Goal: Task Accomplishment & Management: Complete application form

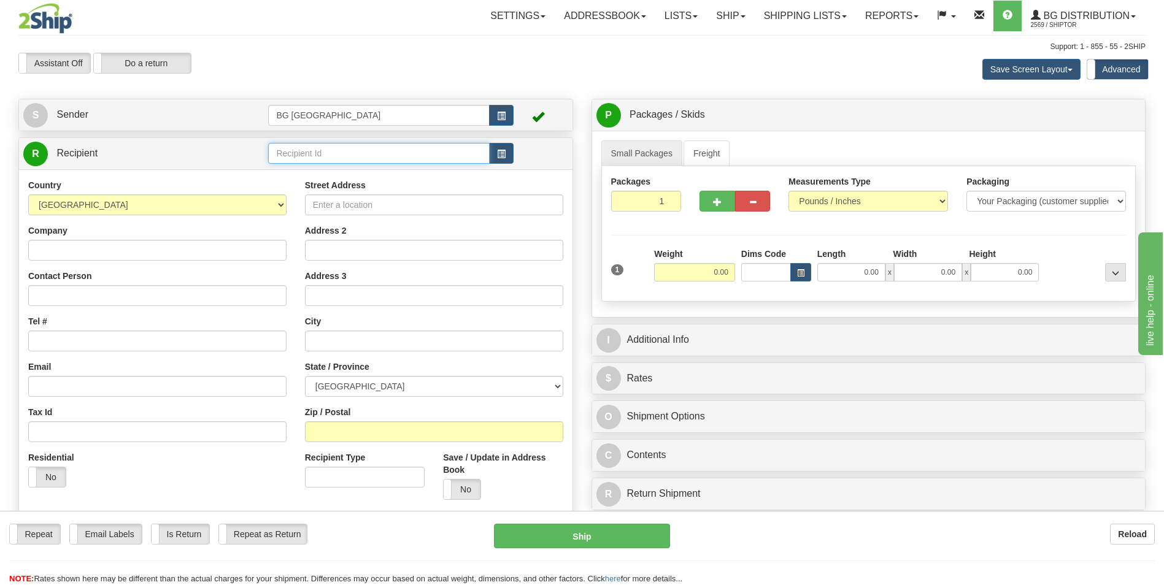
click at [310, 143] on input "text" at bounding box center [378, 153] width 221 height 21
click at [296, 177] on div "60837" at bounding box center [376, 172] width 209 height 13
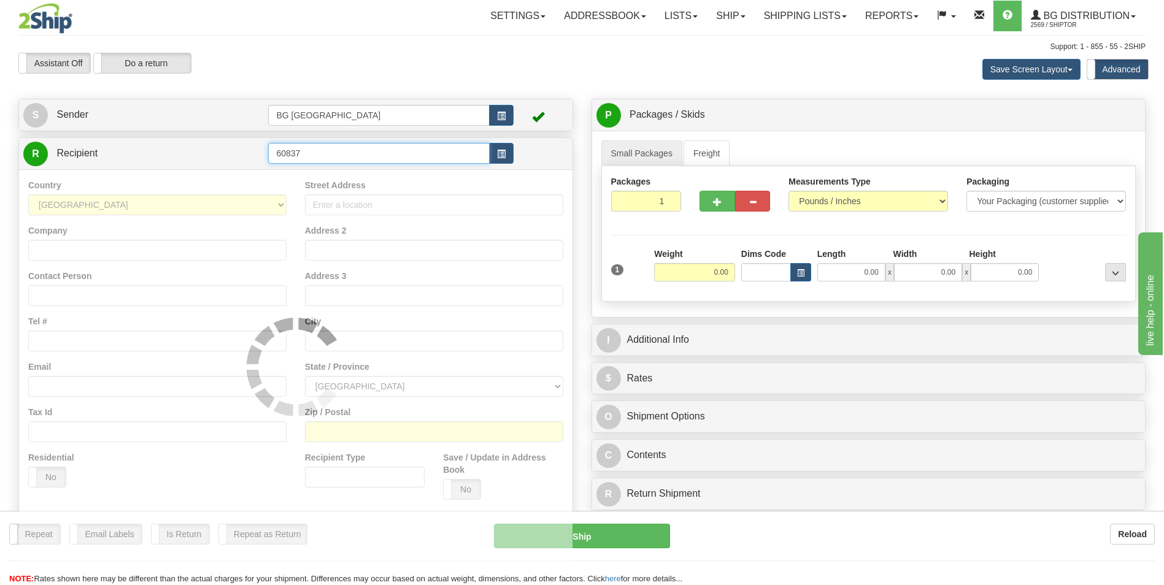
type input "60837"
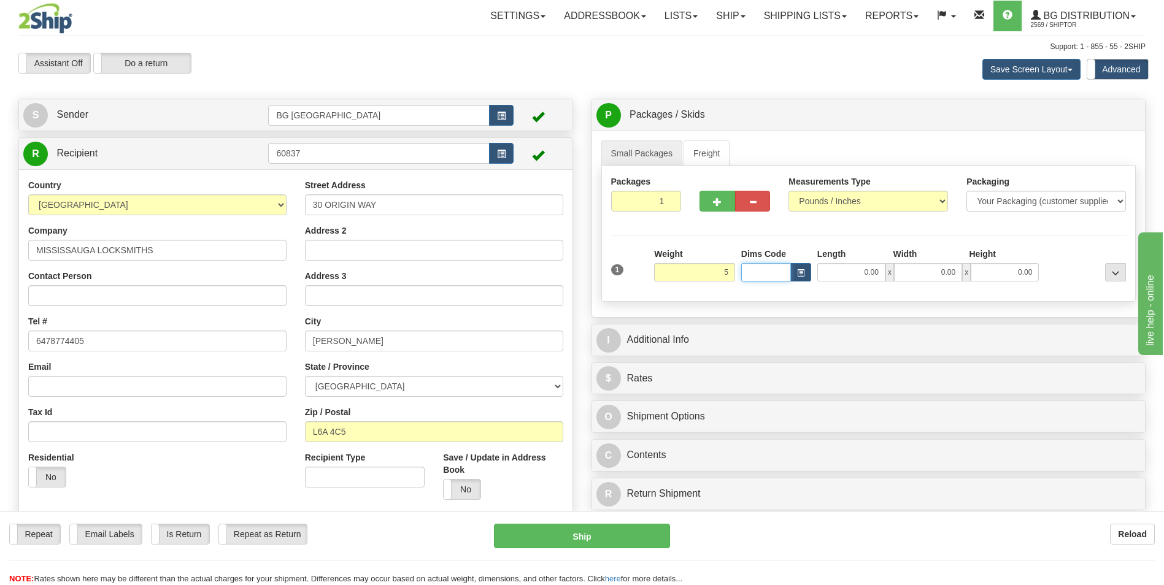
type input "5.00"
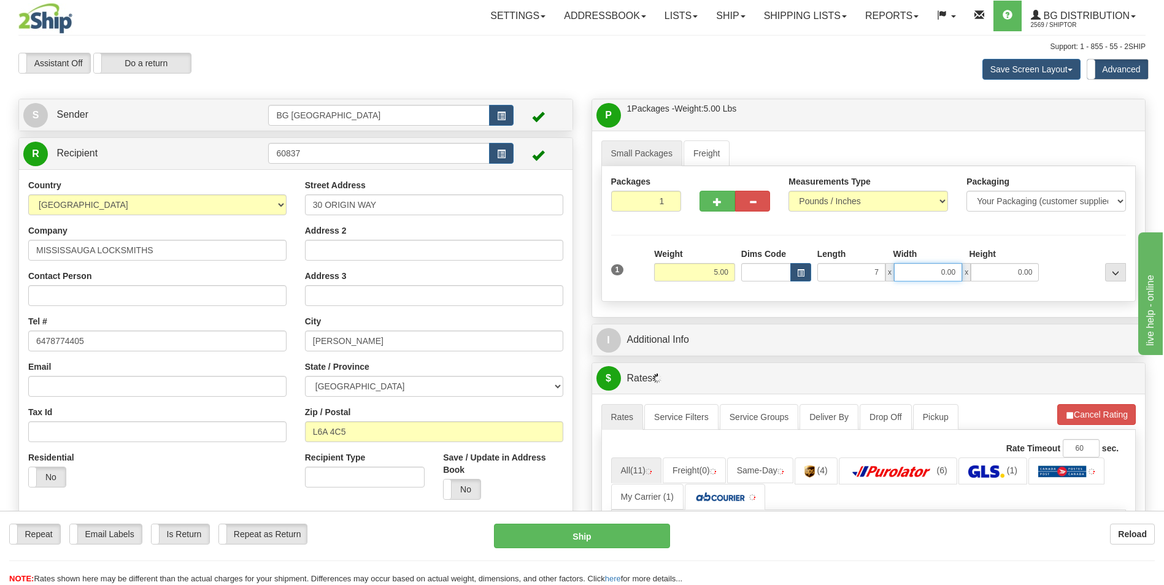
type input "7.00"
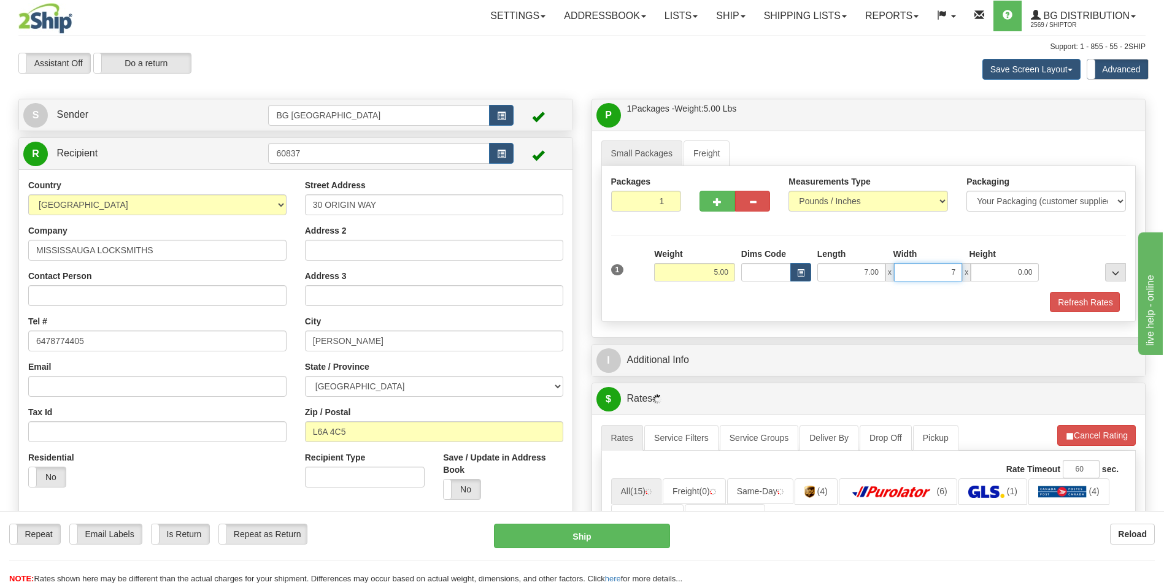
type input "7.00"
type input "5.00"
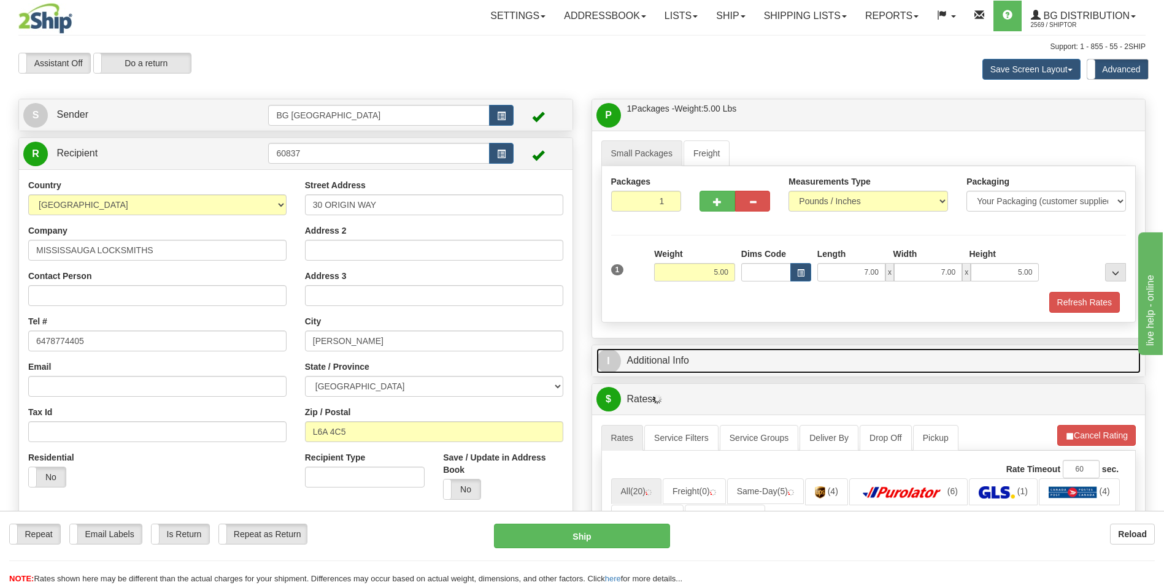
click at [689, 357] on link "I Additional Info" at bounding box center [868, 360] width 545 height 25
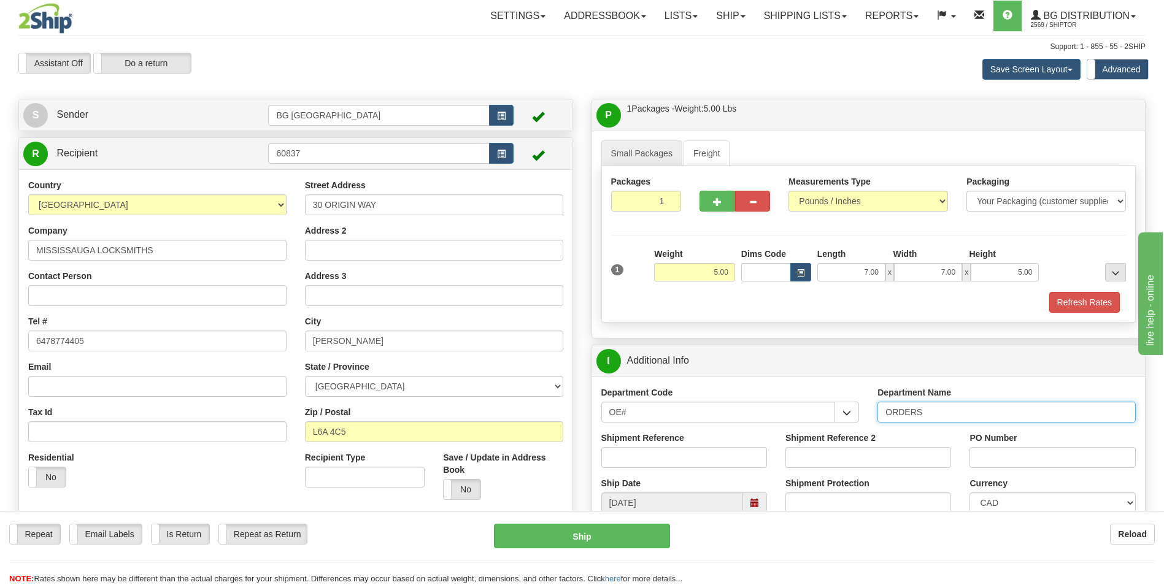
click at [935, 415] on input "ORDERS" at bounding box center [1006, 412] width 258 height 21
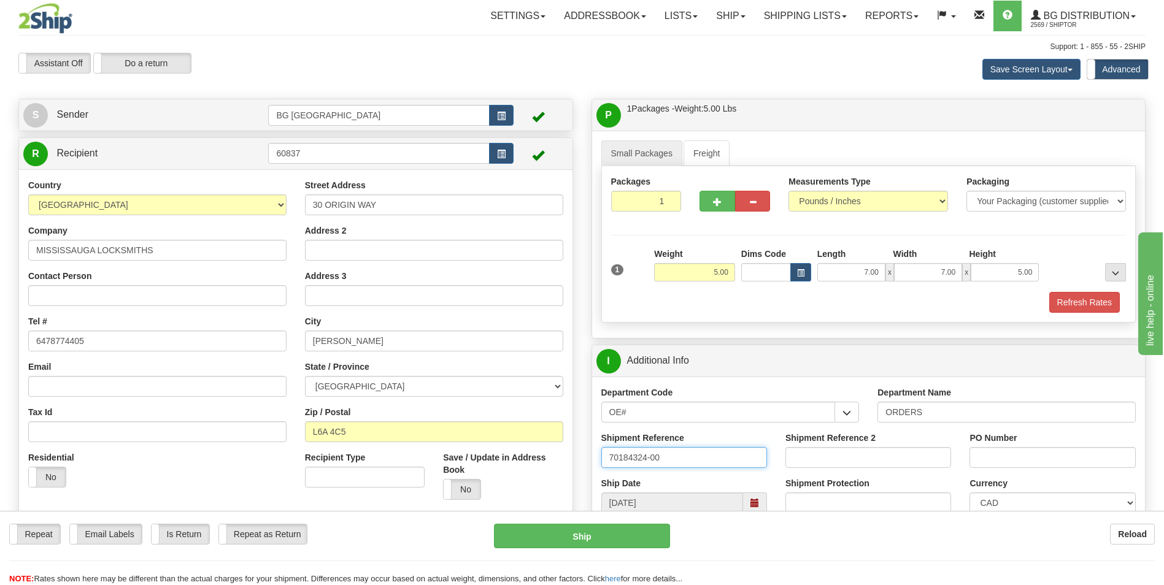
type input "70184324-00"
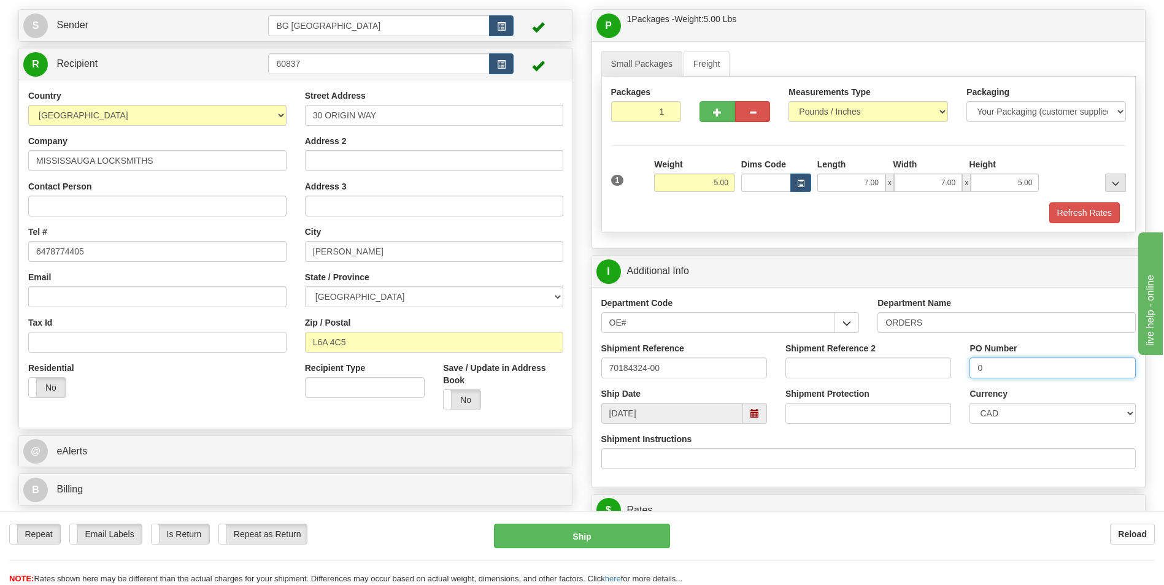
scroll to position [245, 0]
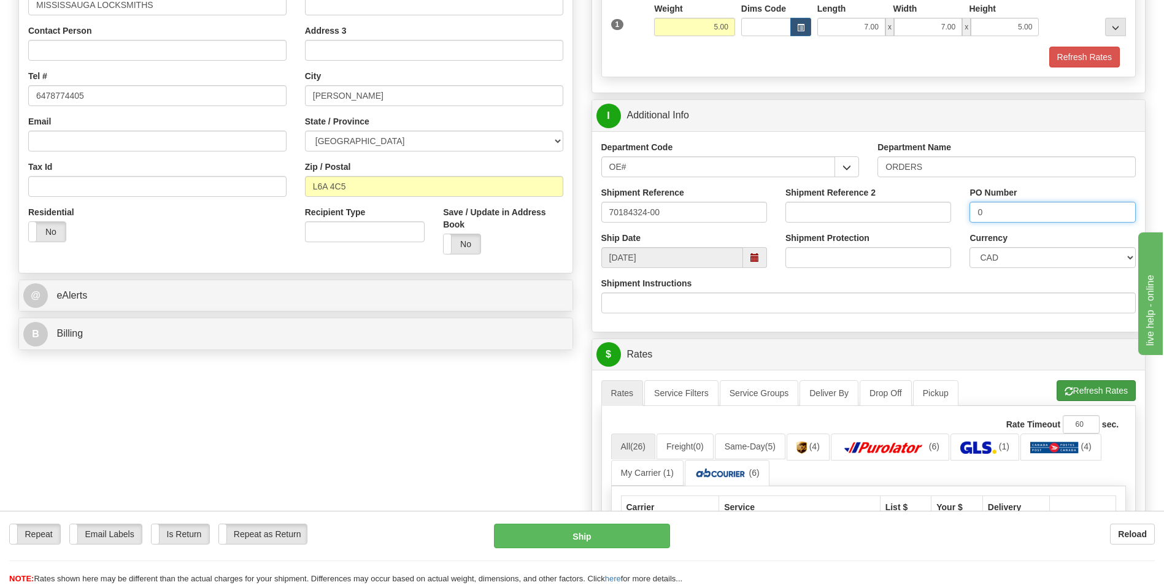
type input "0"
click at [1061, 390] on button "Refresh Rates" at bounding box center [1095, 390] width 79 height 21
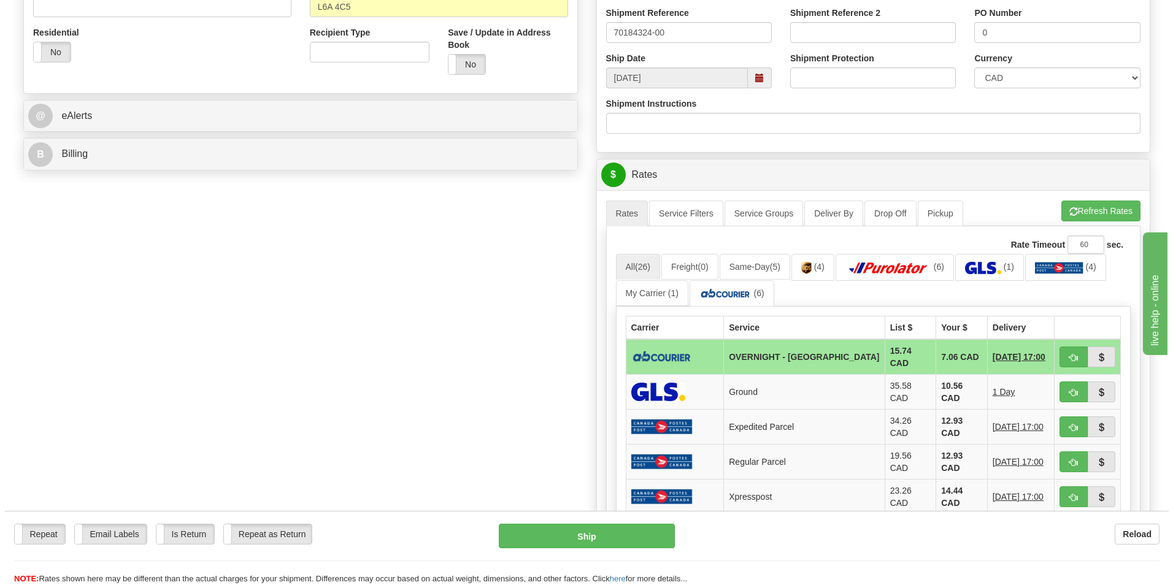
scroll to position [429, 0]
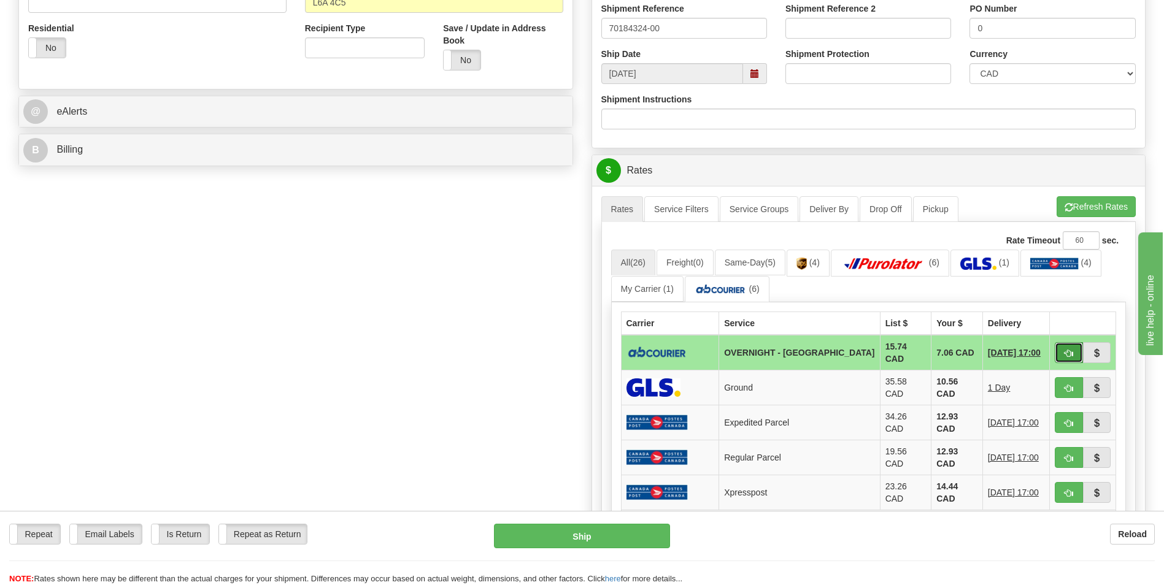
click at [1065, 351] on span "button" at bounding box center [1068, 354] width 9 height 8
type input "4"
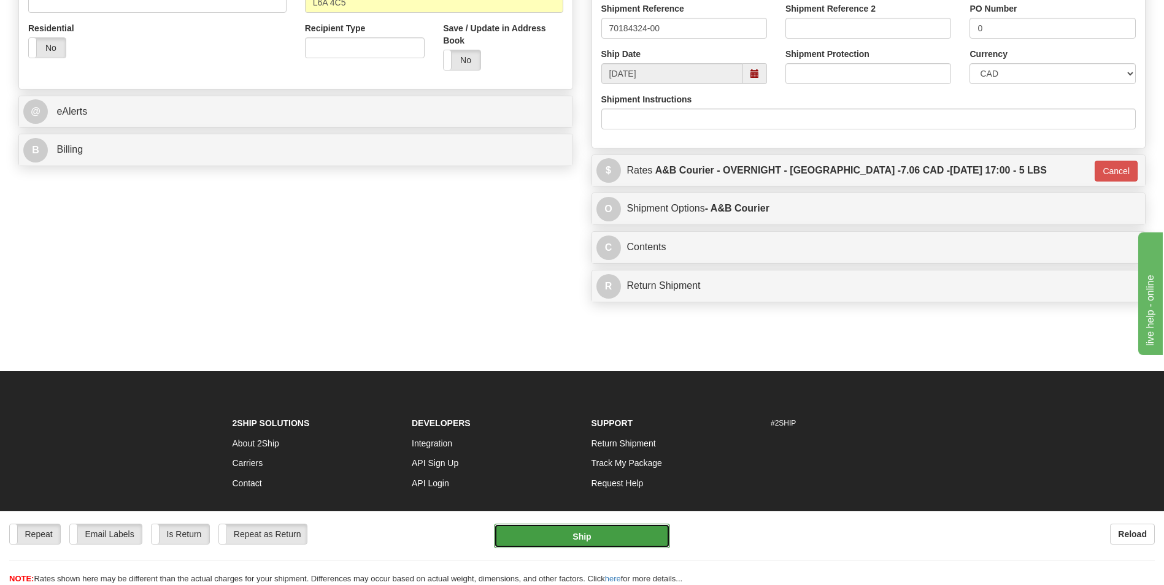
click at [520, 531] on button "Ship" at bounding box center [581, 536] width 175 height 25
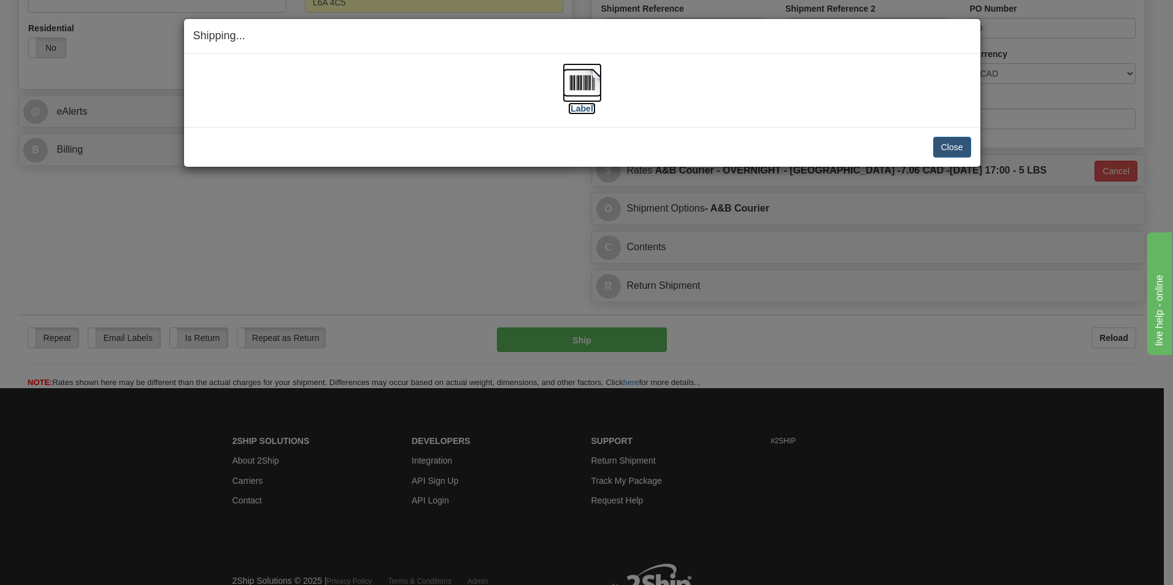
click at [579, 69] on img at bounding box center [581, 82] width 39 height 39
click at [948, 142] on button "Close" at bounding box center [952, 147] width 38 height 21
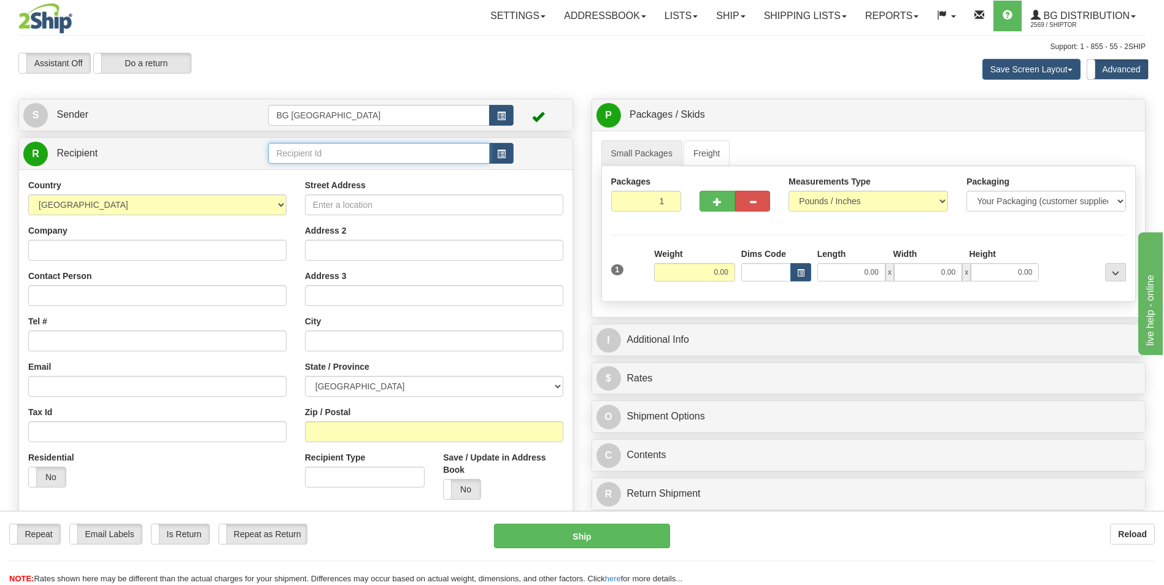
click at [331, 151] on input "text" at bounding box center [378, 153] width 221 height 21
click at [316, 171] on div "60064" at bounding box center [376, 172] width 209 height 13
type input "60064"
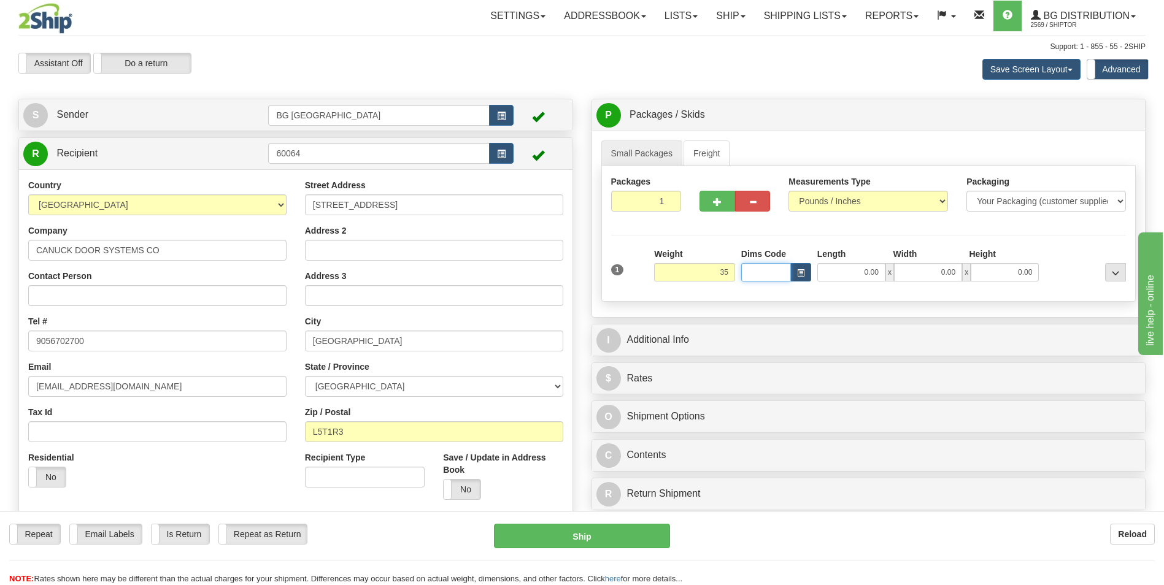
type input "35.00"
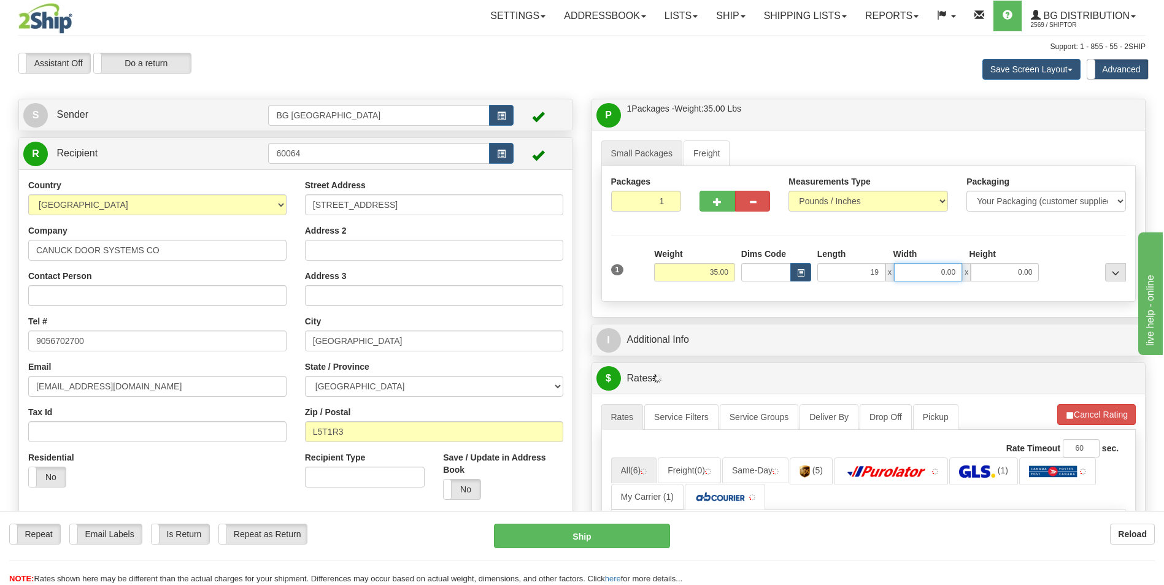
type input "19.00"
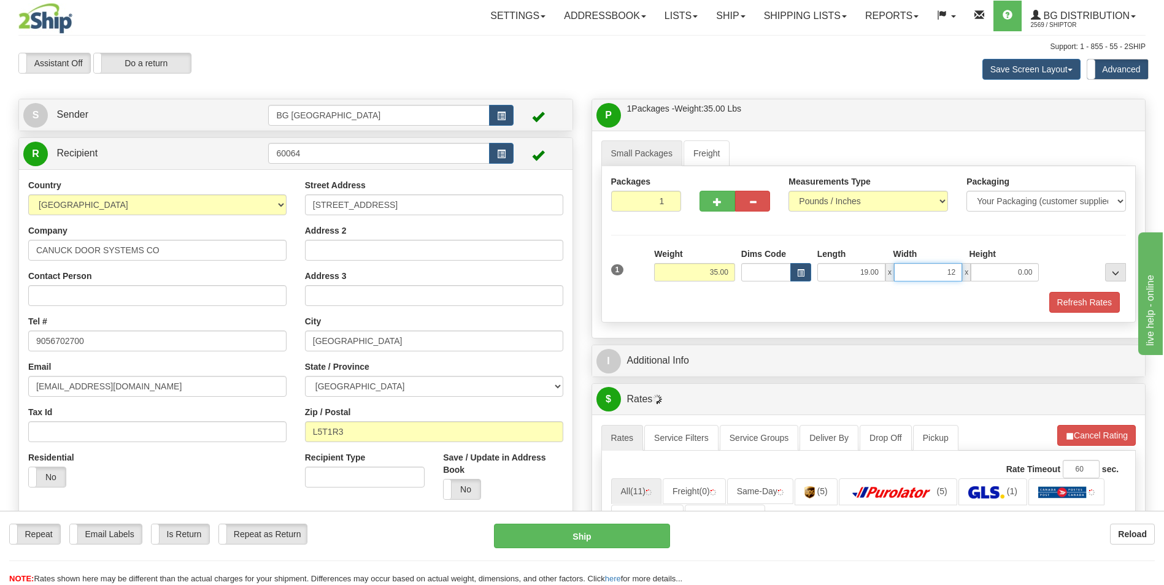
type input "12.00"
type input "7.00"
click at [704, 207] on button "button" at bounding box center [716, 201] width 35 height 21
type input "2"
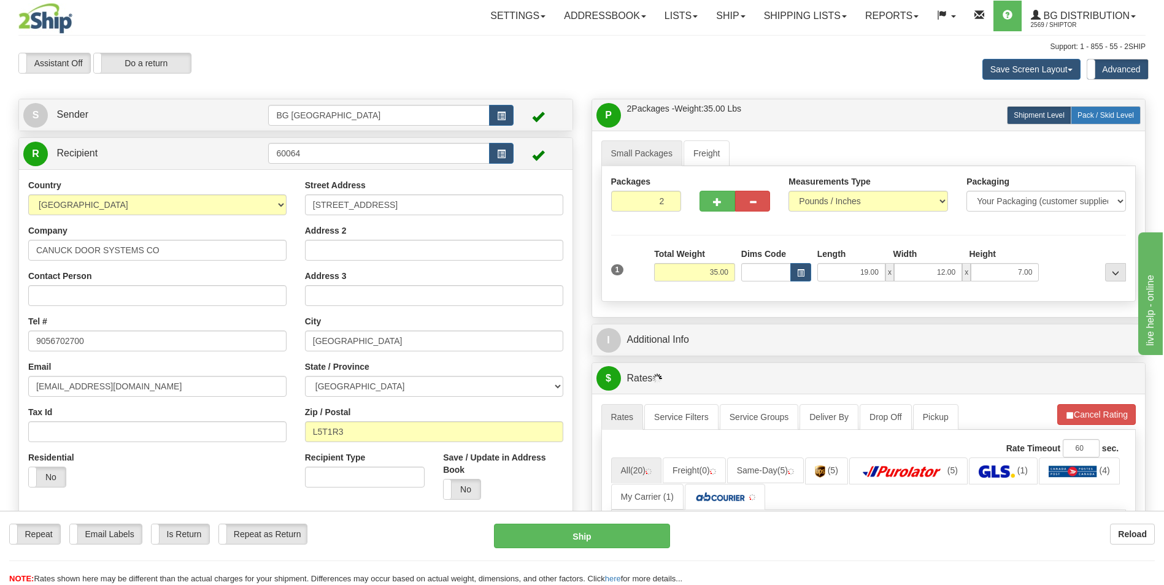
click at [1110, 122] on label "Pack / Skid Level Pack.." at bounding box center [1105, 115] width 70 height 18
radio input "true"
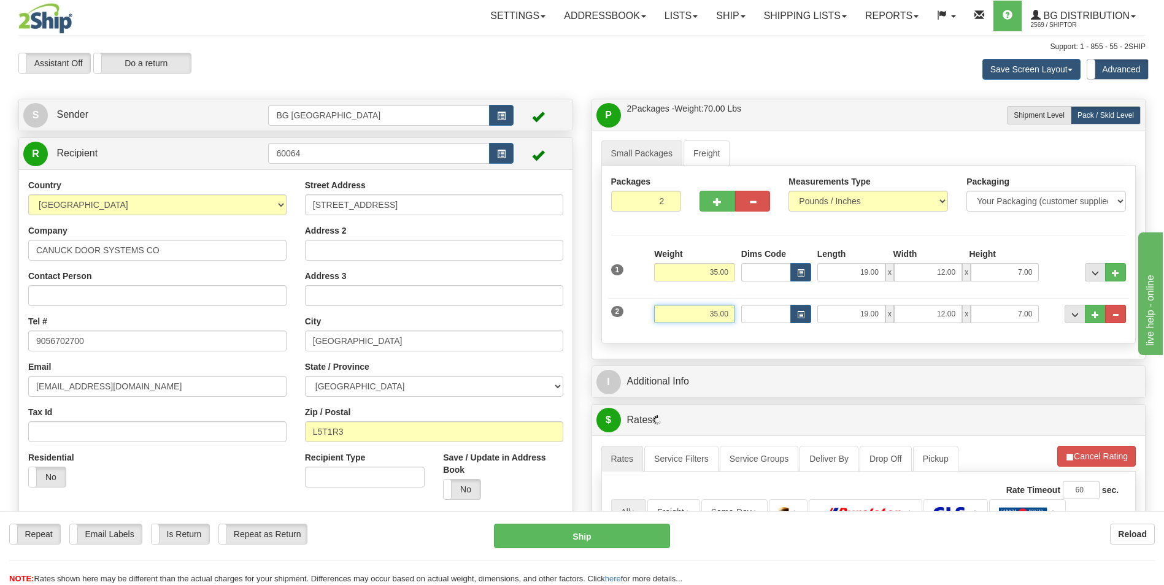
click at [702, 315] on input "35.00" at bounding box center [694, 314] width 81 height 18
type input "23.00"
type input "11.00"
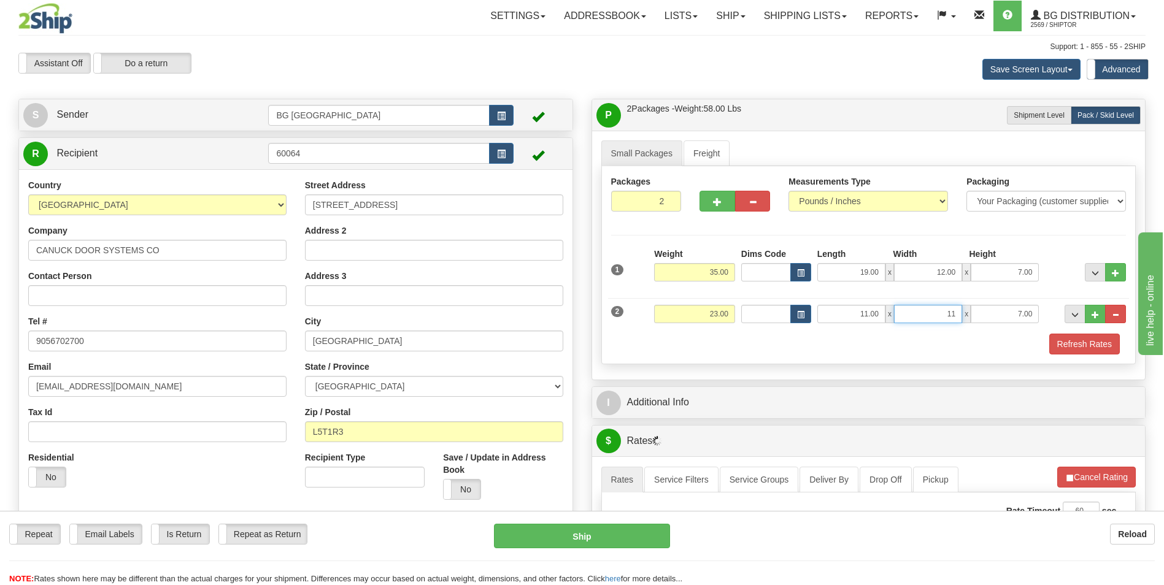
type input "11.00"
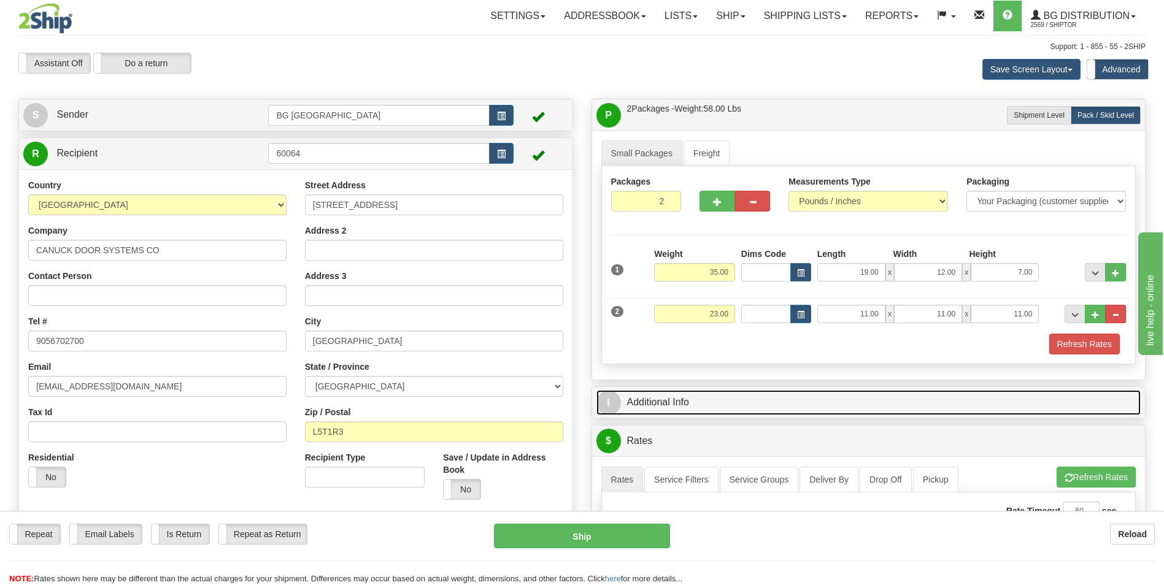
click at [694, 394] on link "I Additional Info" at bounding box center [868, 402] width 545 height 25
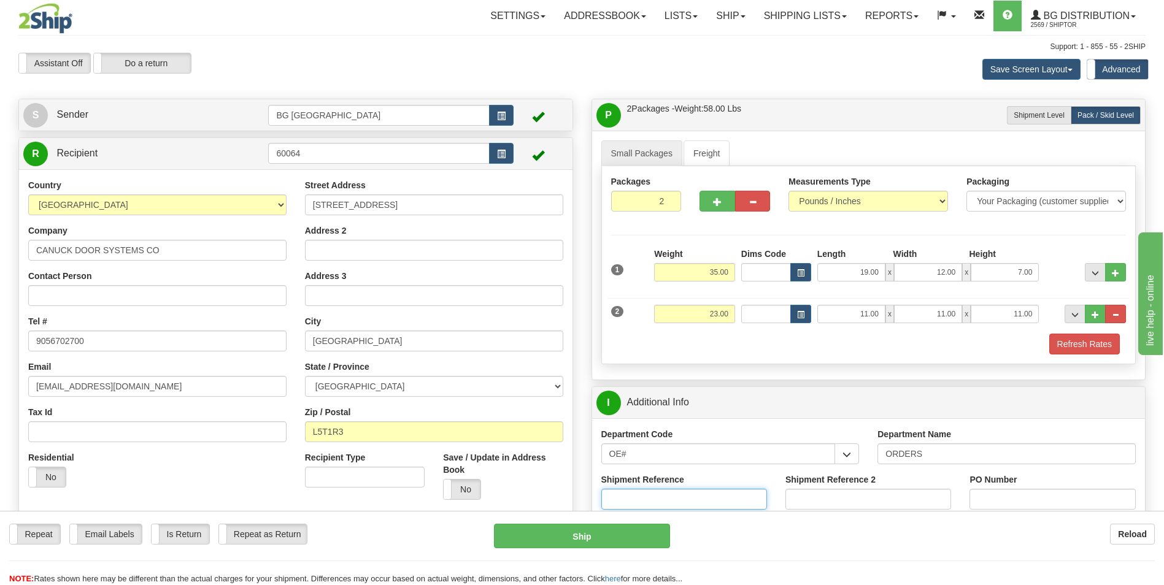
click at [717, 494] on input "Shipment Reference" at bounding box center [684, 499] width 166 height 21
type input "70159308-00"
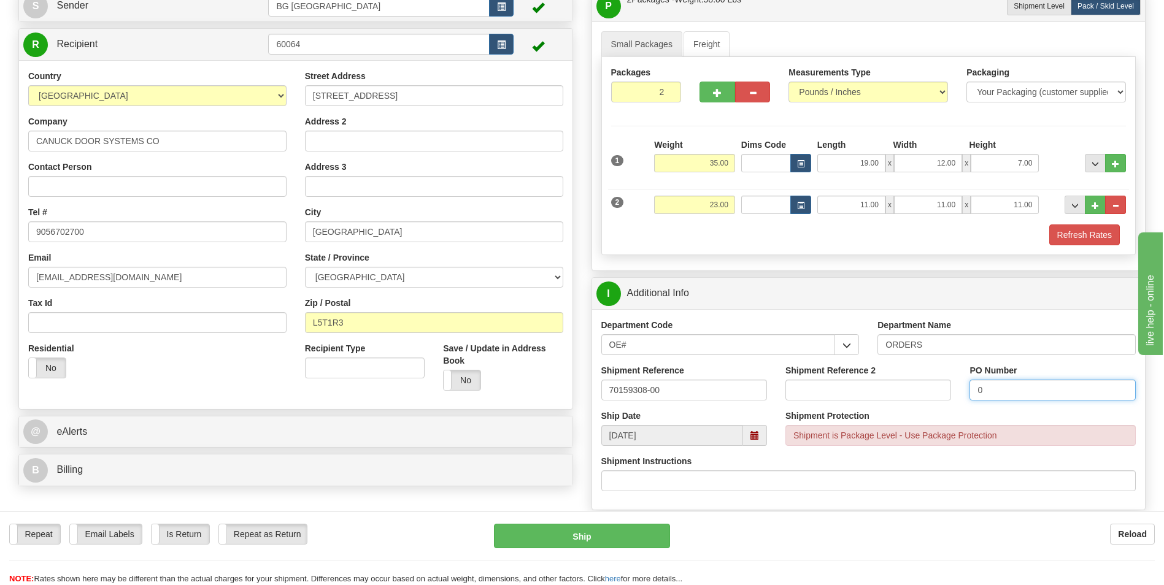
scroll to position [307, 0]
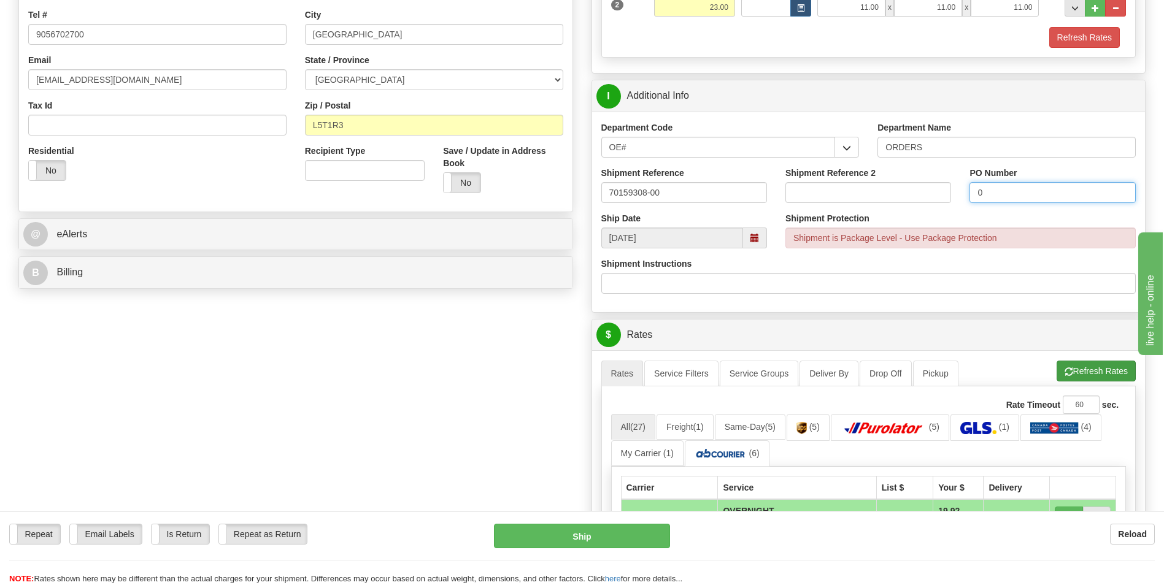
type input "0"
click at [1095, 370] on button "Refresh Rates" at bounding box center [1095, 371] width 79 height 21
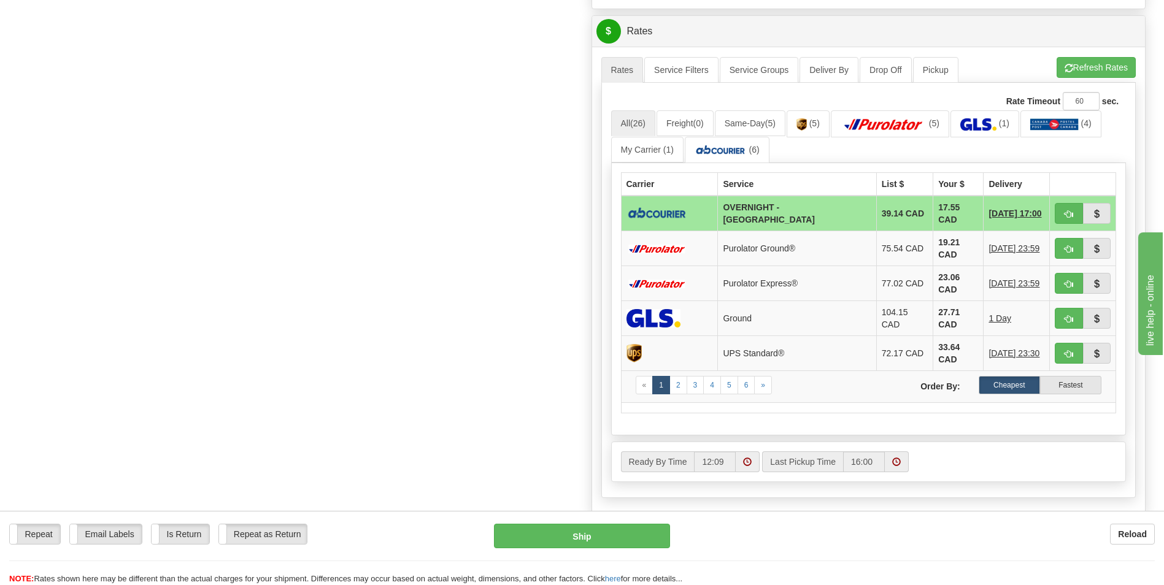
scroll to position [613, 0]
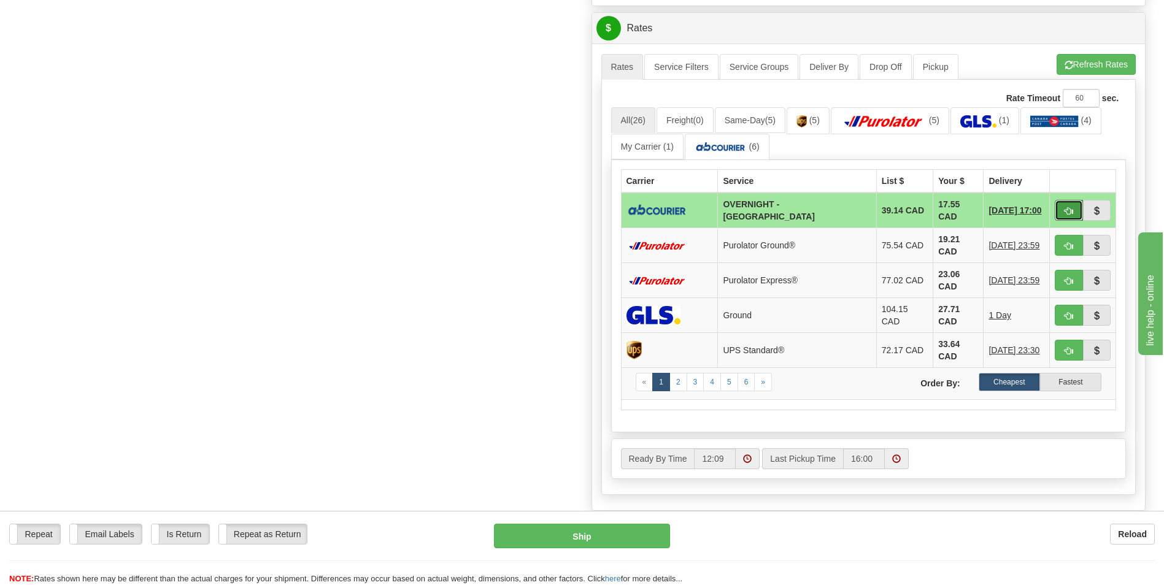
click at [1075, 204] on button "button" at bounding box center [1068, 210] width 28 height 21
type input "4"
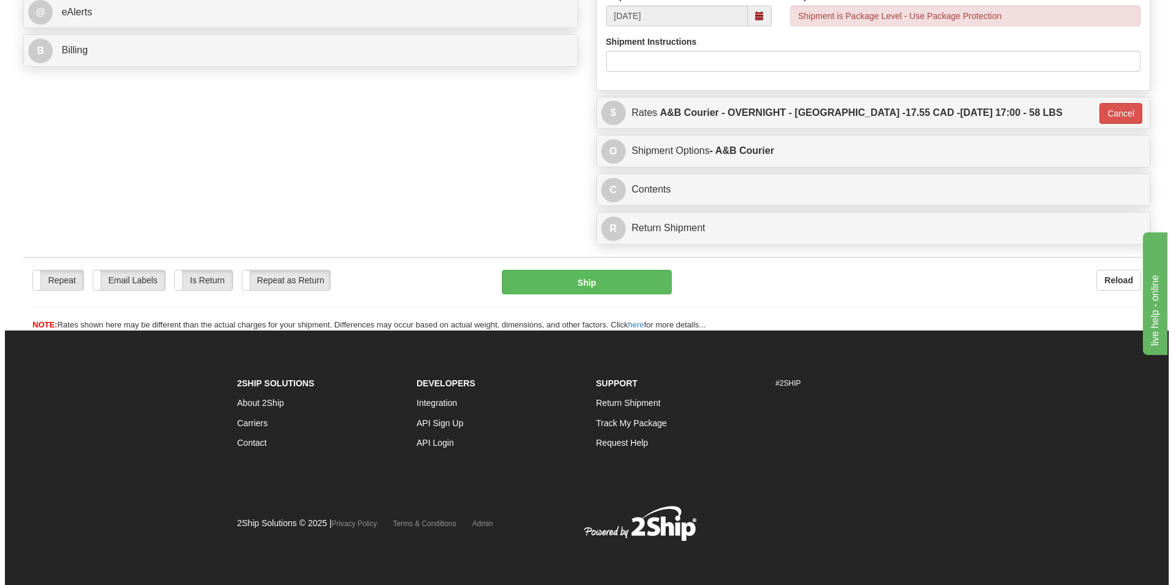
scroll to position [529, 0]
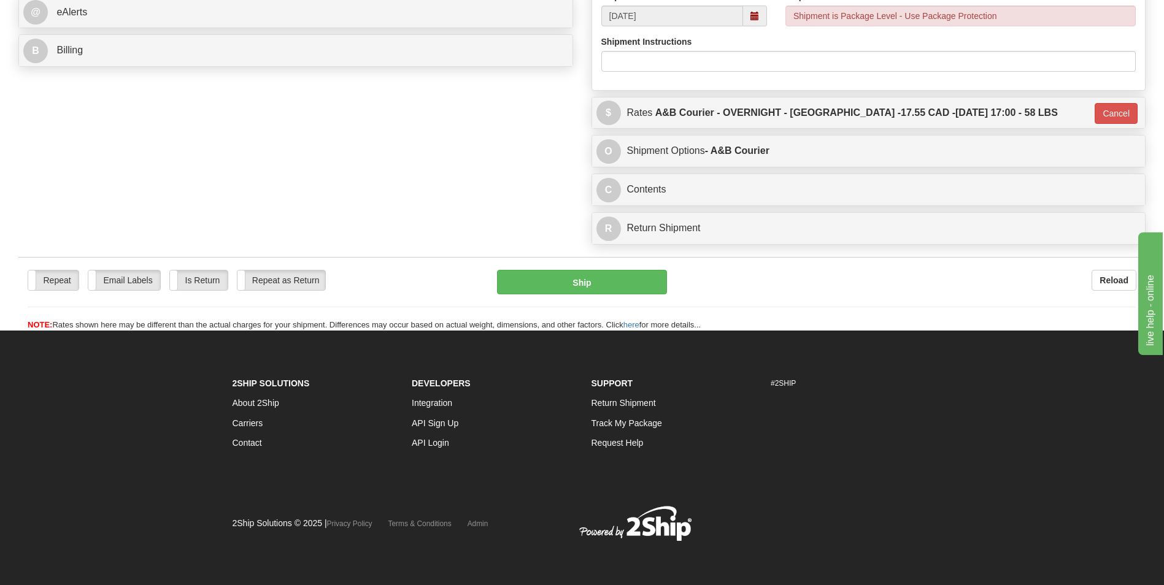
click at [622, 298] on div "Repeat Repeat Email Labels Email Labels Edit Is Return Is Return Repeat as Retu…" at bounding box center [581, 300] width 1127 height 61
click at [612, 283] on button "Ship" at bounding box center [581, 282] width 169 height 25
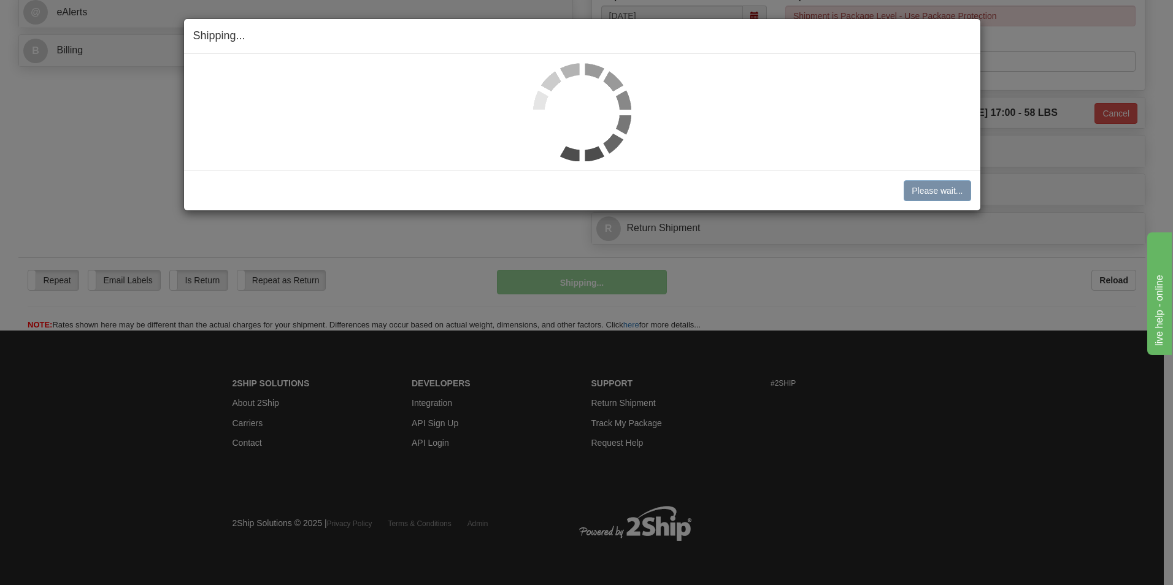
click at [762, 37] on h4 "Shipping... Your SHIPMENT will EXPIRE in" at bounding box center [582, 36] width 778 height 16
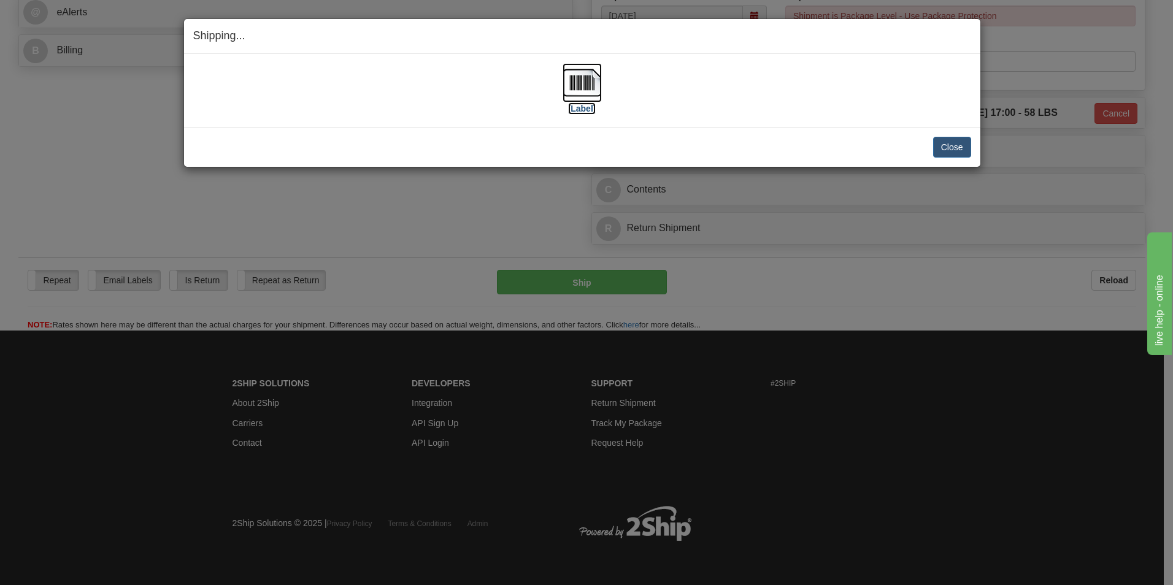
click at [583, 91] on img at bounding box center [581, 82] width 39 height 39
click at [945, 144] on button "Close" at bounding box center [952, 147] width 38 height 21
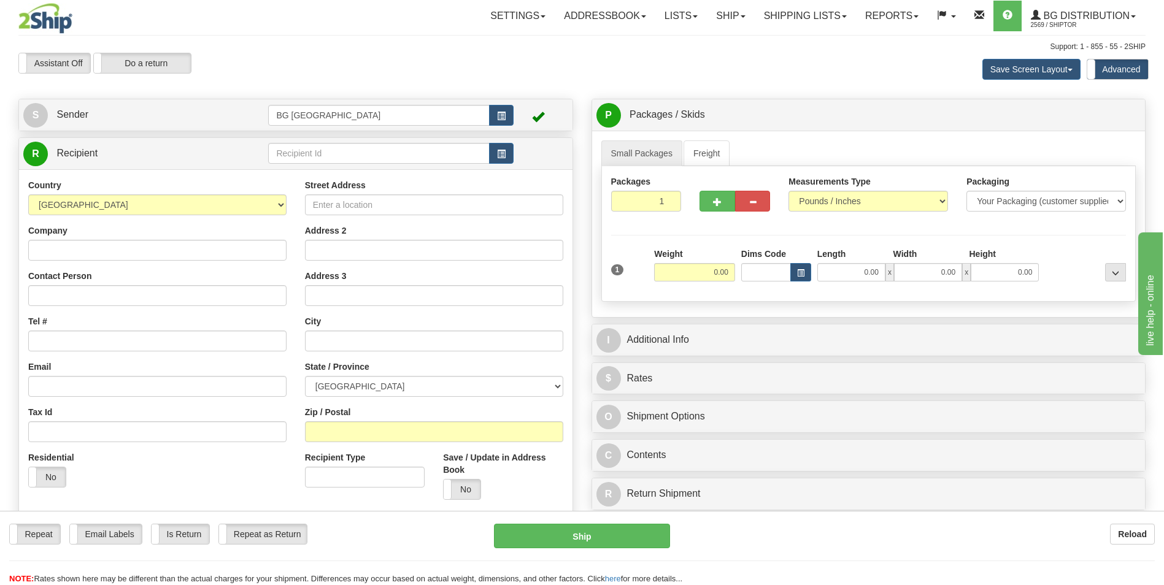
click at [731, 581] on div "NOTE: Rates shown here may be different than the actual charges for your shipme…" at bounding box center [582, 579] width 1164 height 12
click at [416, 161] on input "text" at bounding box center [378, 153] width 221 height 21
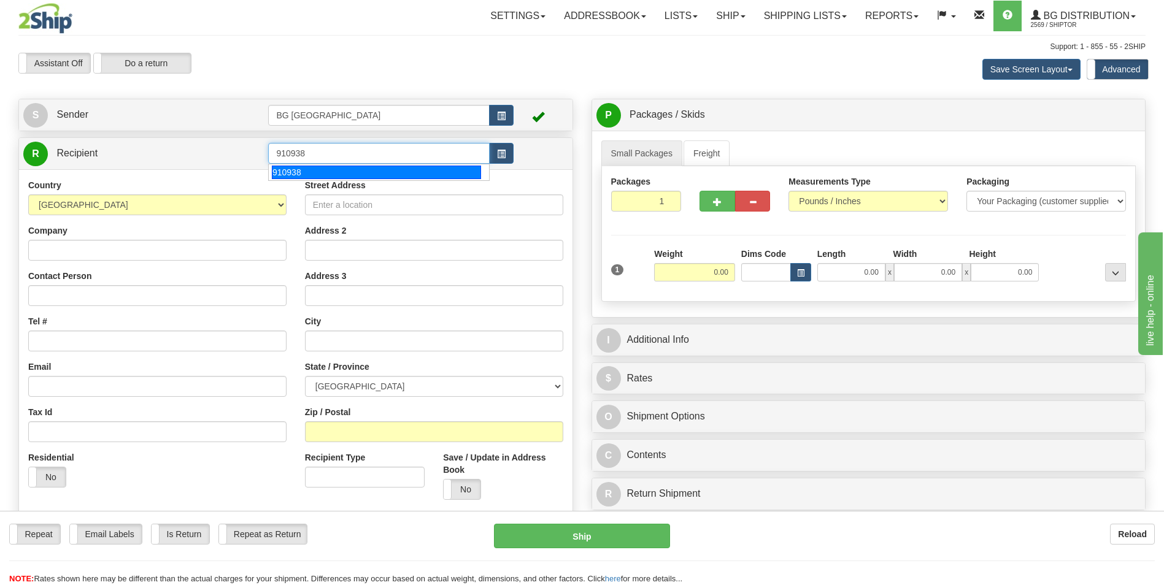
click at [381, 171] on div "910938" at bounding box center [376, 172] width 209 height 13
type input "910938"
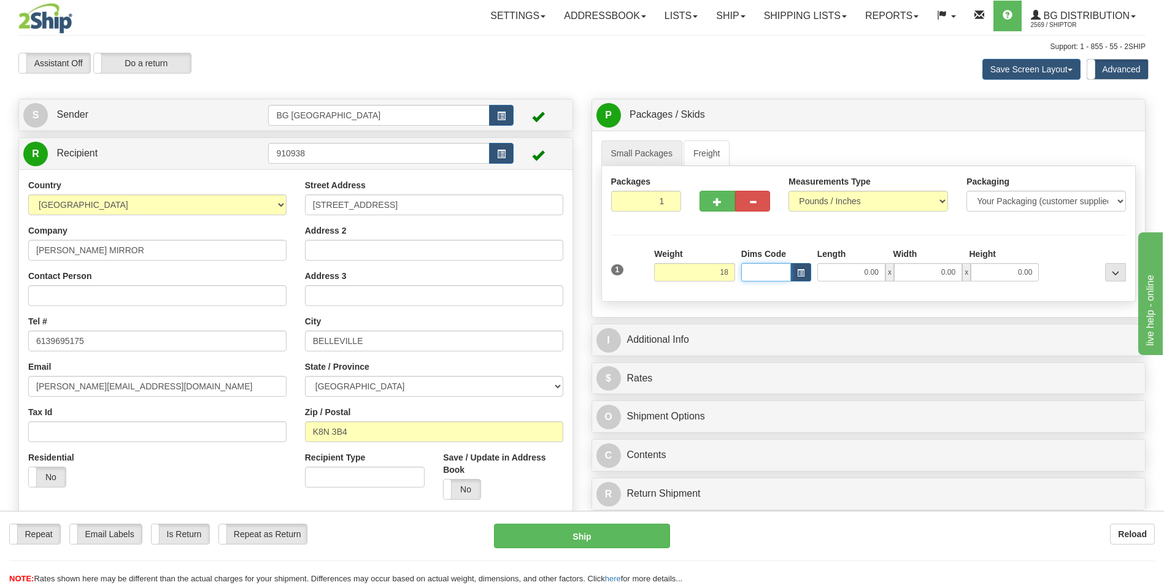
type input "18.00"
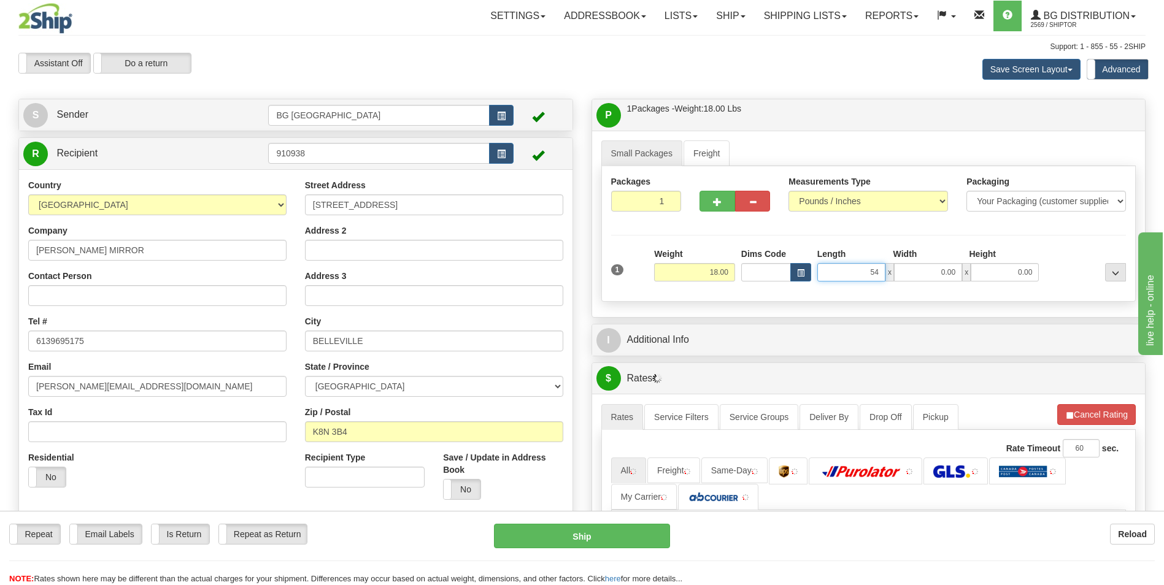
type input "54.00"
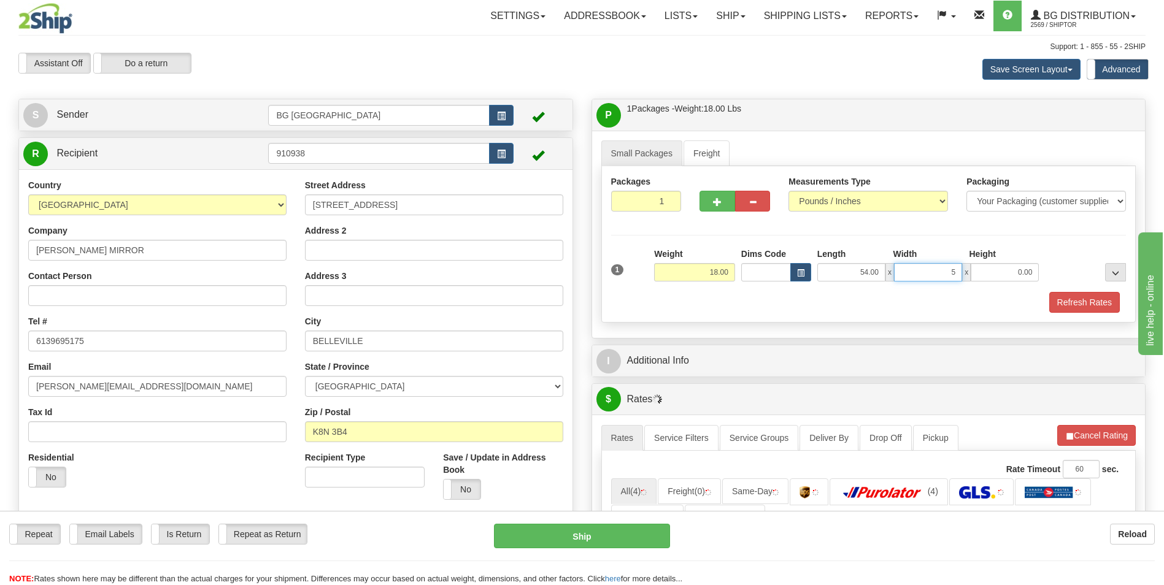
type input "5.00"
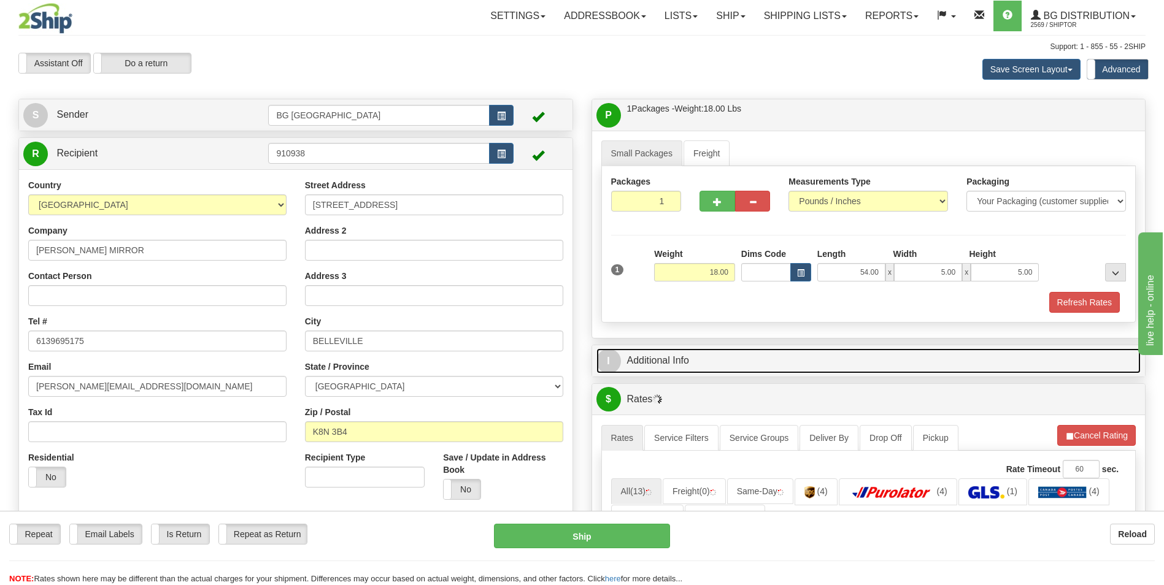
click at [664, 355] on link "I Additional Info" at bounding box center [868, 360] width 545 height 25
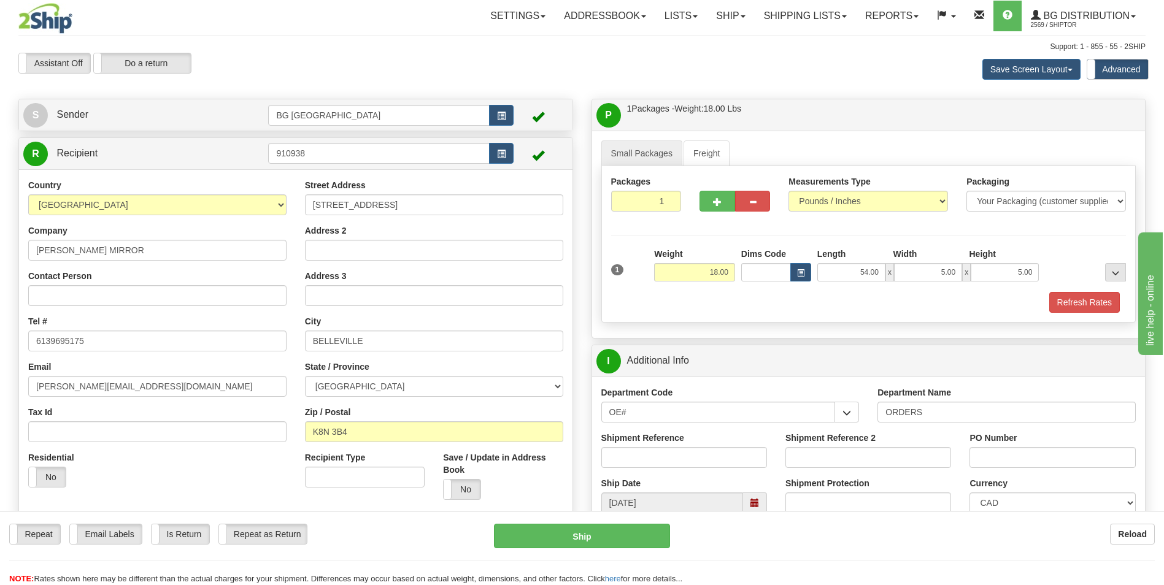
click at [675, 446] on div "Shipment Reference" at bounding box center [684, 450] width 166 height 36
click at [675, 462] on input "Shipment Reference" at bounding box center [684, 457] width 166 height 21
type input "70185651-0"
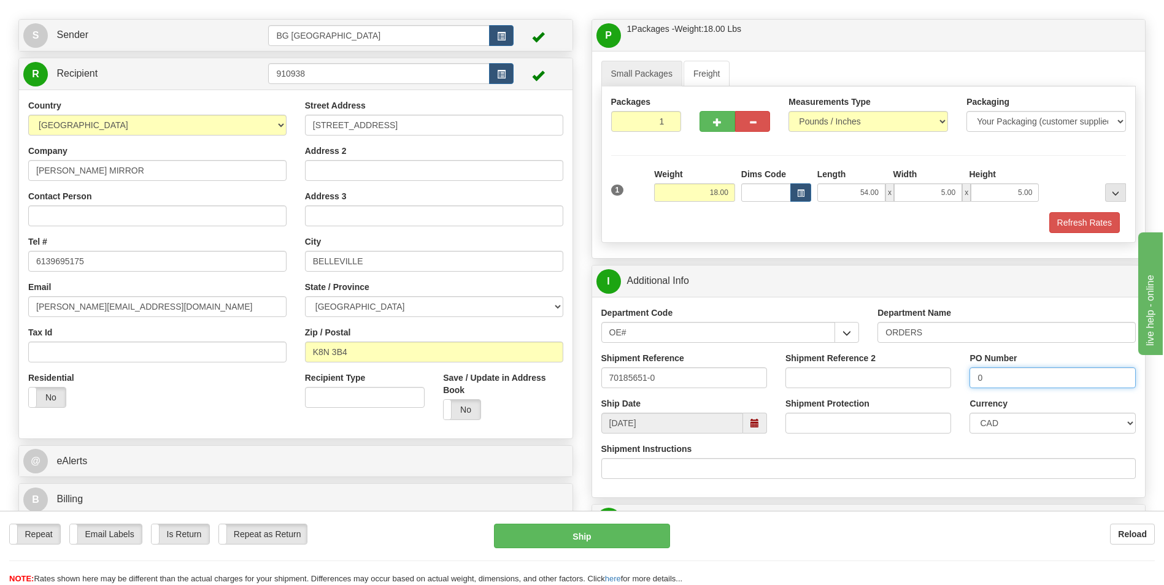
scroll to position [245, 0]
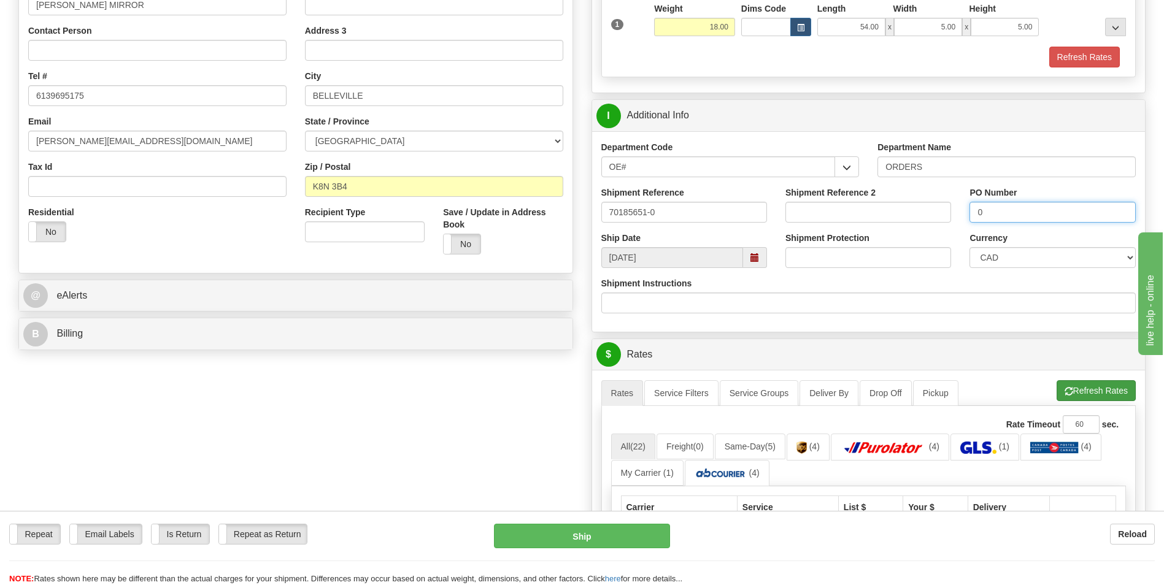
type input "0"
click at [1063, 386] on button "Refresh Rates" at bounding box center [1095, 390] width 79 height 21
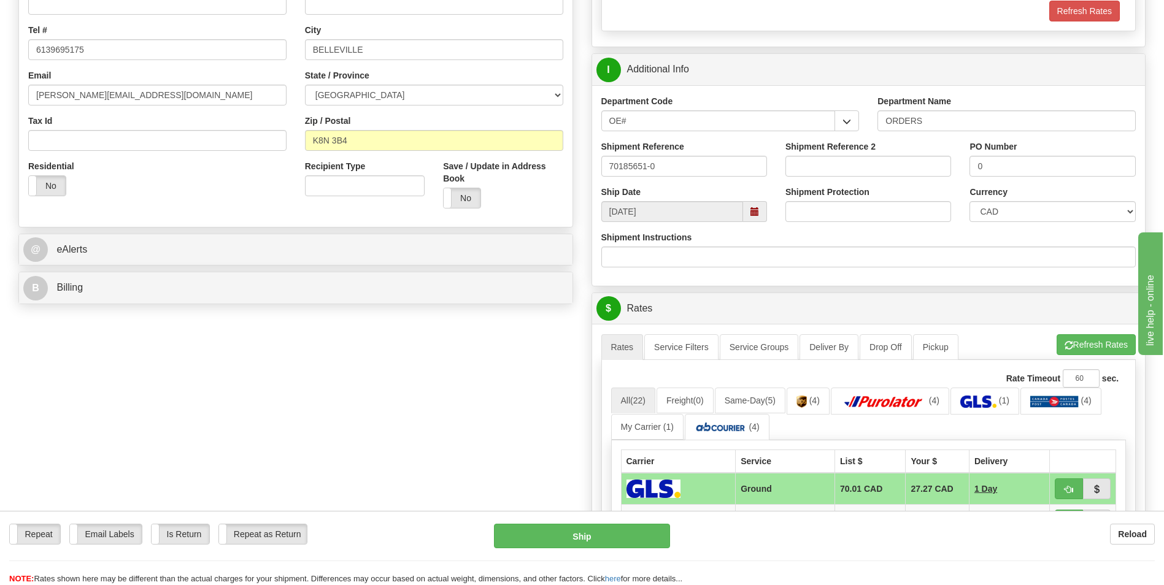
scroll to position [368, 0]
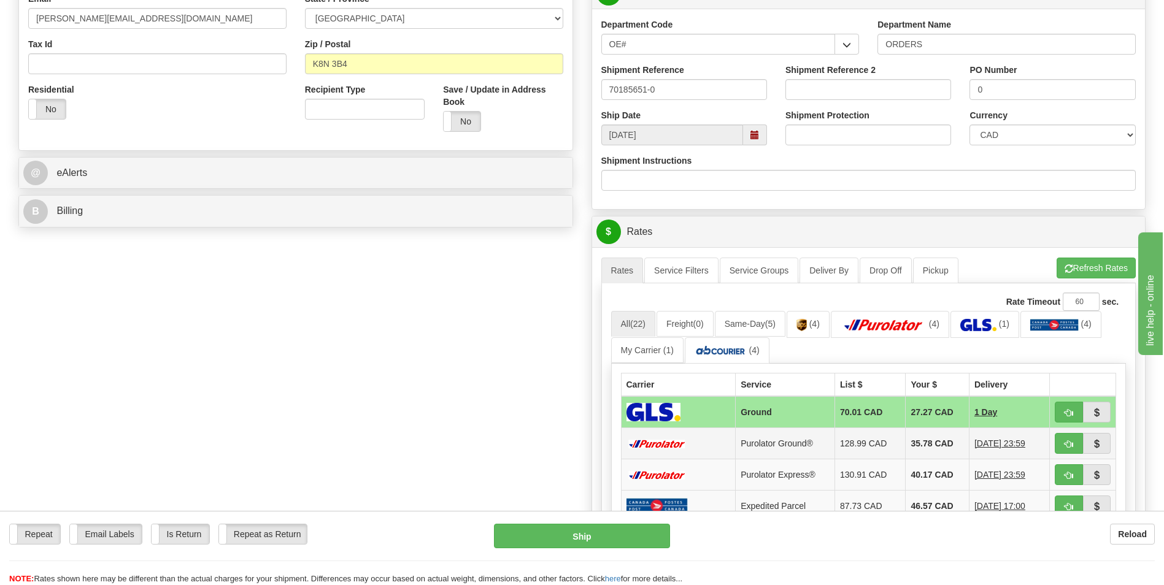
click at [935, 440] on td "35.78 CAD" at bounding box center [936, 443] width 63 height 31
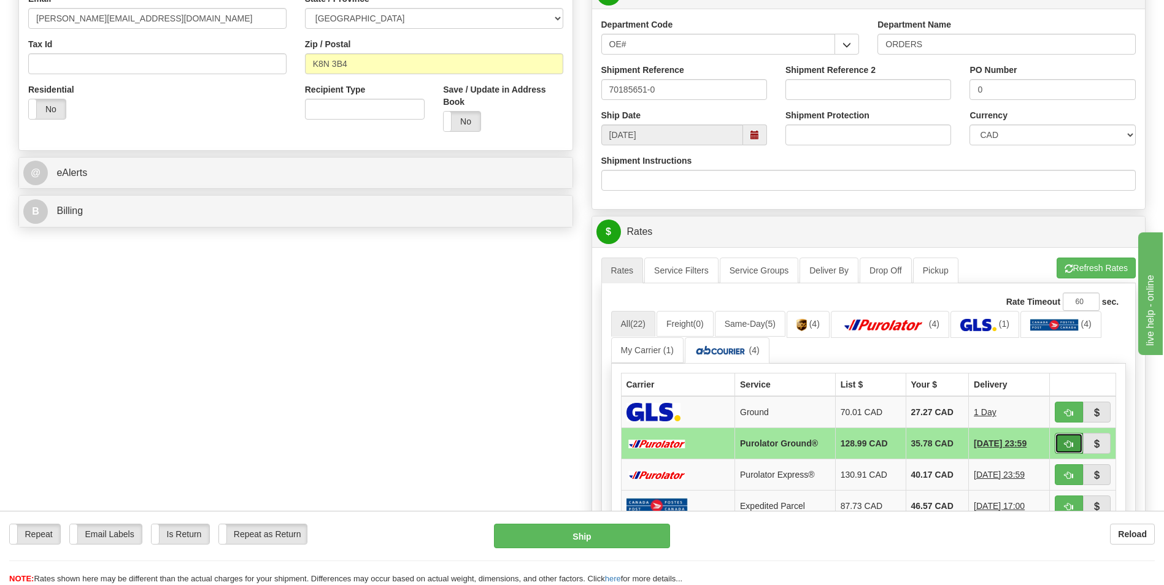
click at [1065, 443] on span "button" at bounding box center [1068, 444] width 9 height 8
type input "260"
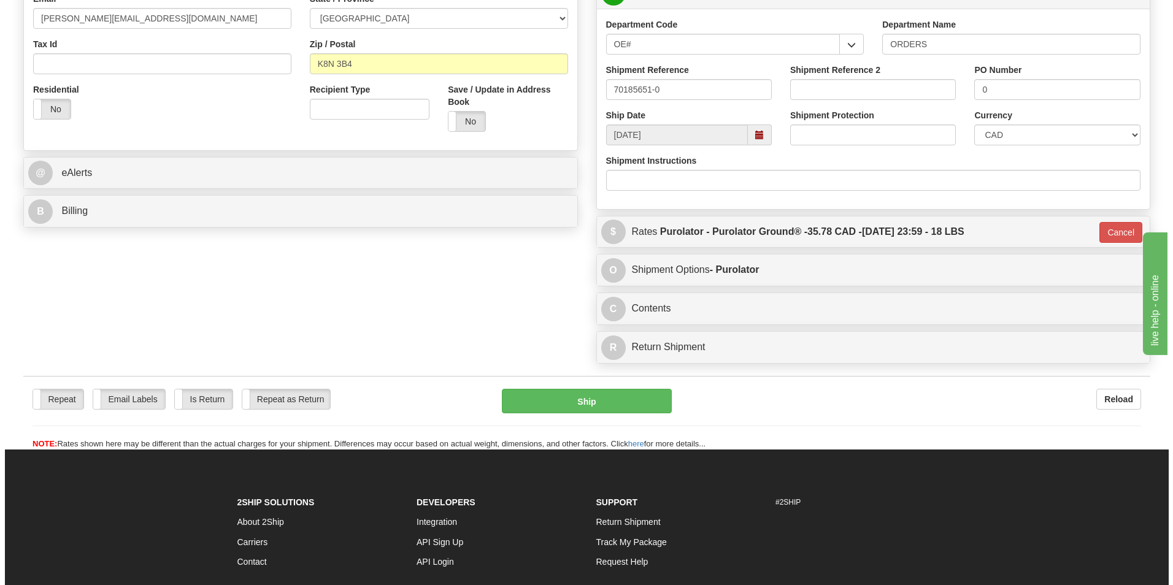
scroll to position [0, 0]
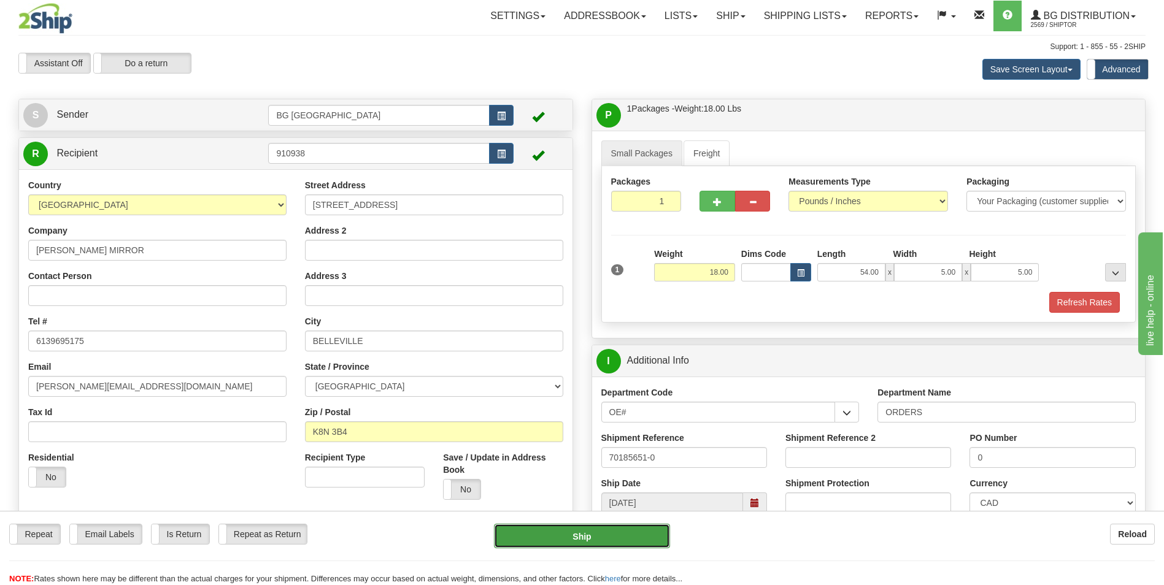
click at [546, 537] on button "Ship" at bounding box center [581, 536] width 175 height 25
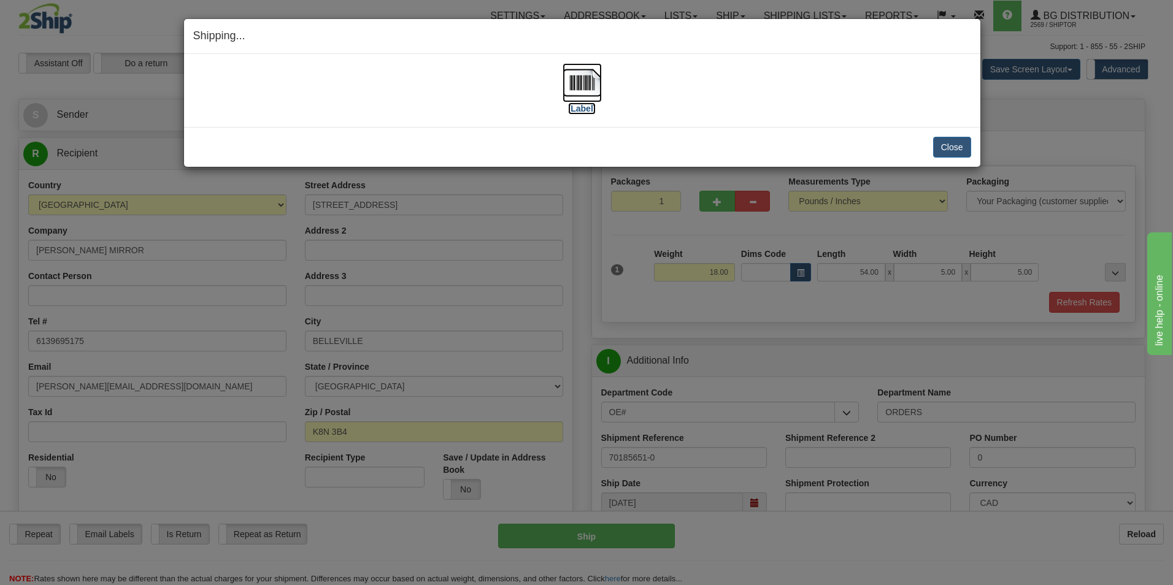
click at [571, 75] on img at bounding box center [581, 82] width 39 height 39
click at [945, 145] on button "Close" at bounding box center [952, 147] width 38 height 21
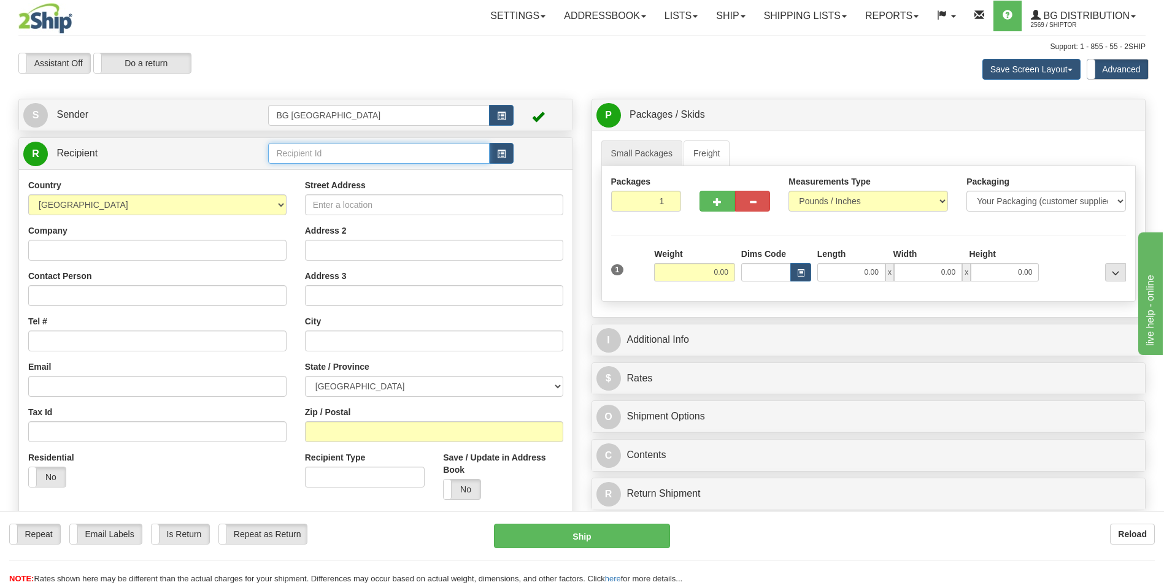
click at [323, 152] on input "text" at bounding box center [378, 153] width 221 height 21
click at [307, 171] on div "60048" at bounding box center [376, 172] width 209 height 13
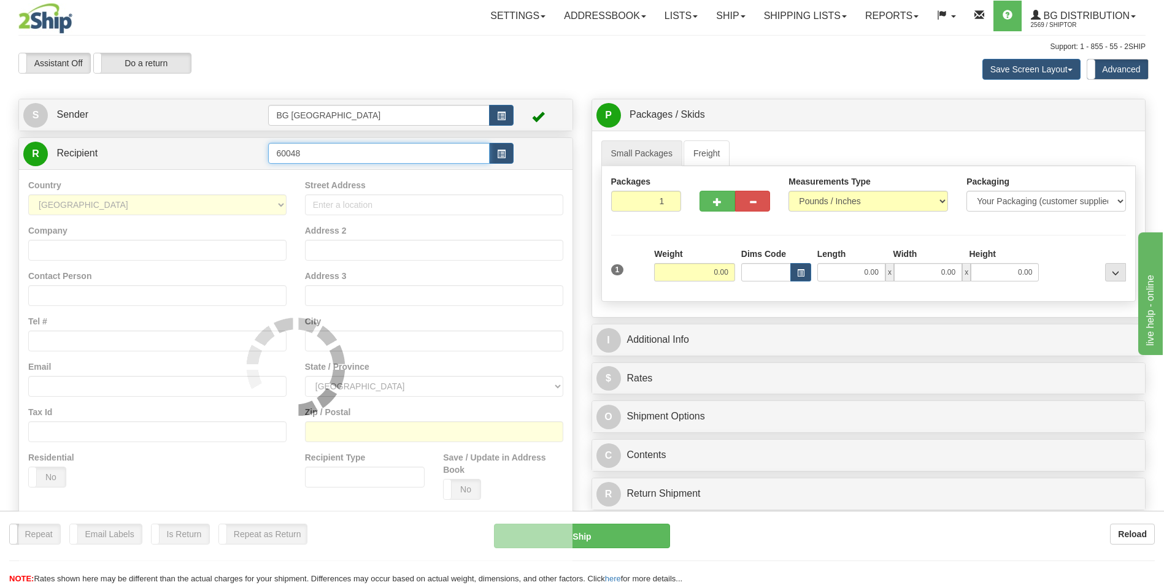
type input "60048"
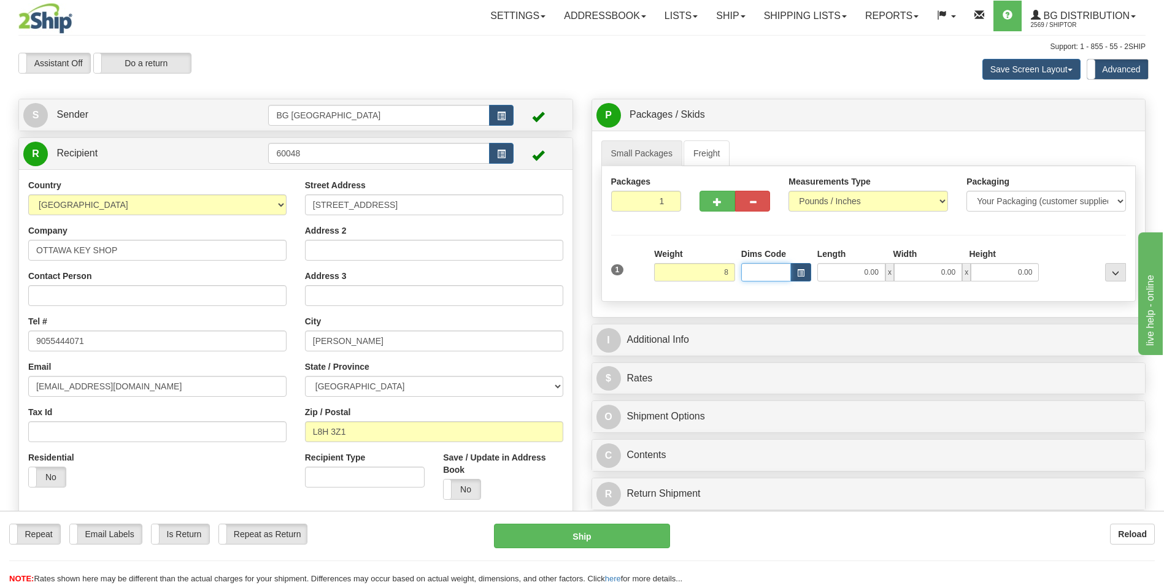
type input "8.00"
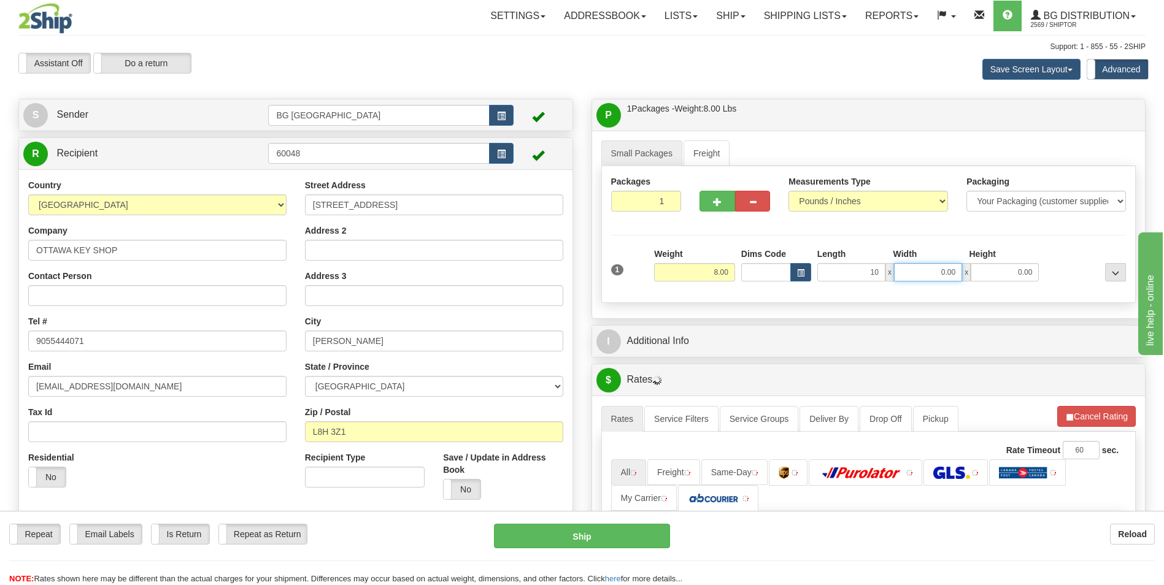
type input "10.00"
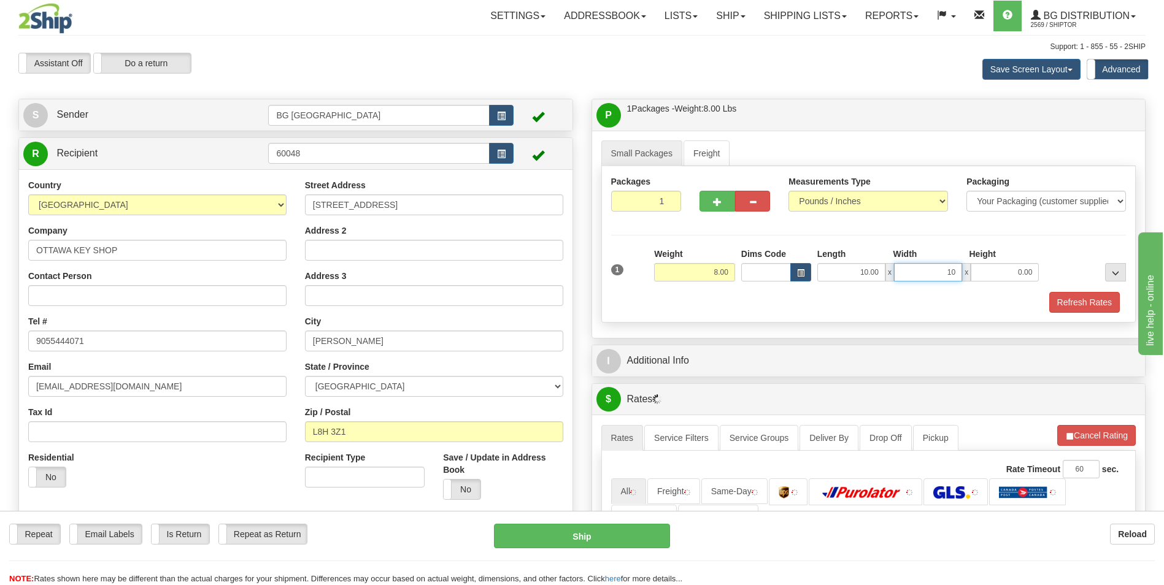
type input "10.00"
type input "9.00"
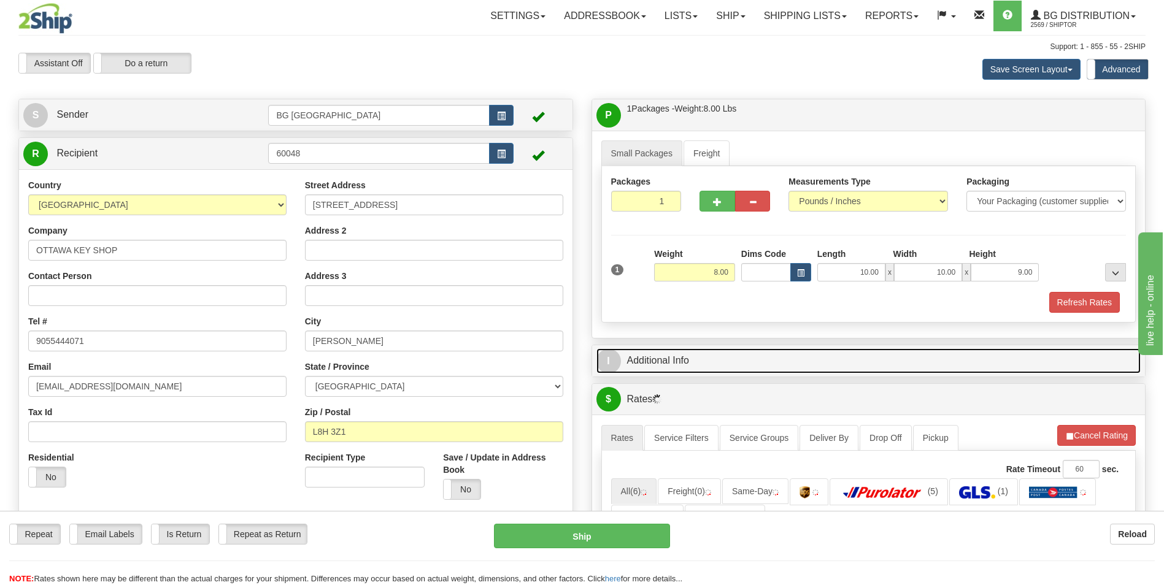
drag, startPoint x: 671, startPoint y: 353, endPoint x: 692, endPoint y: 364, distance: 23.9
click at [671, 353] on link "I Additional Info" at bounding box center [868, 360] width 545 height 25
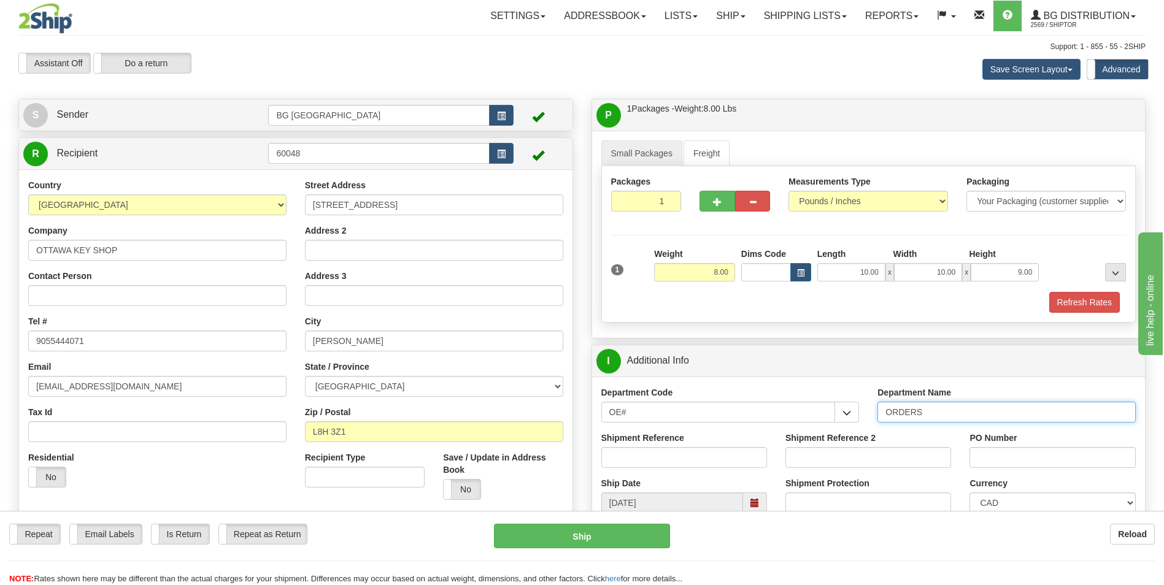
click at [967, 416] on input "ORDERS" at bounding box center [1006, 412] width 258 height 21
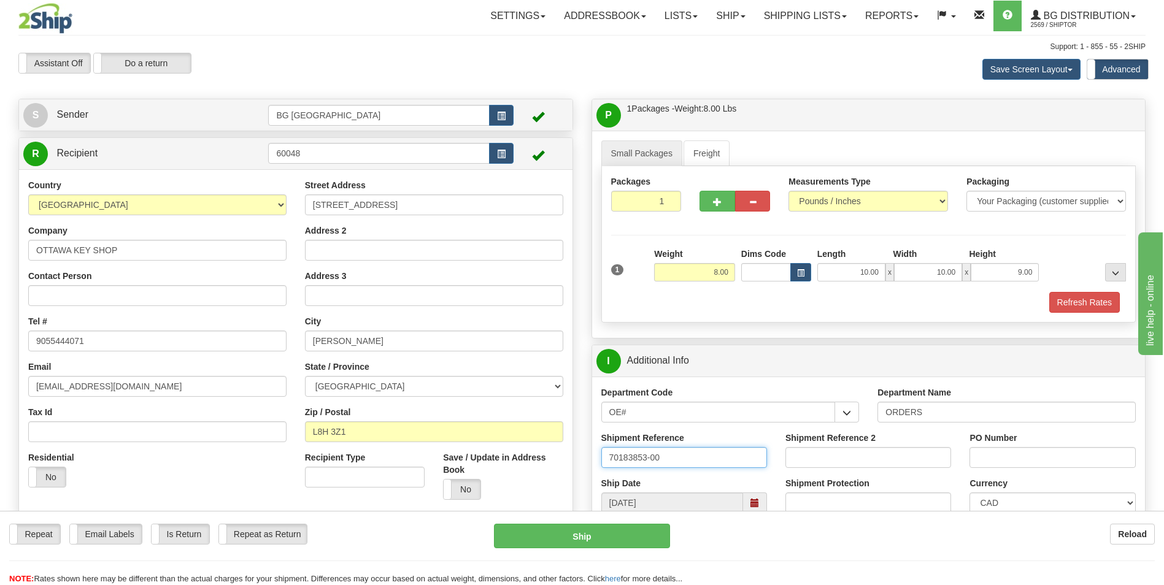
type input "70183853-00"
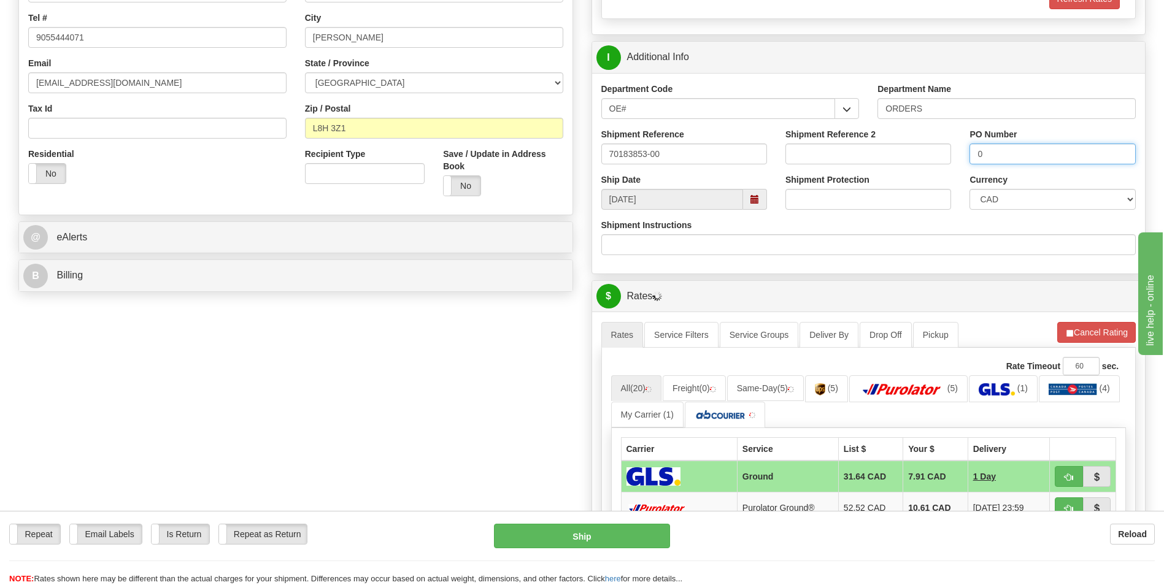
scroll to position [307, 0]
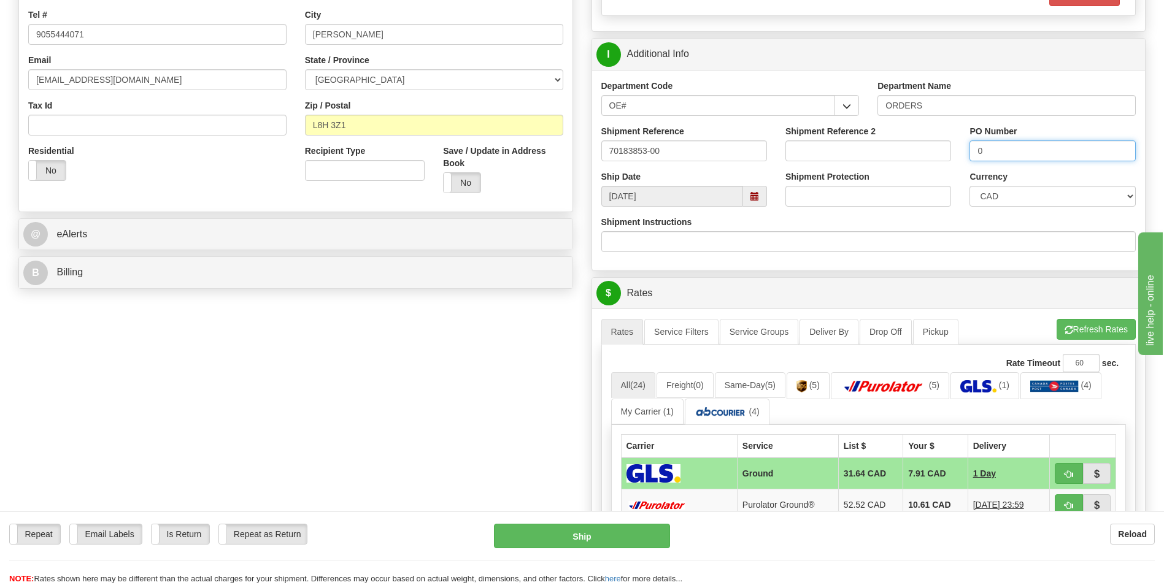
type input "0"
click at [1066, 331] on span "button" at bounding box center [1068, 330] width 9 height 8
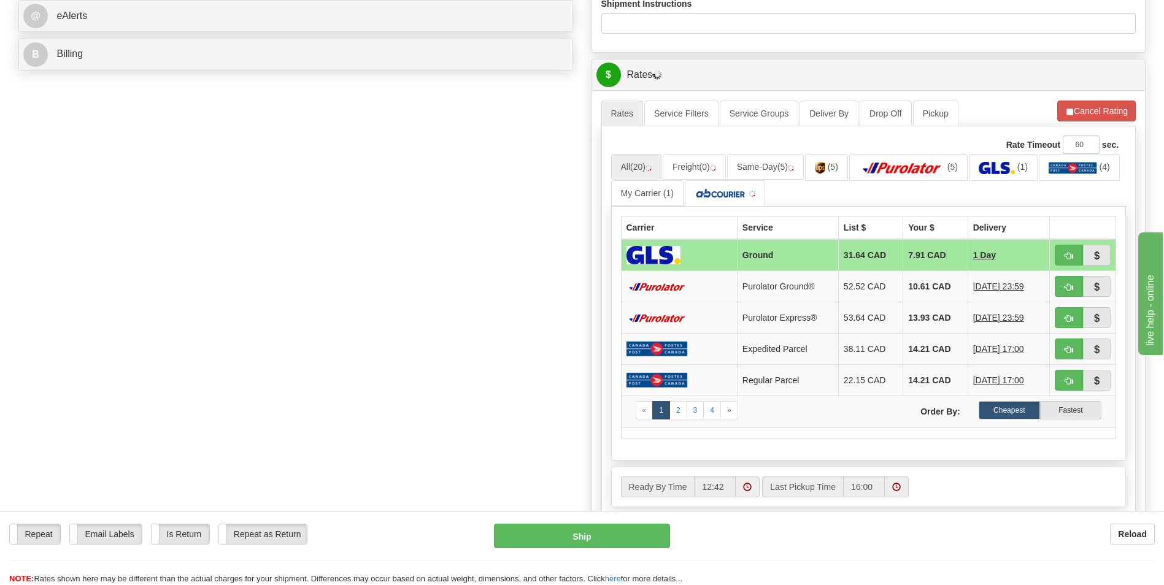
scroll to position [552, 0]
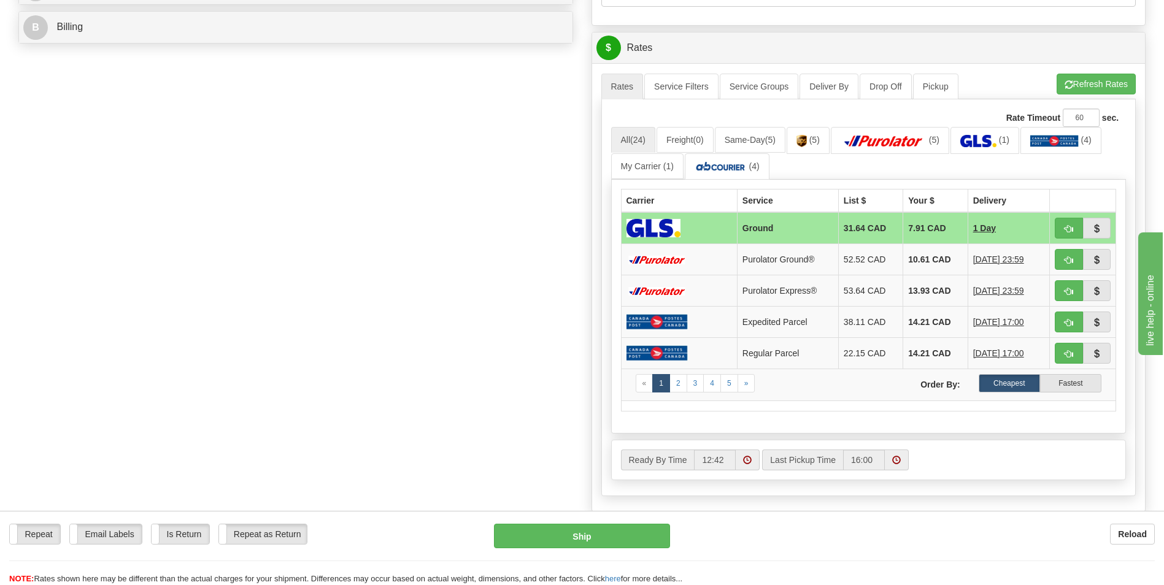
click at [932, 255] on td "10.61 CAD" at bounding box center [935, 259] width 64 height 31
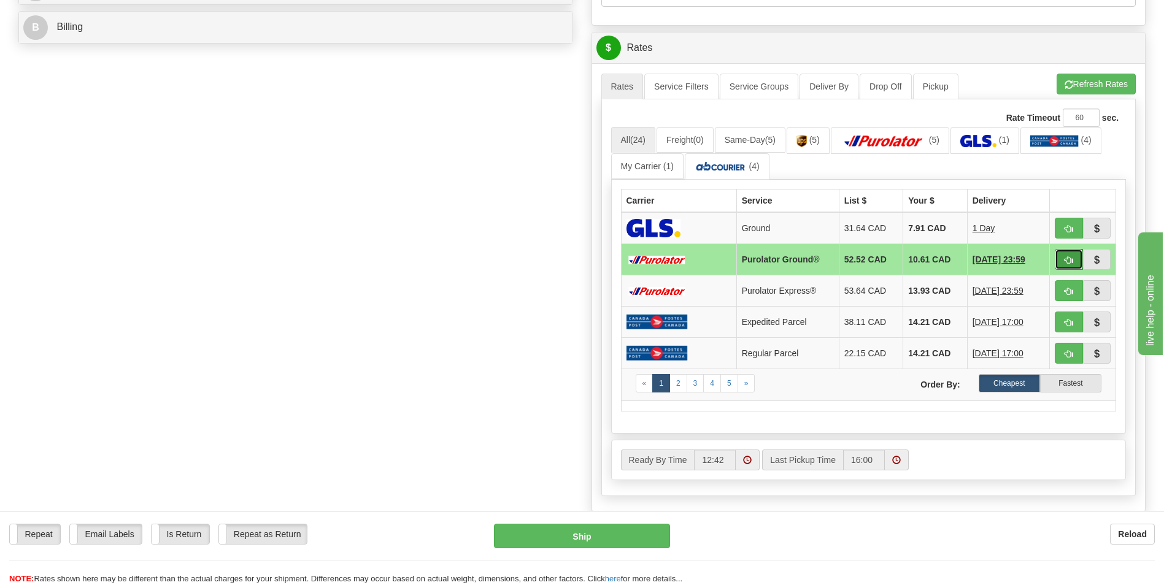
click at [1076, 259] on button "button" at bounding box center [1068, 259] width 28 height 21
type input "260"
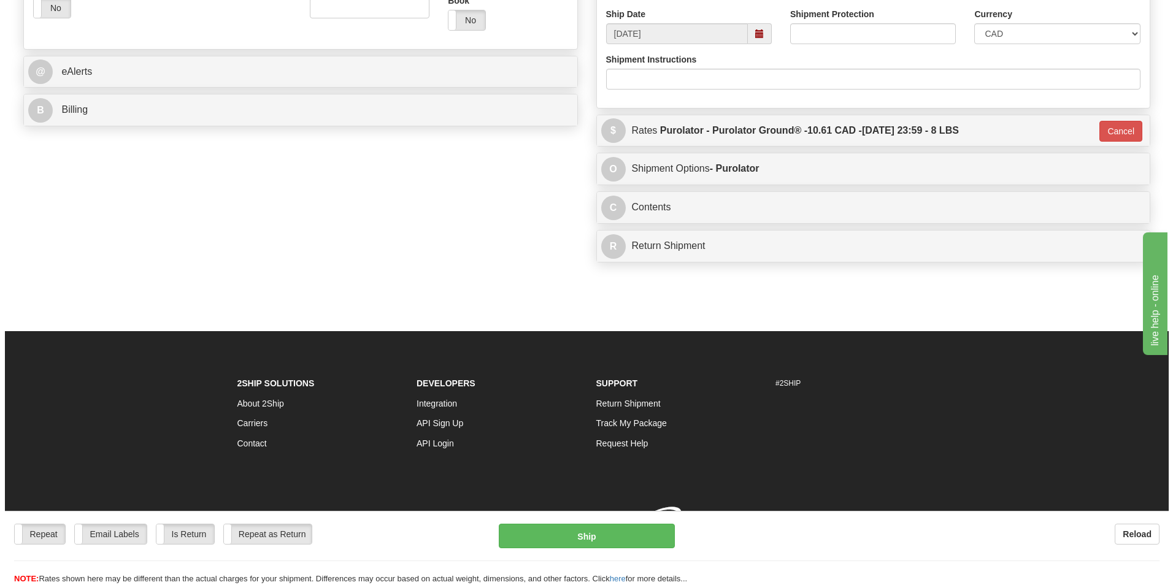
scroll to position [487, 0]
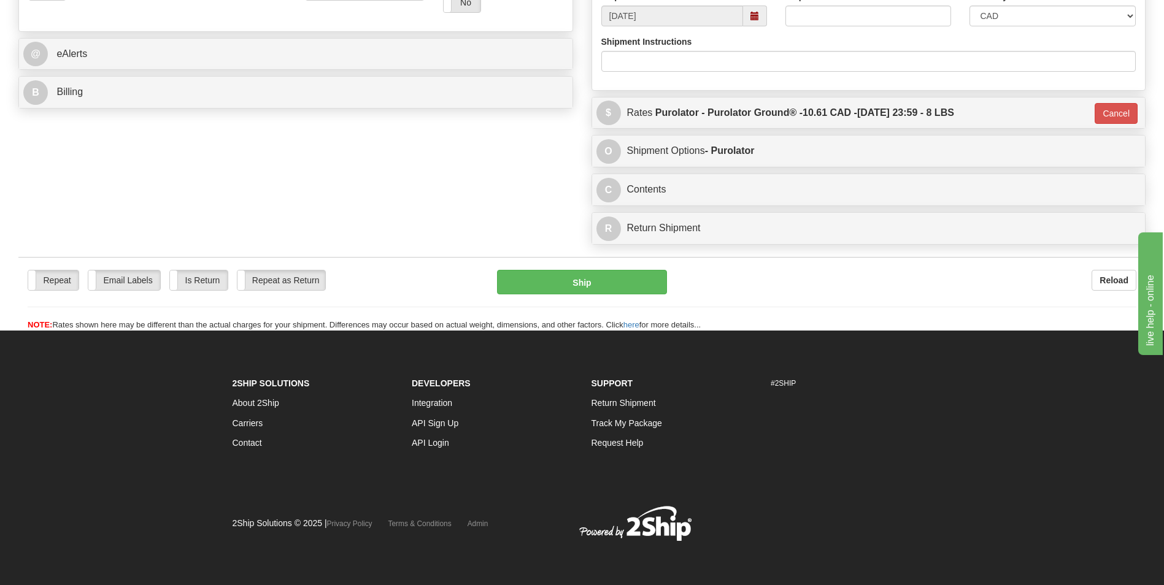
click at [561, 295] on div "Repeat Repeat Email Labels Email Labels Edit Is Return Is Return Repeat as Retu…" at bounding box center [581, 300] width 1127 height 61
click at [561, 291] on button "Ship" at bounding box center [581, 282] width 169 height 25
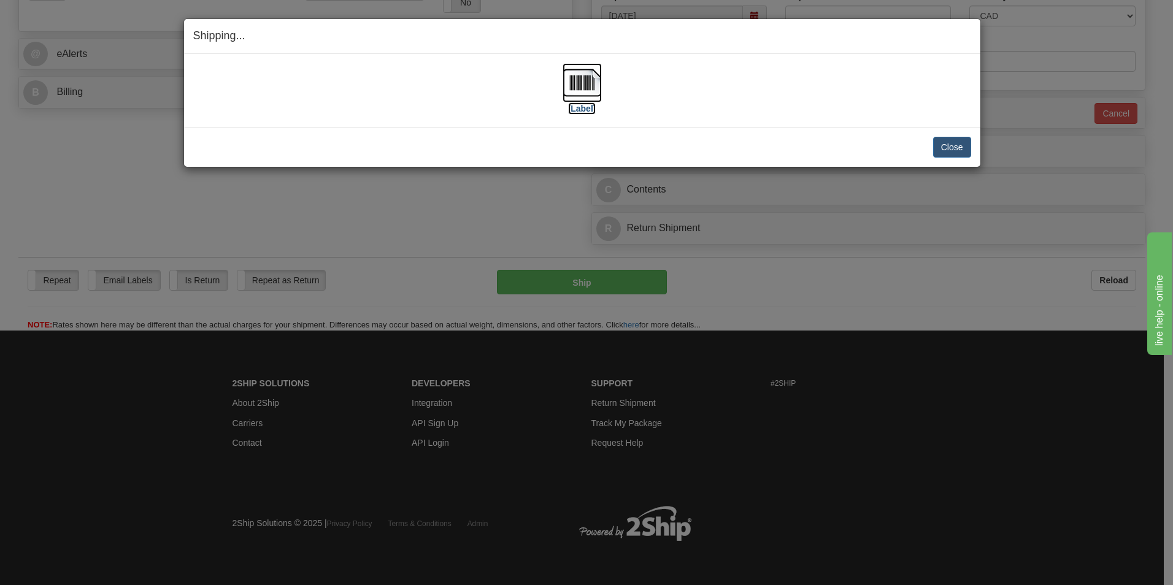
click at [597, 92] on img at bounding box center [581, 82] width 39 height 39
click at [949, 150] on button "Close" at bounding box center [952, 147] width 38 height 21
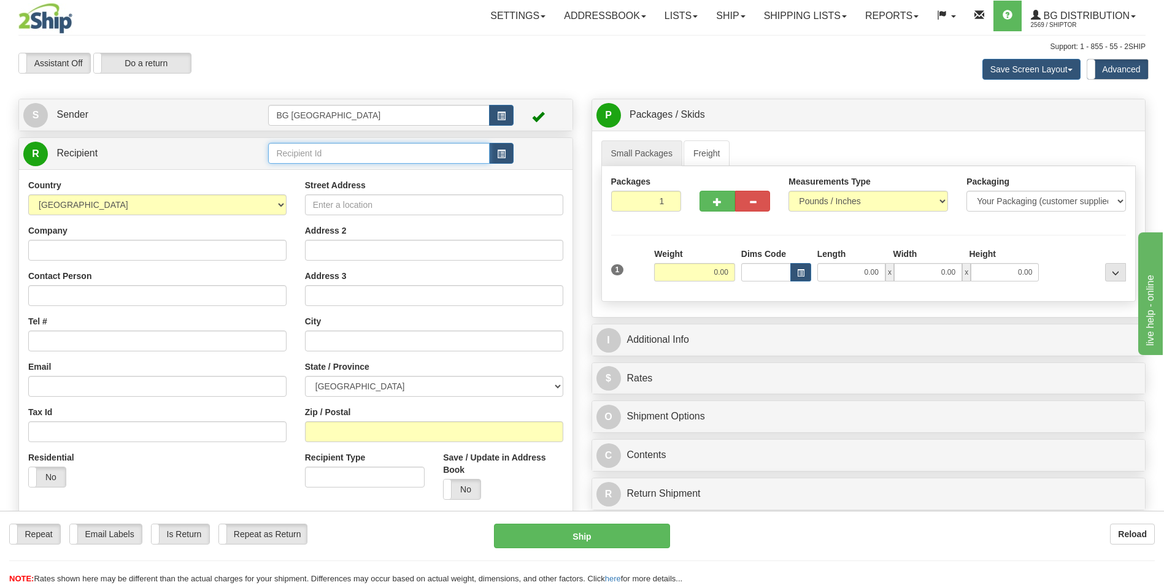
click at [328, 145] on input "text" at bounding box center [378, 153] width 221 height 21
click at [318, 165] on li "60018" at bounding box center [379, 172] width 220 height 16
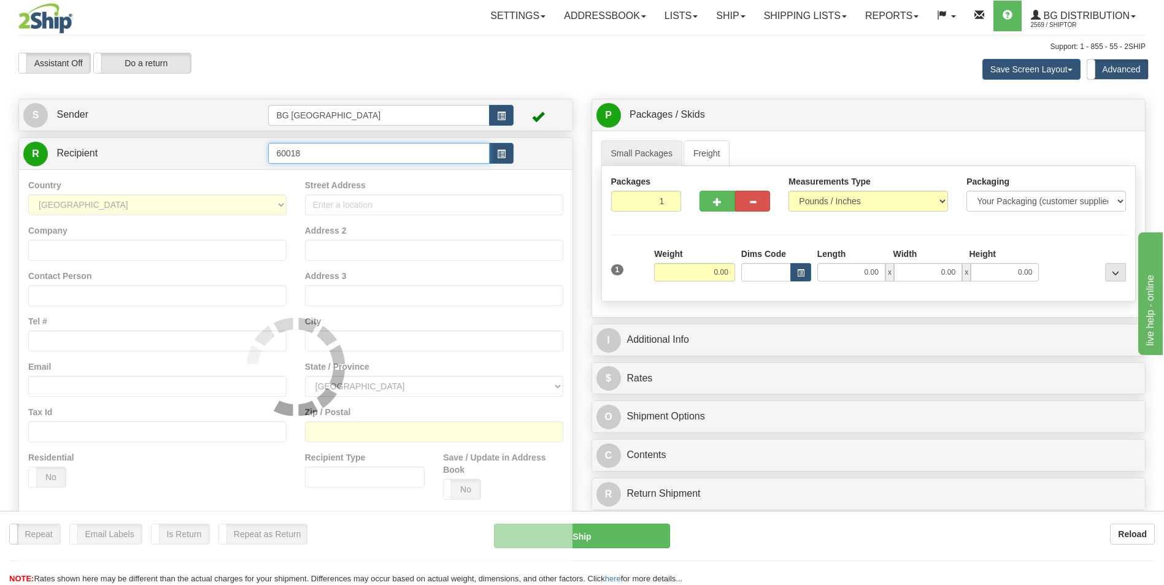
type input "60018"
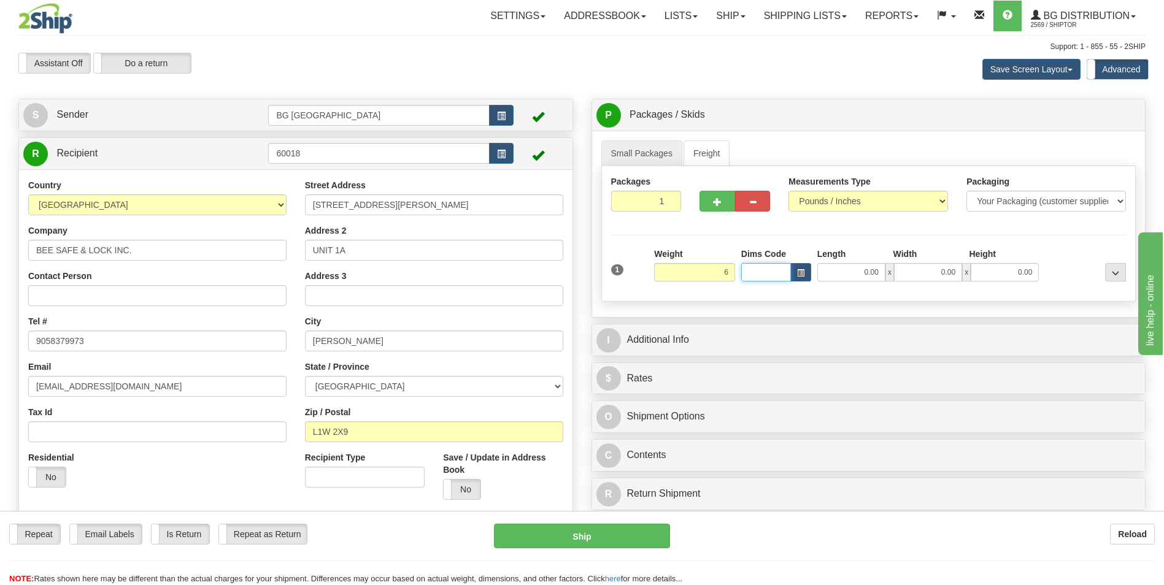
type input "6.00"
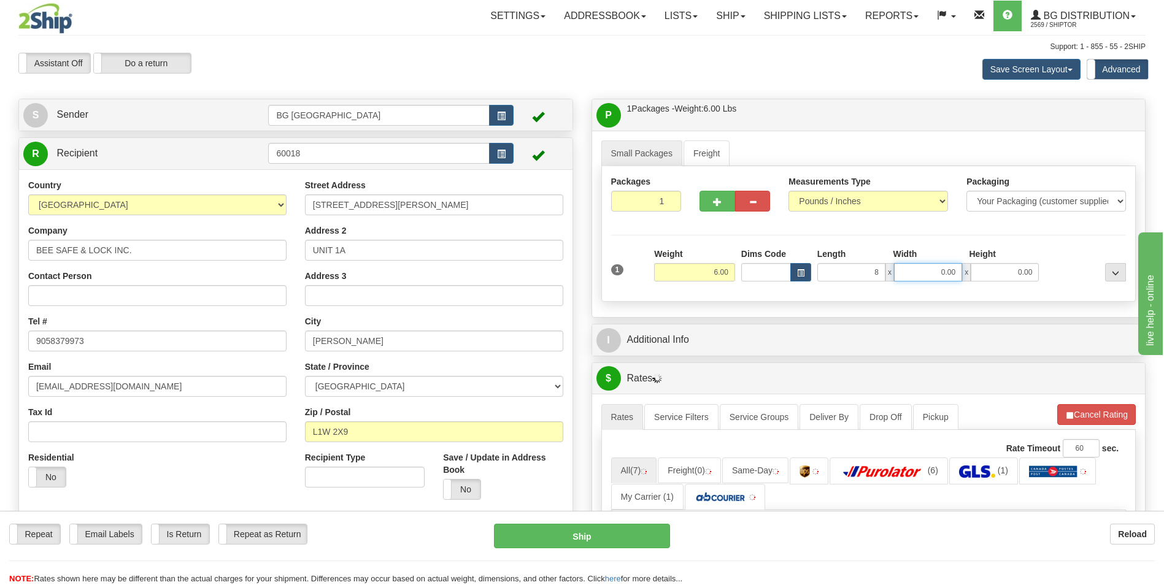
type input "8.00"
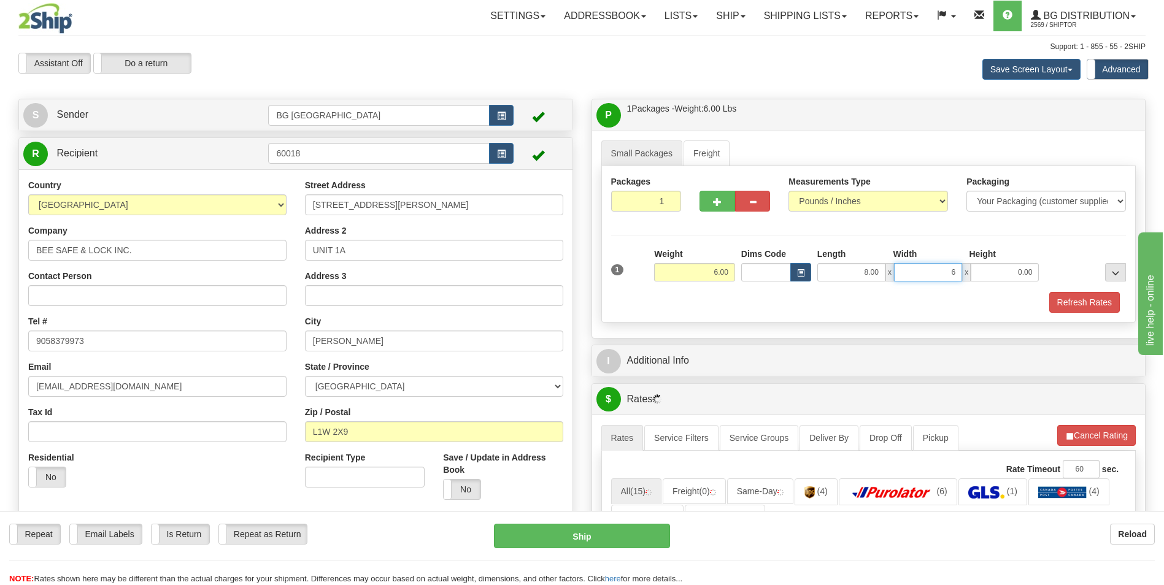
type input "6.00"
type input "4.00"
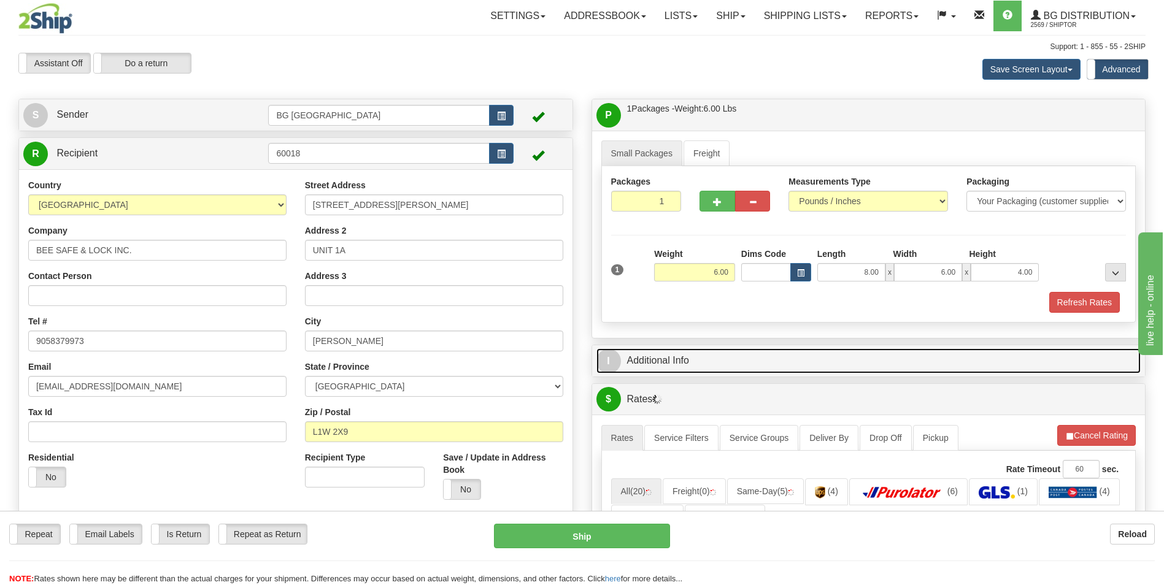
click at [681, 371] on link "I Additional Info" at bounding box center [868, 360] width 545 height 25
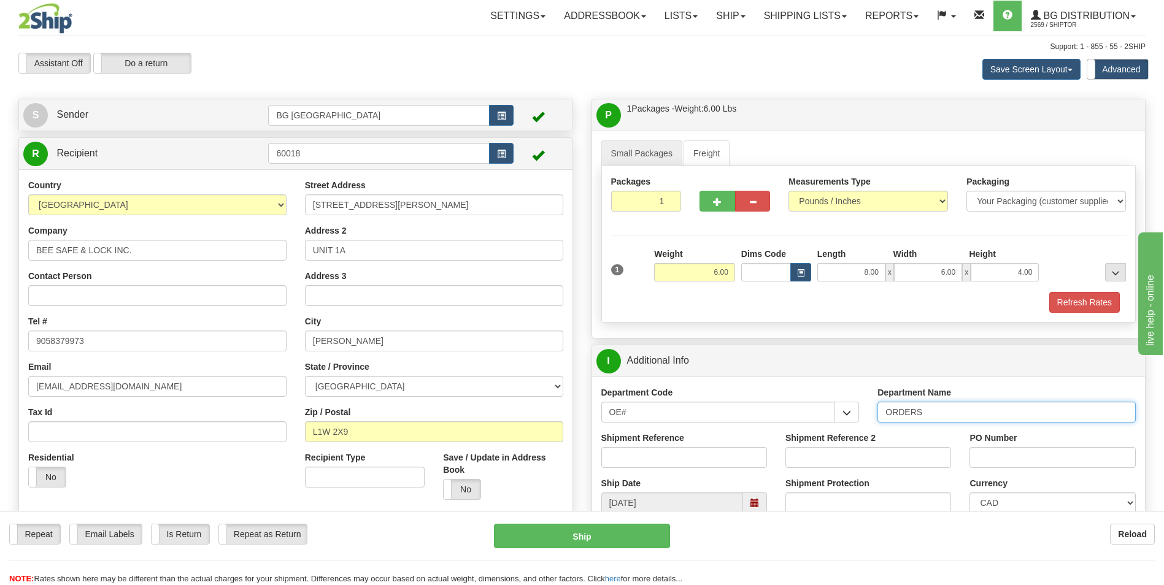
click at [943, 413] on input "ORDERS" at bounding box center [1006, 412] width 258 height 21
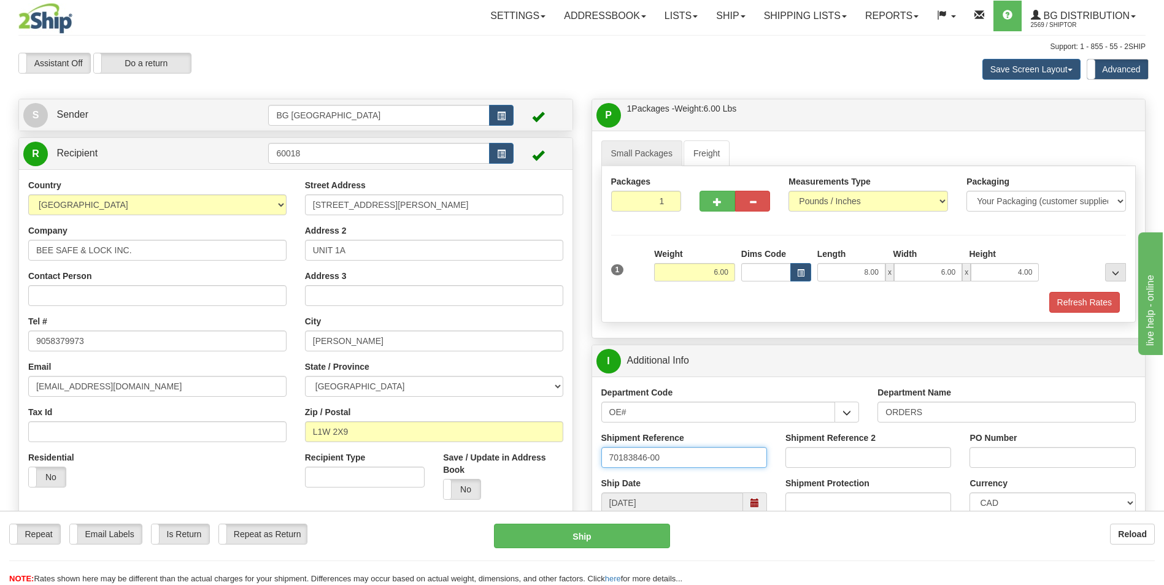
type input "70183846-00"
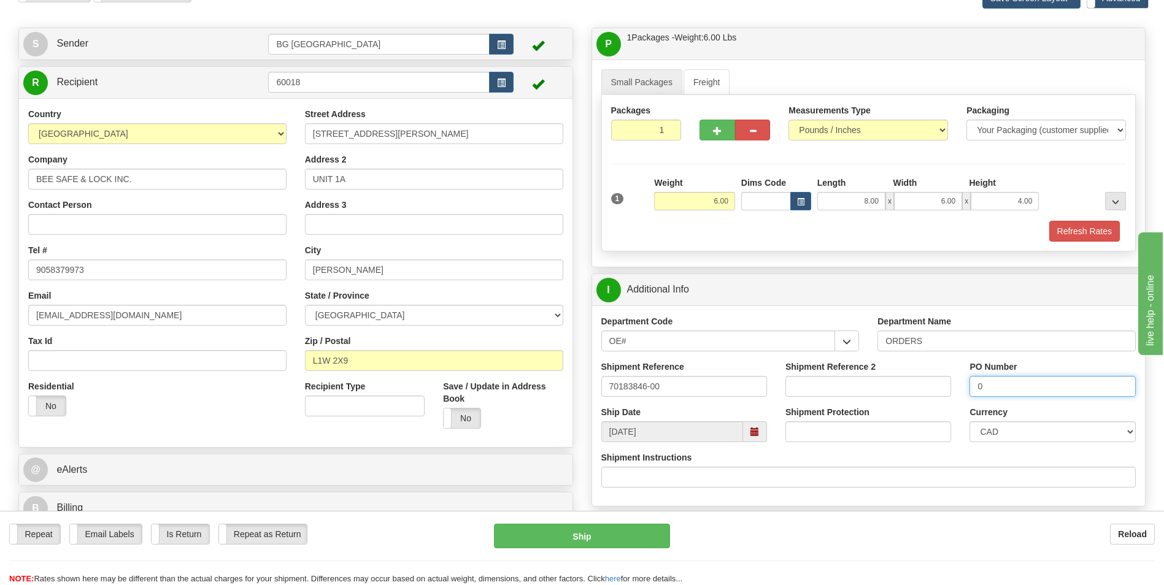
scroll to position [184, 0]
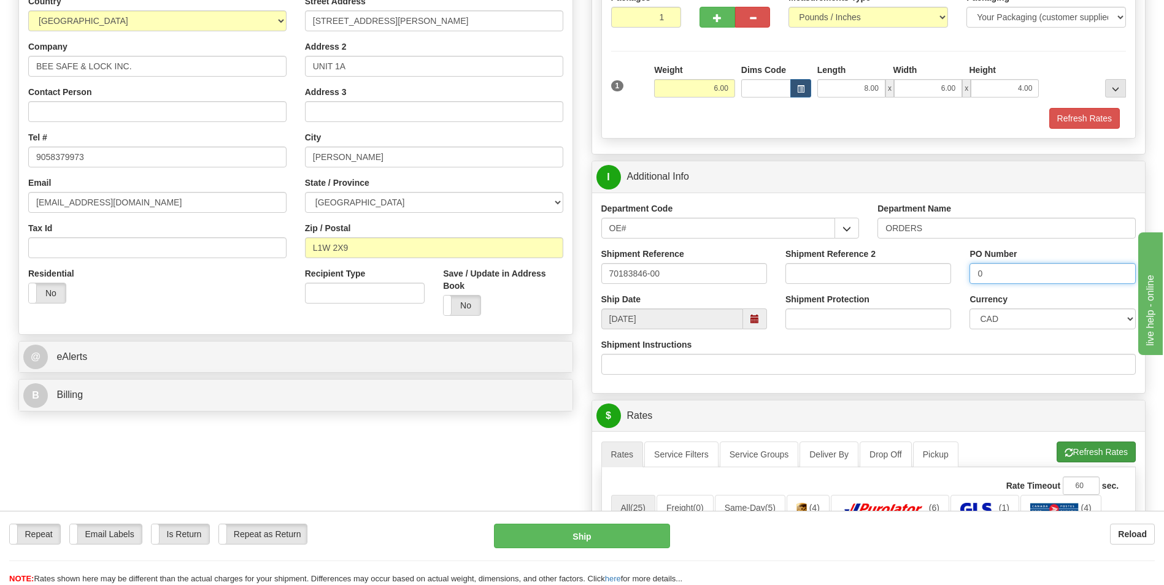
type input "0"
click at [1080, 460] on button "Refresh Rates" at bounding box center [1095, 452] width 79 height 21
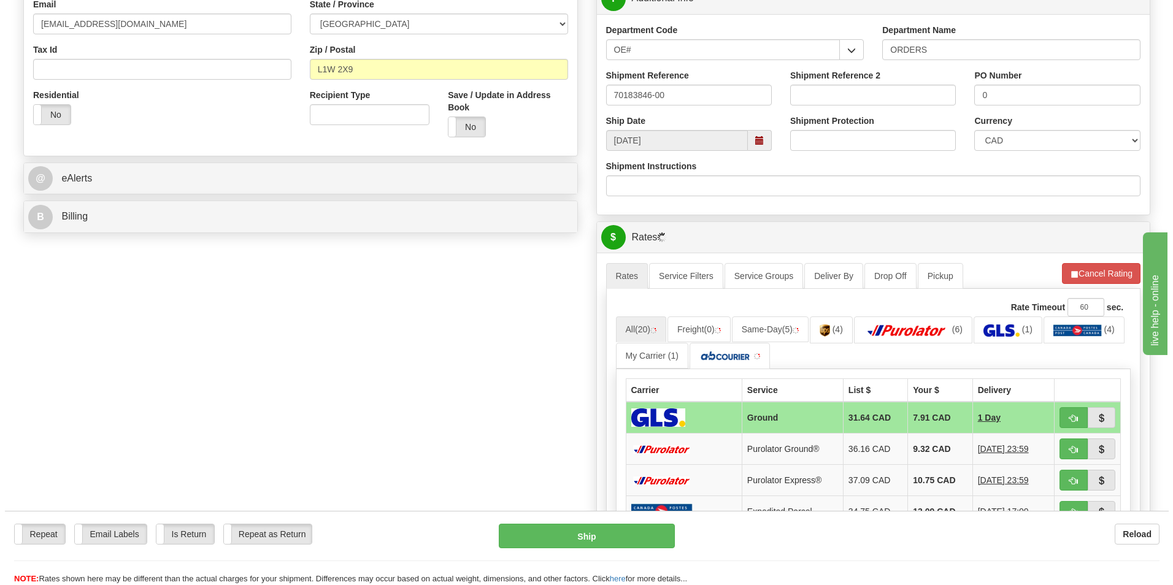
scroll to position [368, 0]
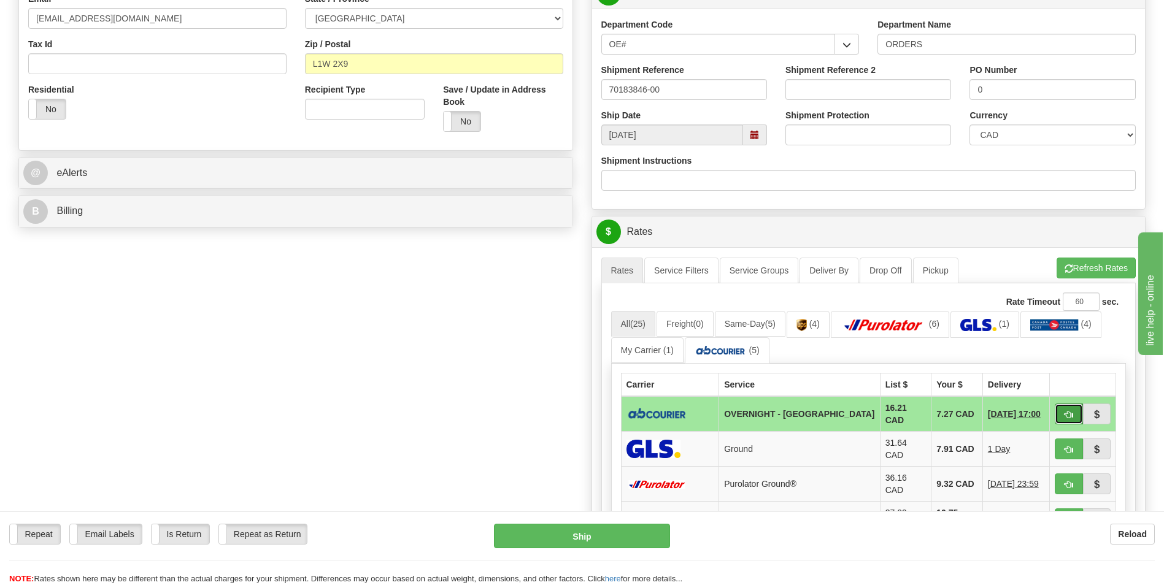
click at [1072, 413] on span "button" at bounding box center [1068, 415] width 9 height 8
type input "4"
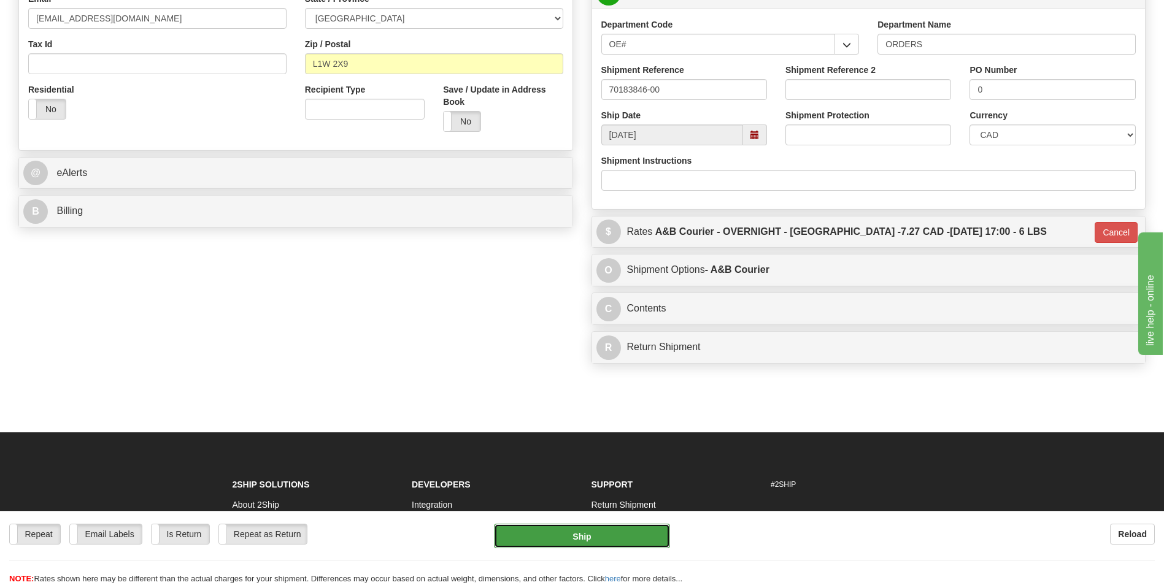
click at [636, 534] on button "Ship" at bounding box center [581, 536] width 175 height 25
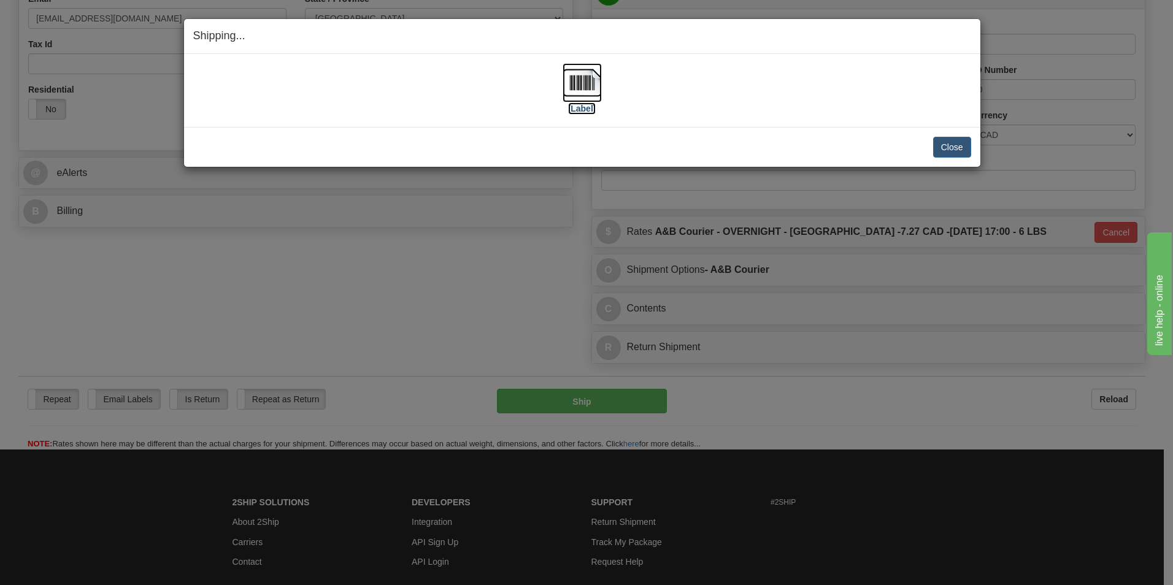
click at [577, 85] on img at bounding box center [581, 82] width 39 height 39
click at [952, 145] on button "Close" at bounding box center [952, 147] width 38 height 21
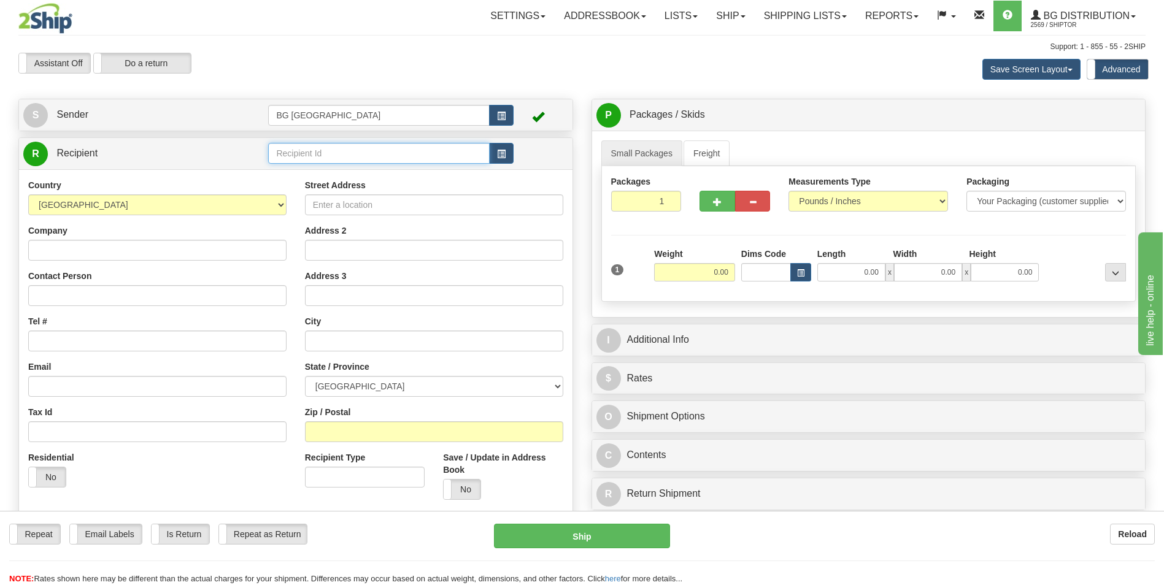
click at [356, 147] on input "text" at bounding box center [378, 153] width 221 height 21
click at [336, 167] on div "910736" at bounding box center [376, 172] width 209 height 13
type input "910736"
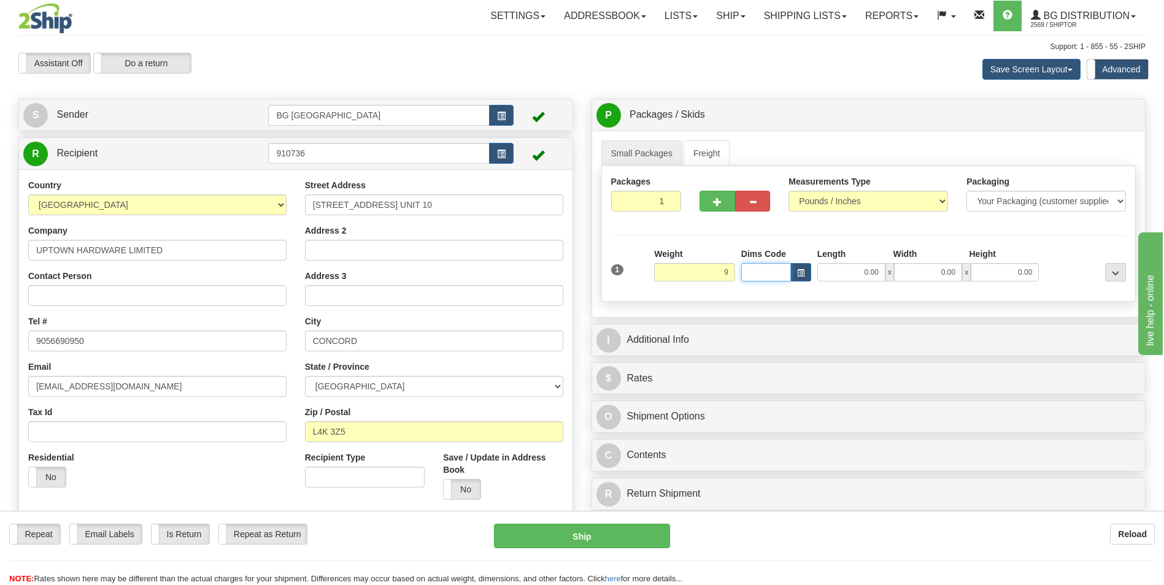
type input "9.00"
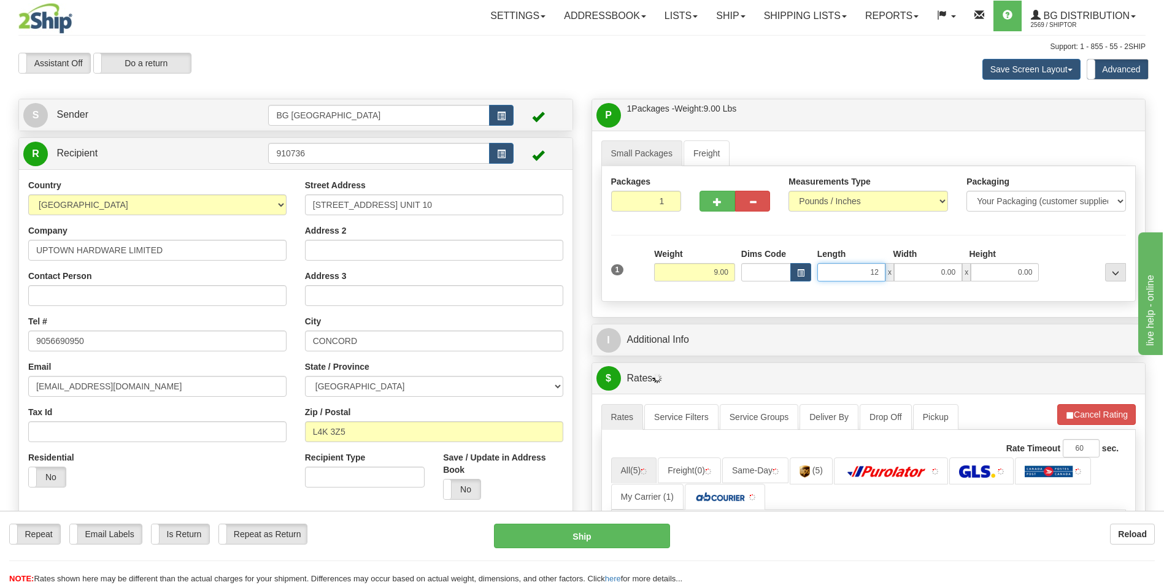
type input "12.00"
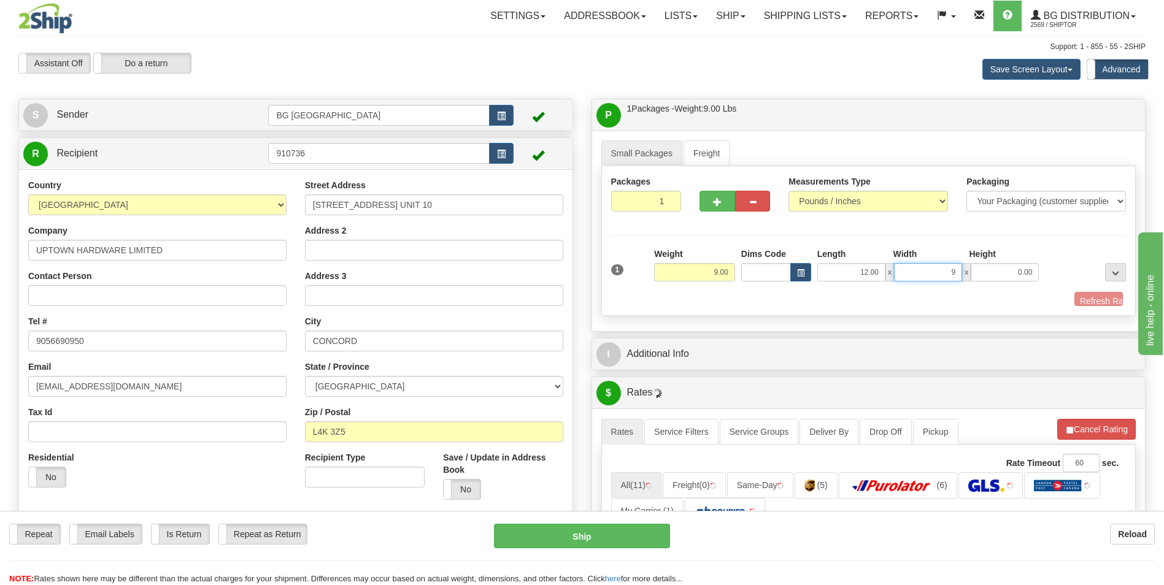
type input "9.00"
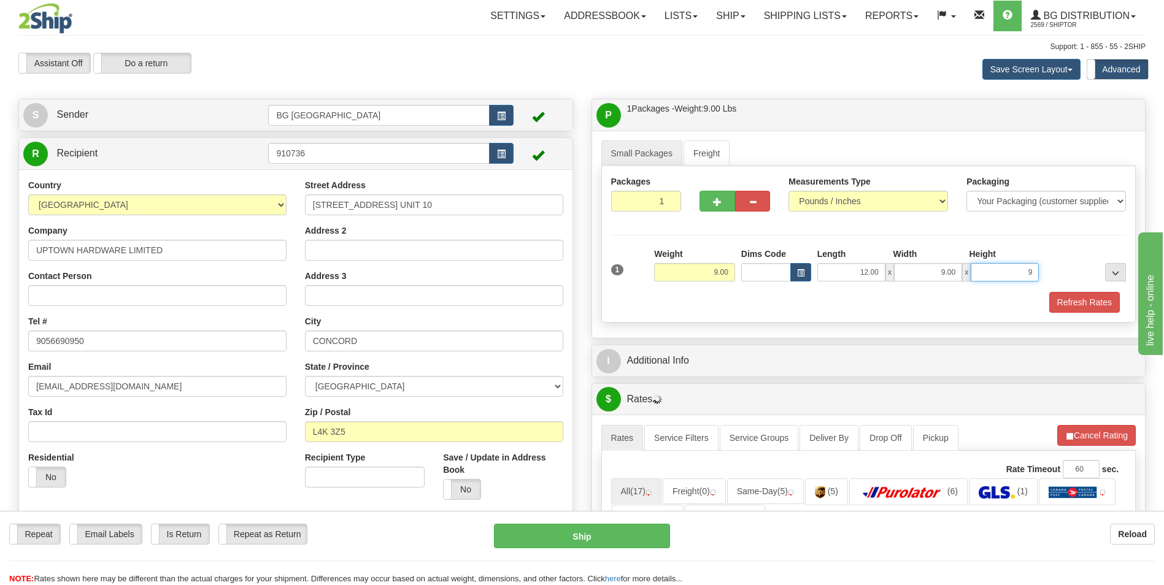
type input "9.00"
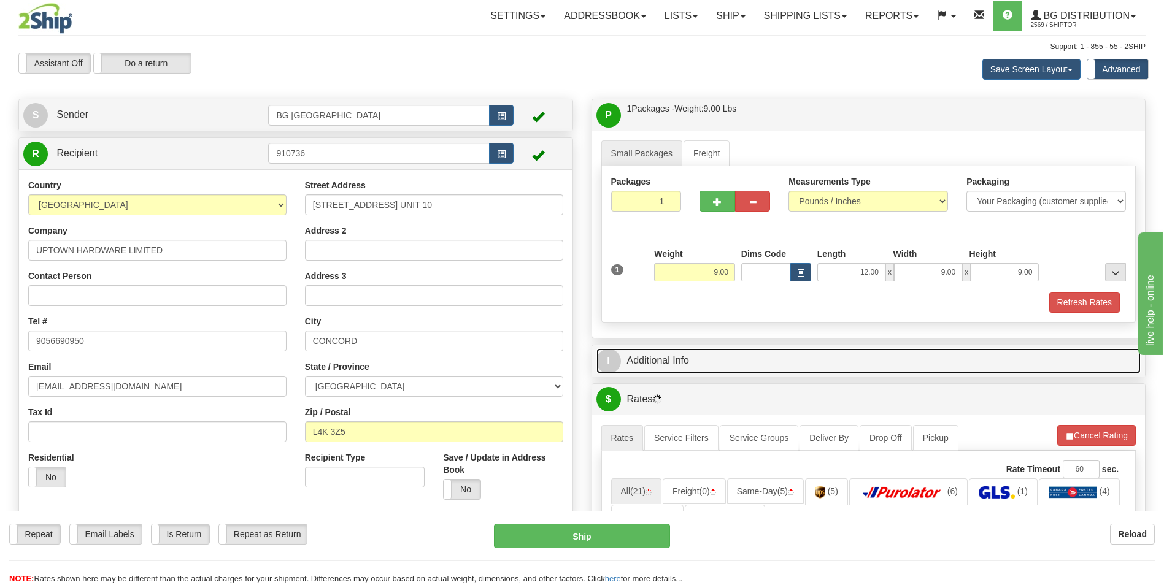
click at [679, 369] on link "I Additional Info" at bounding box center [868, 360] width 545 height 25
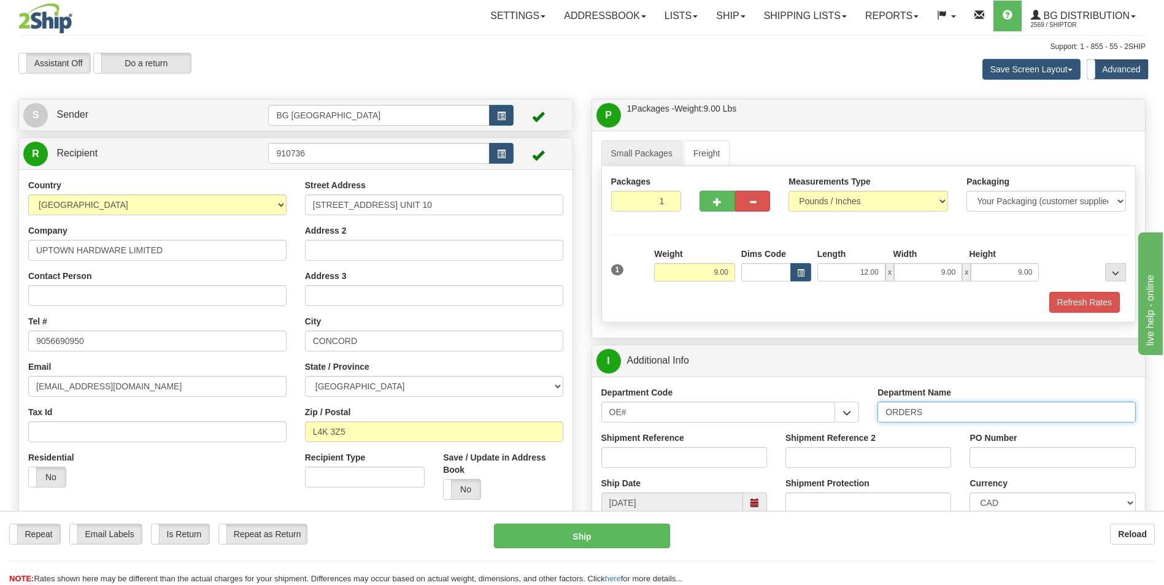
click at [955, 409] on input "ORDERS" at bounding box center [1006, 412] width 258 height 21
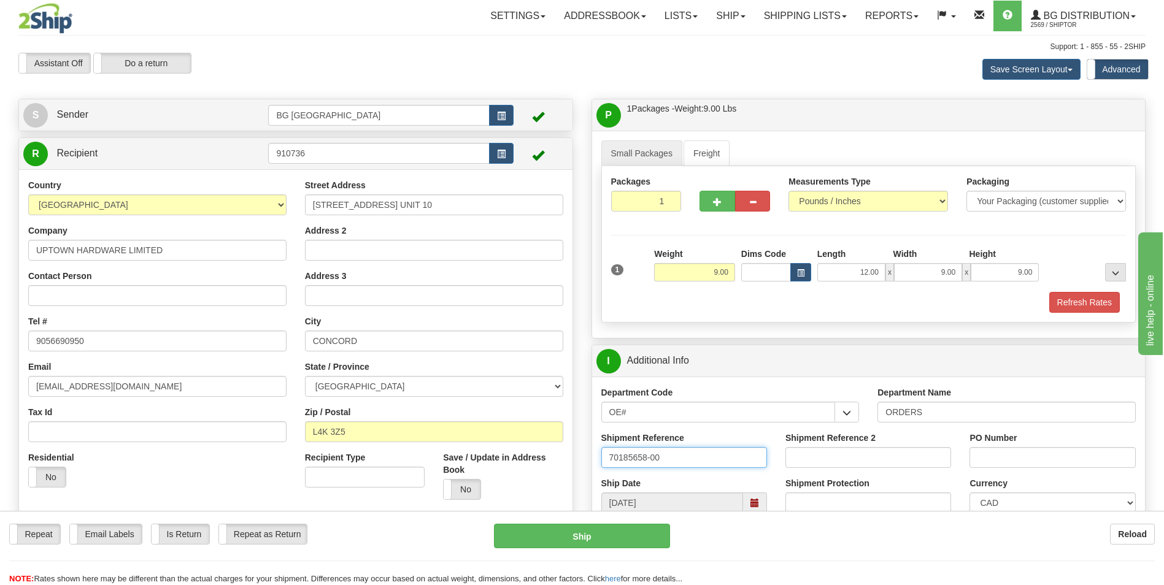
type input "70185658-00"
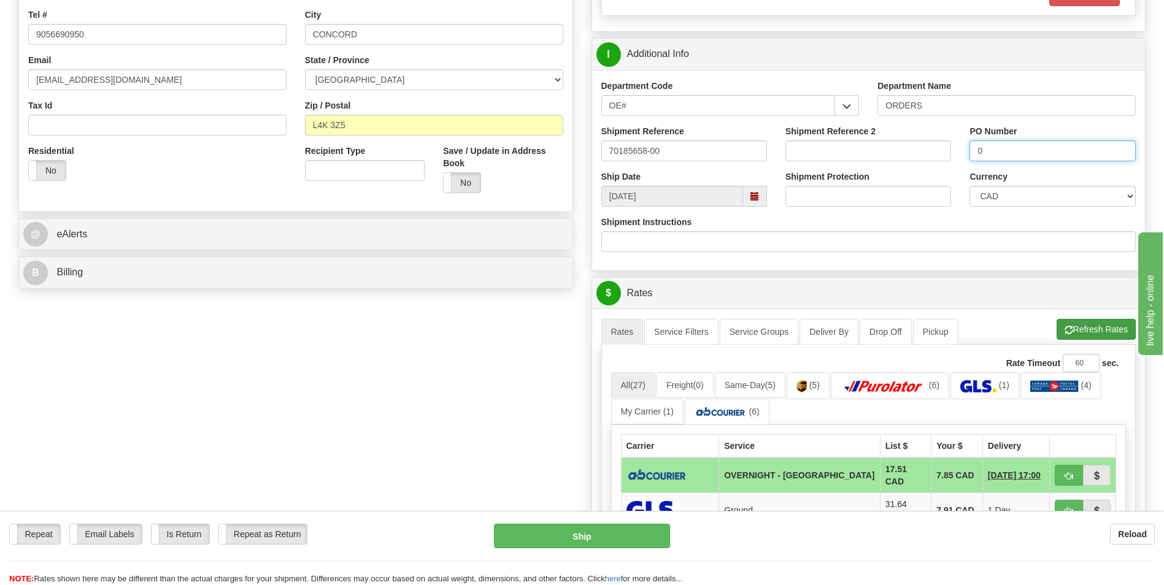
type input "0"
click at [1100, 322] on button "Refresh Rates" at bounding box center [1095, 329] width 79 height 21
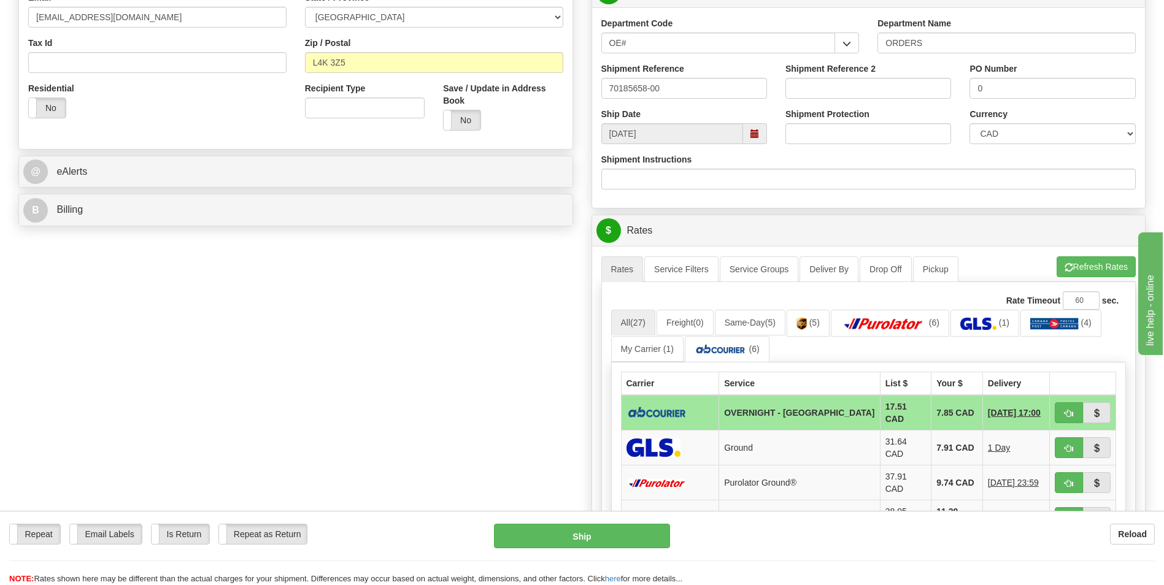
scroll to position [552, 0]
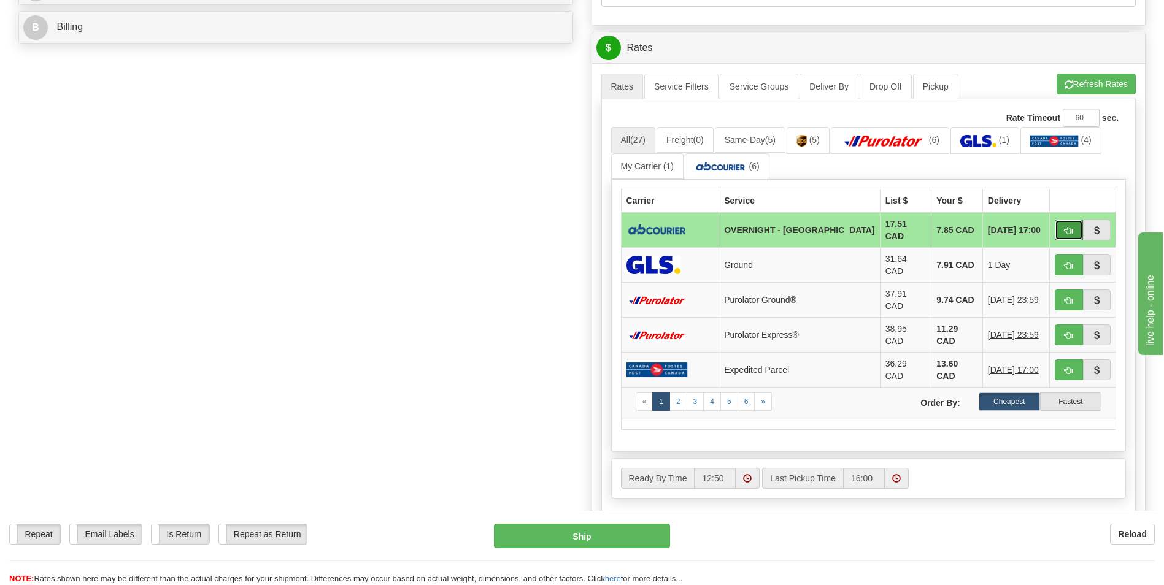
click at [1064, 227] on span "button" at bounding box center [1068, 231] width 9 height 8
type input "4"
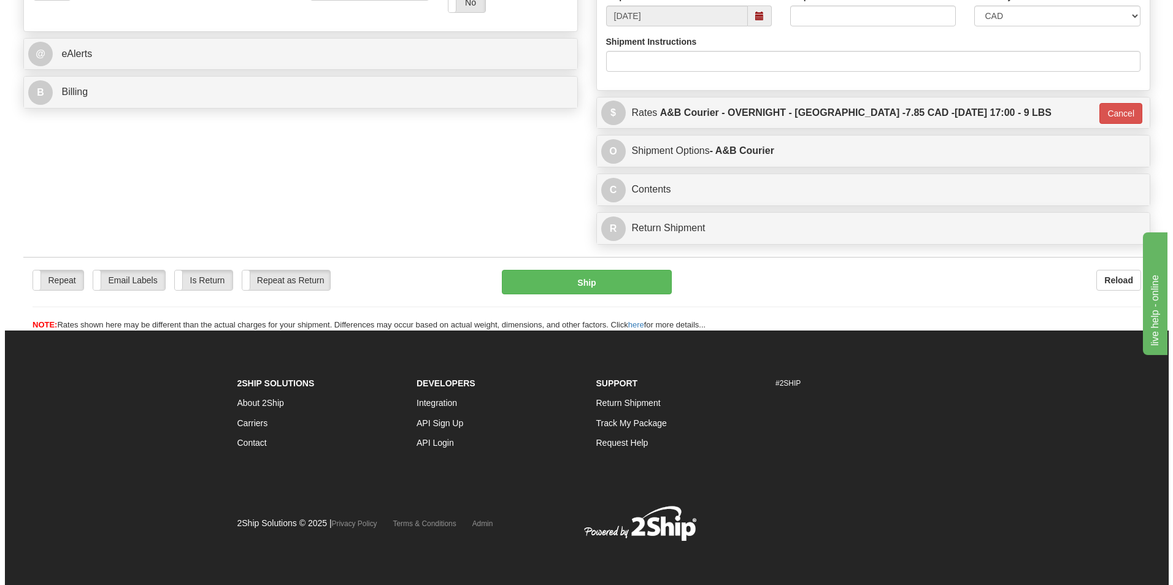
scroll to position [487, 0]
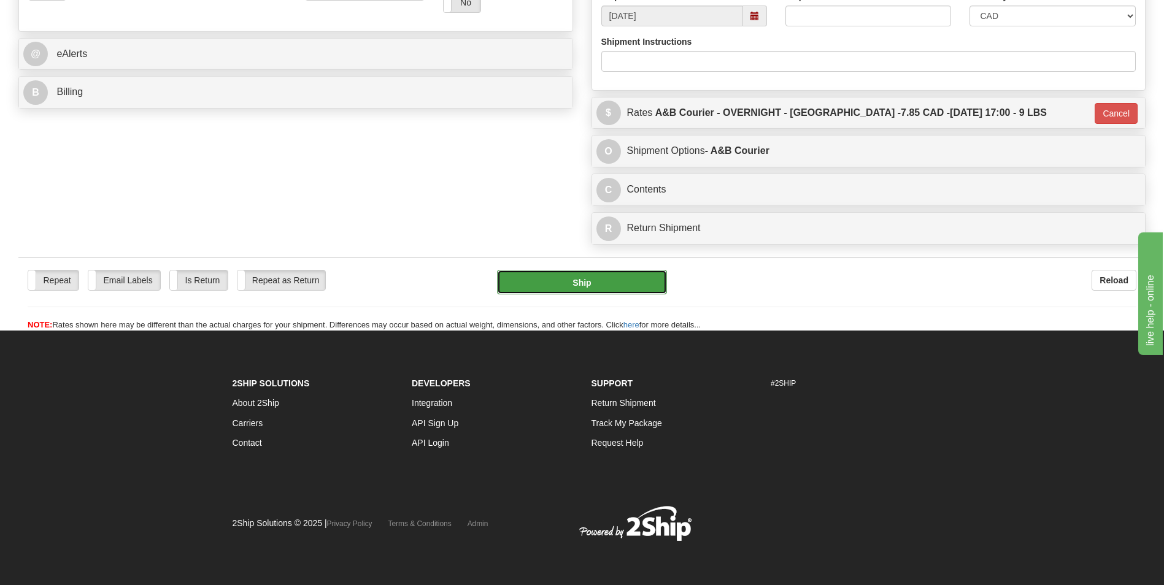
click at [612, 280] on button "Ship" at bounding box center [581, 282] width 169 height 25
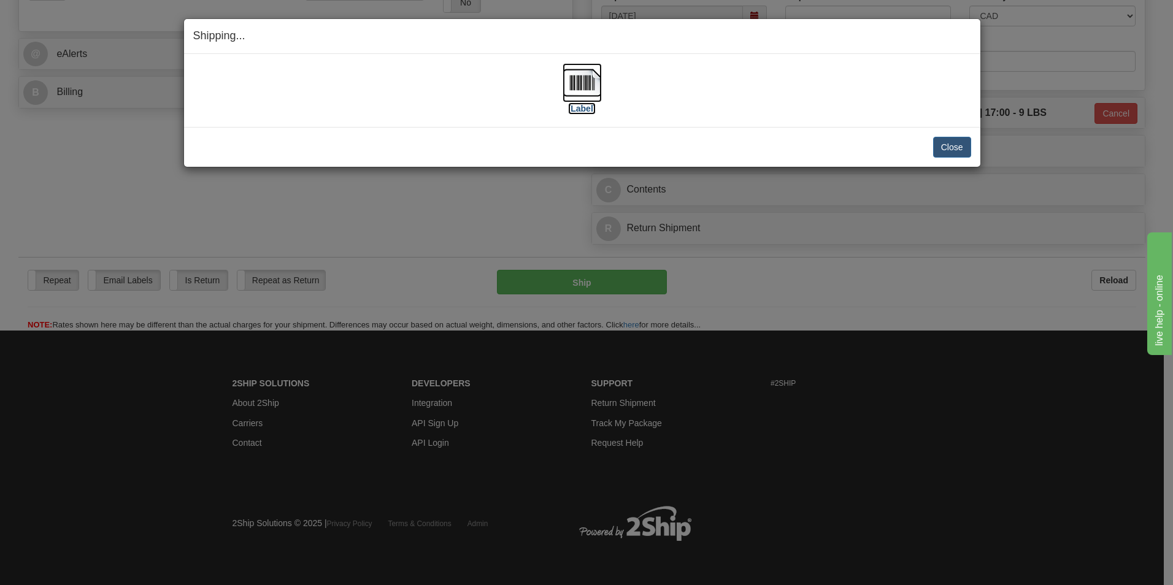
click at [586, 83] on img at bounding box center [581, 82] width 39 height 39
click at [956, 150] on button "Close" at bounding box center [952, 147] width 38 height 21
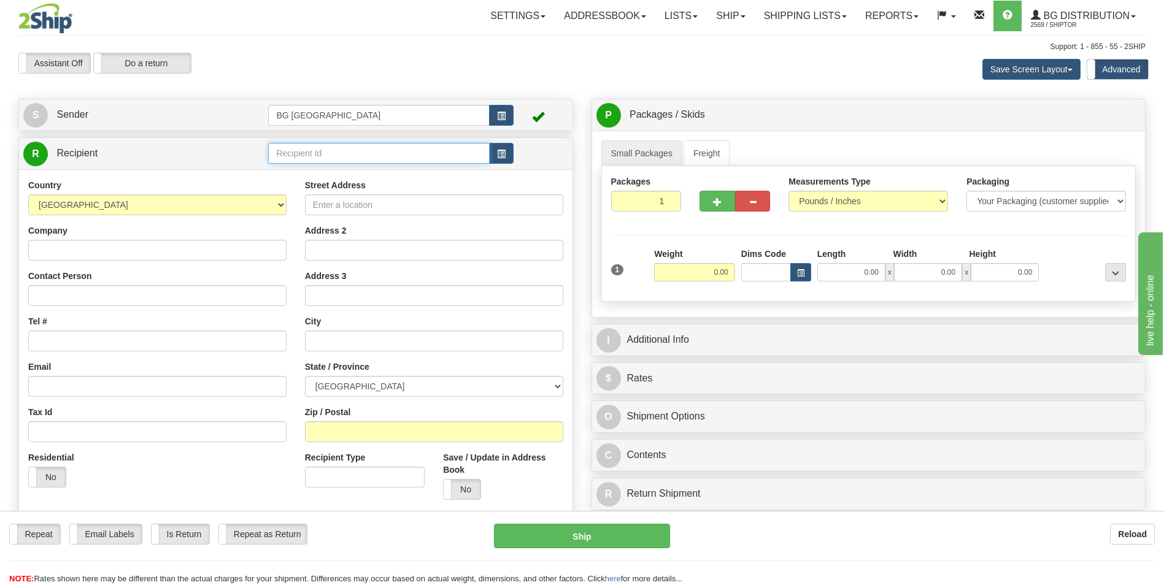
click at [292, 144] on input "text" at bounding box center [378, 153] width 221 height 21
click at [292, 176] on div "60128" at bounding box center [376, 172] width 209 height 13
type input "60128"
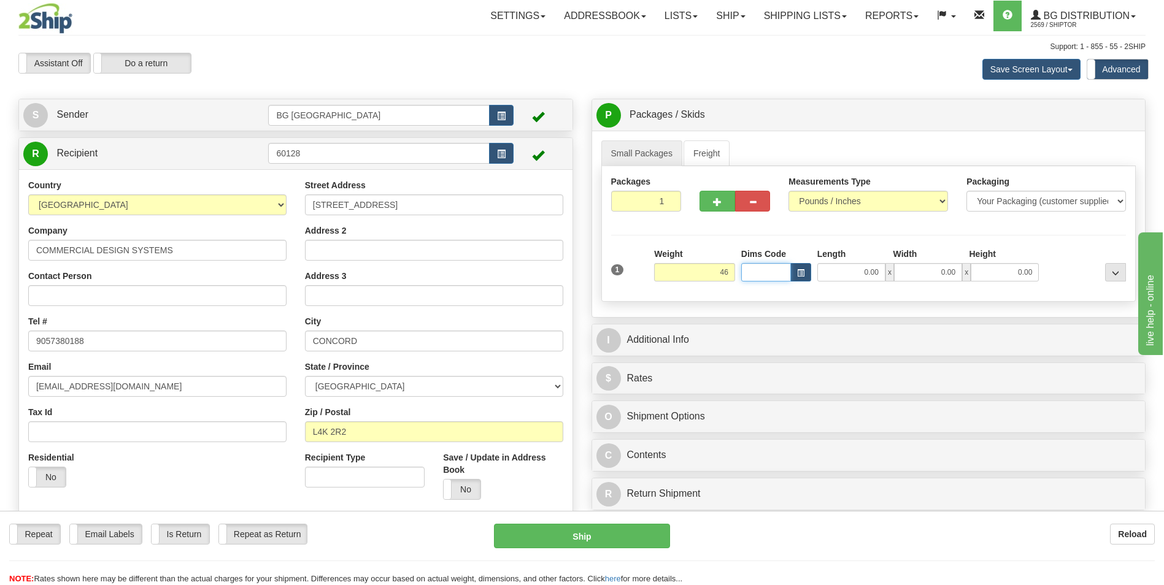
type input "46.00"
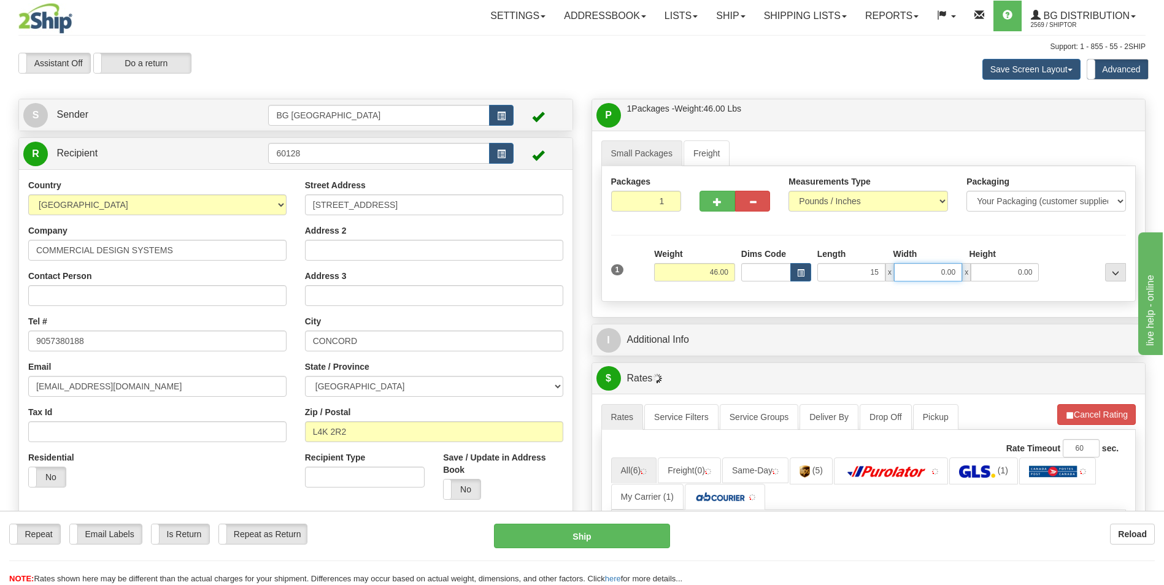
type input "15.00"
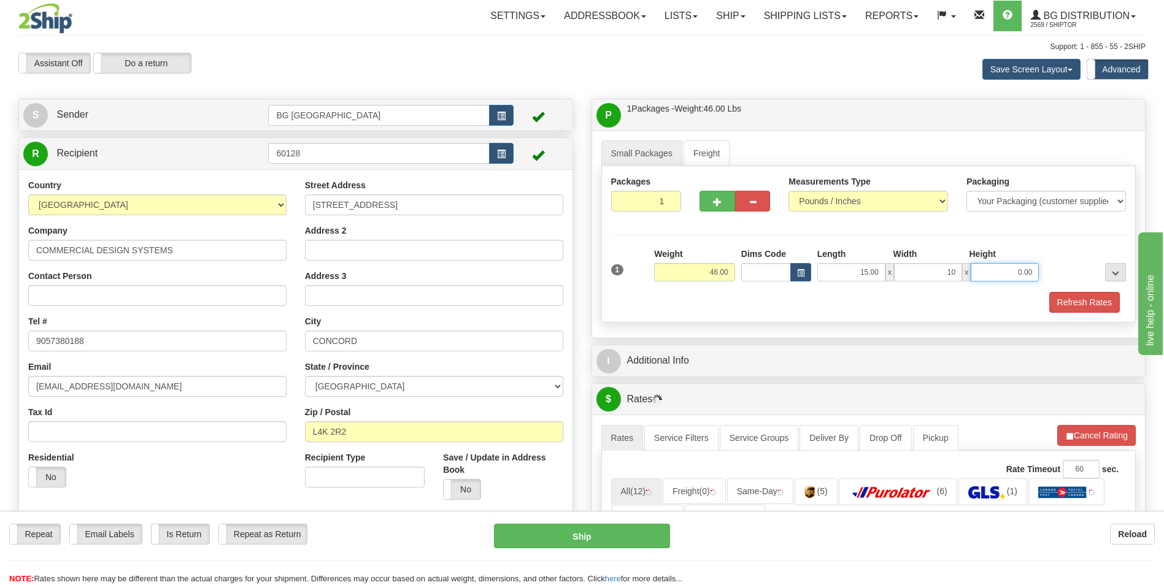
type input "10.00"
click at [712, 206] on button "button" at bounding box center [716, 201] width 35 height 21
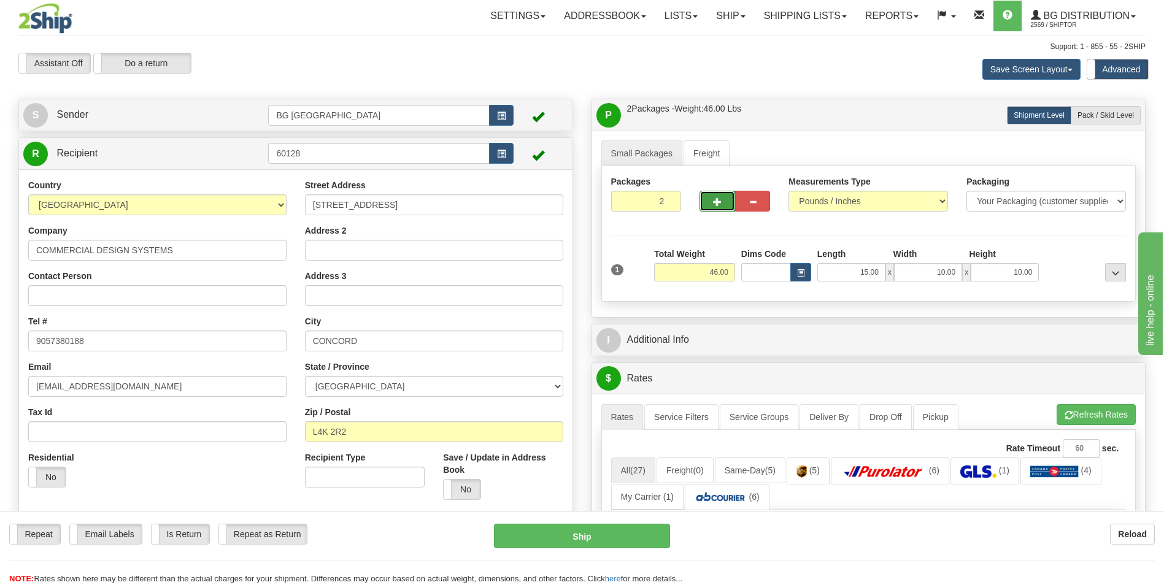
click at [712, 206] on button "button" at bounding box center [716, 201] width 35 height 21
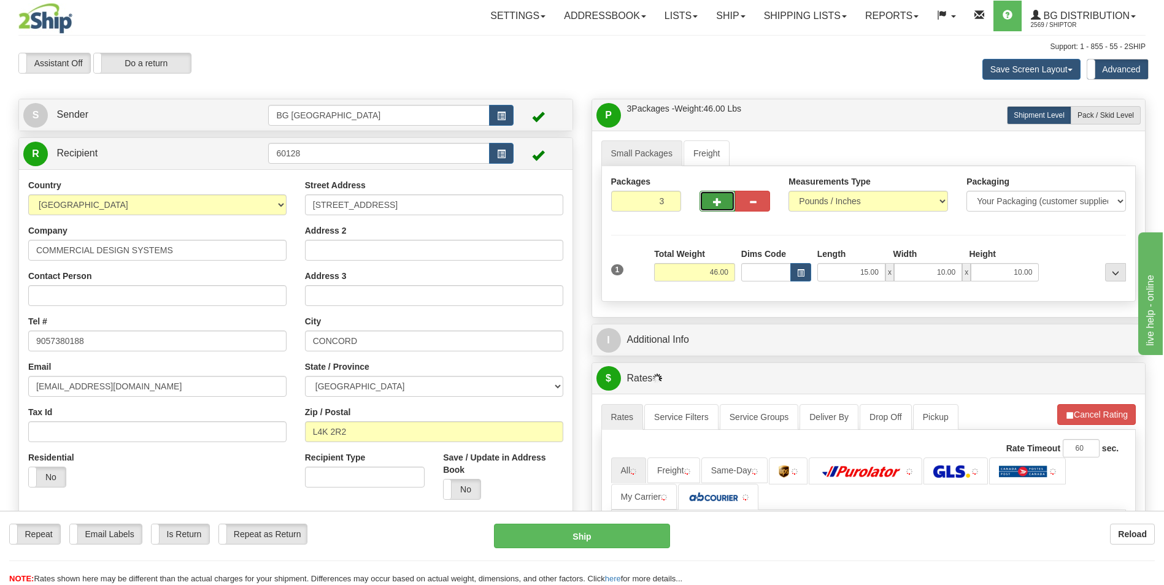
click at [712, 206] on button "button" at bounding box center [716, 201] width 35 height 21
type input "4"
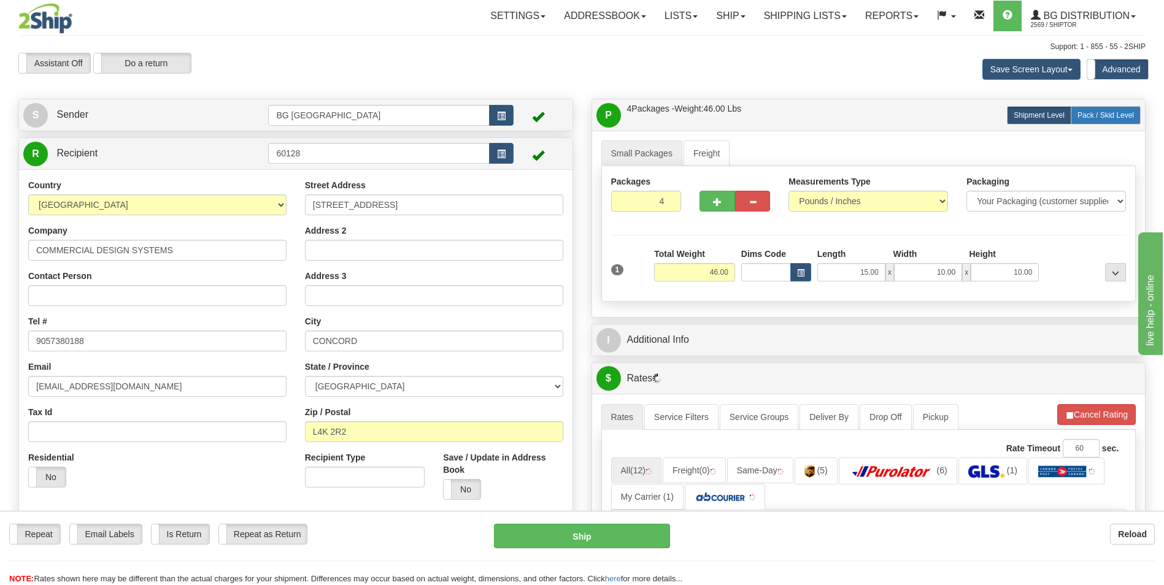
click at [1107, 111] on span "Pack / Skid Level" at bounding box center [1105, 115] width 56 height 9
radio input "true"
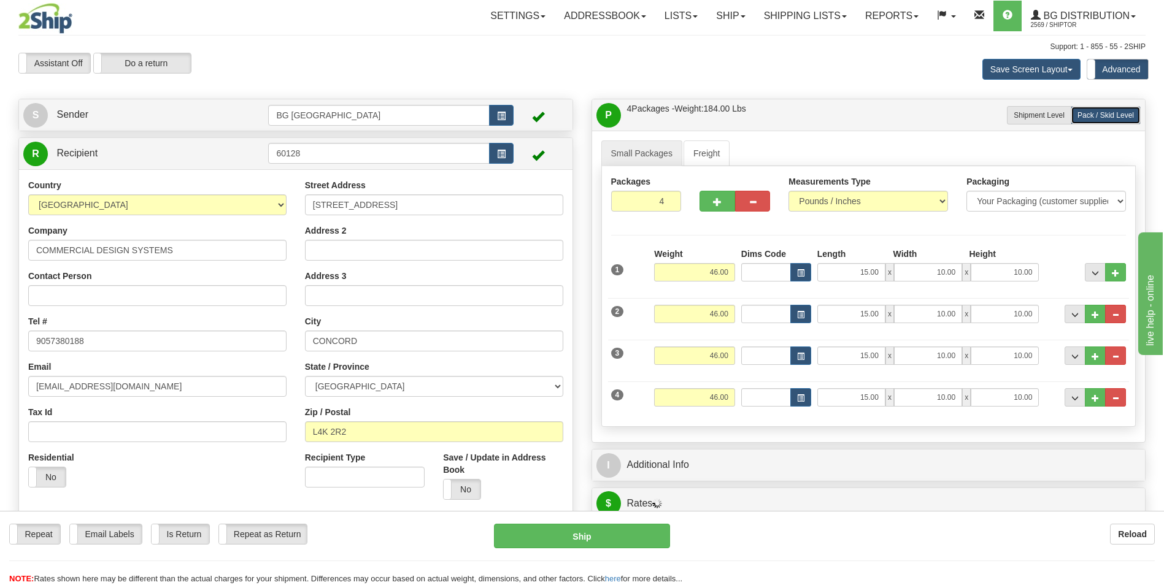
click at [684, 411] on div "Weight 46.00" at bounding box center [694, 402] width 87 height 28
click at [691, 402] on input "46.00" at bounding box center [694, 397] width 81 height 18
type input "28.00"
type input "16.00"
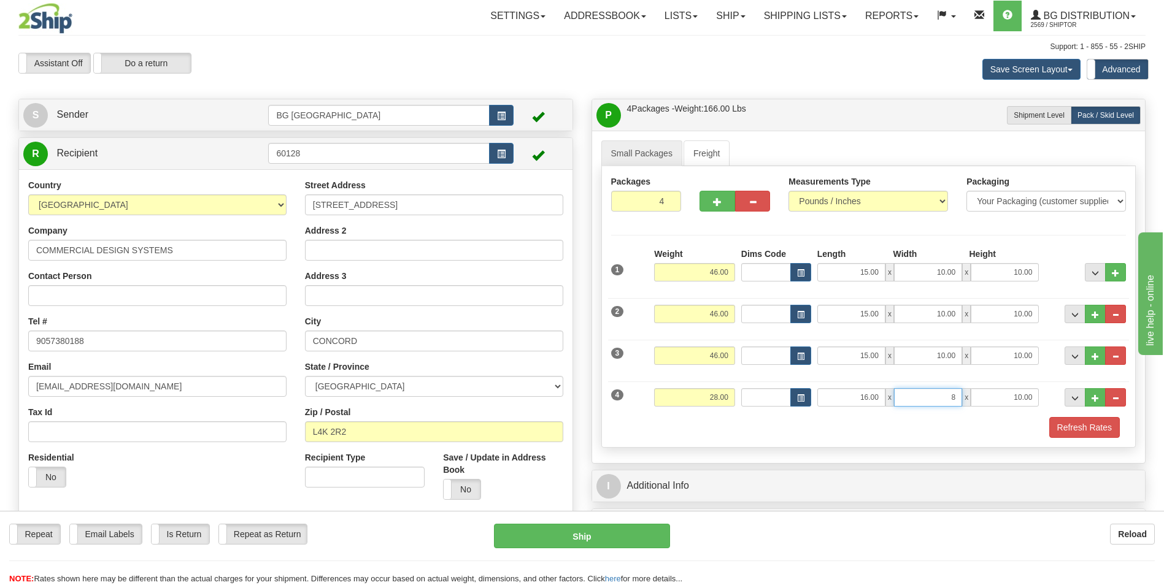
type input "8.00"
type input "7.00"
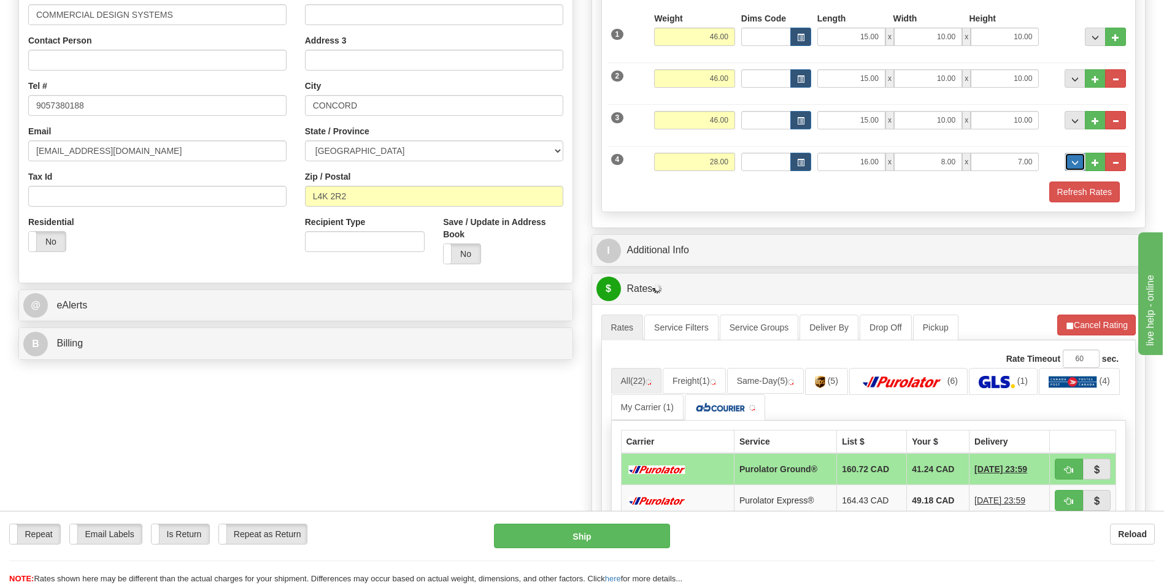
scroll to position [245, 0]
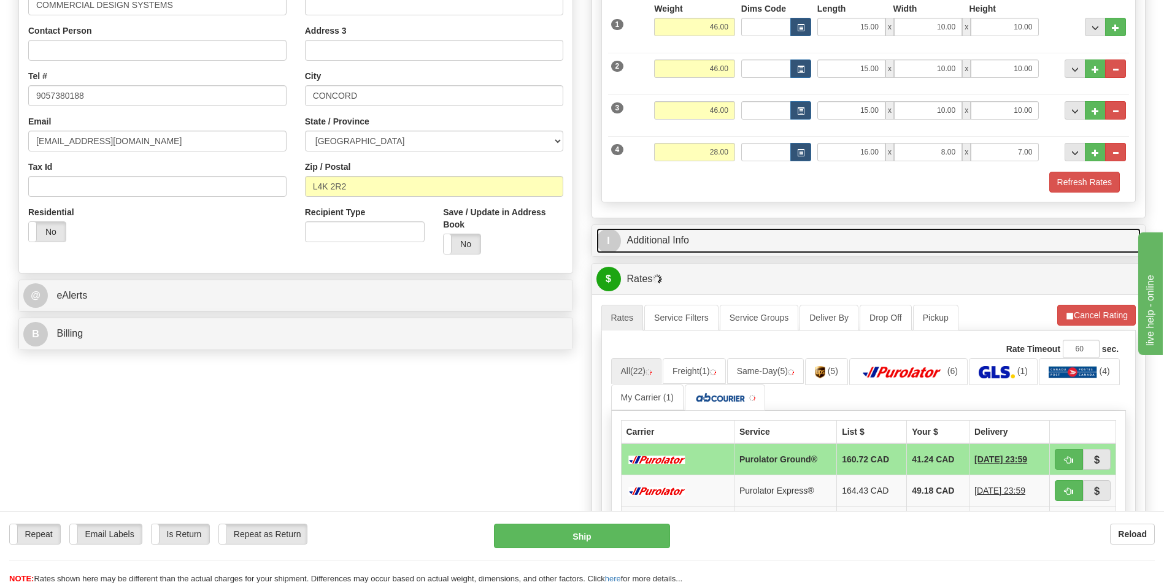
click at [682, 237] on link "I Additional Info" at bounding box center [868, 240] width 545 height 25
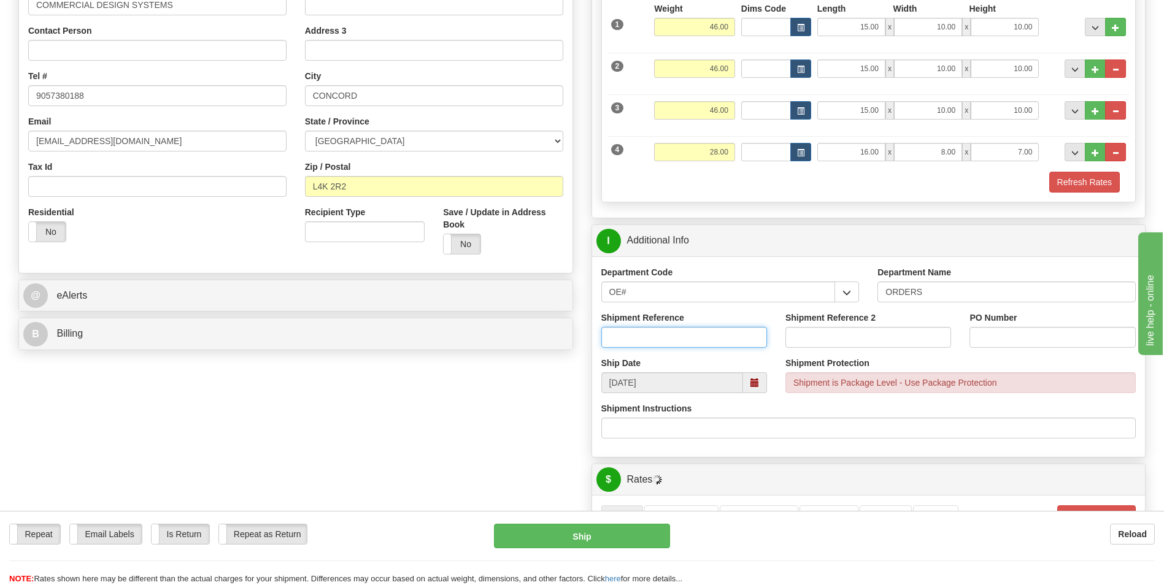
click at [667, 339] on input "Shipment Reference" at bounding box center [684, 337] width 166 height 21
type input "70185423-00"
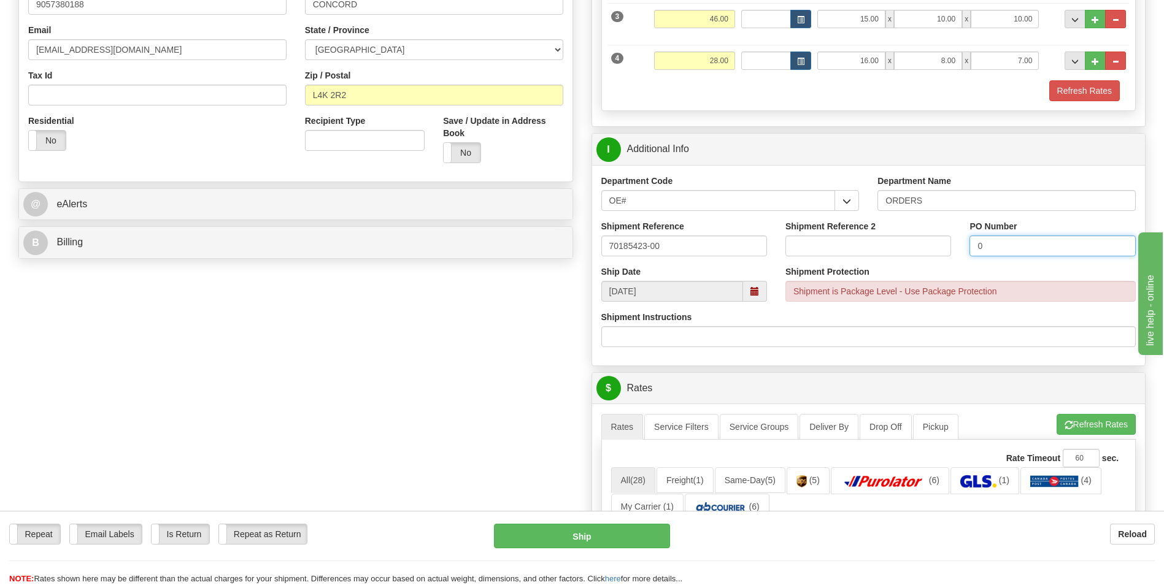
scroll to position [613, 0]
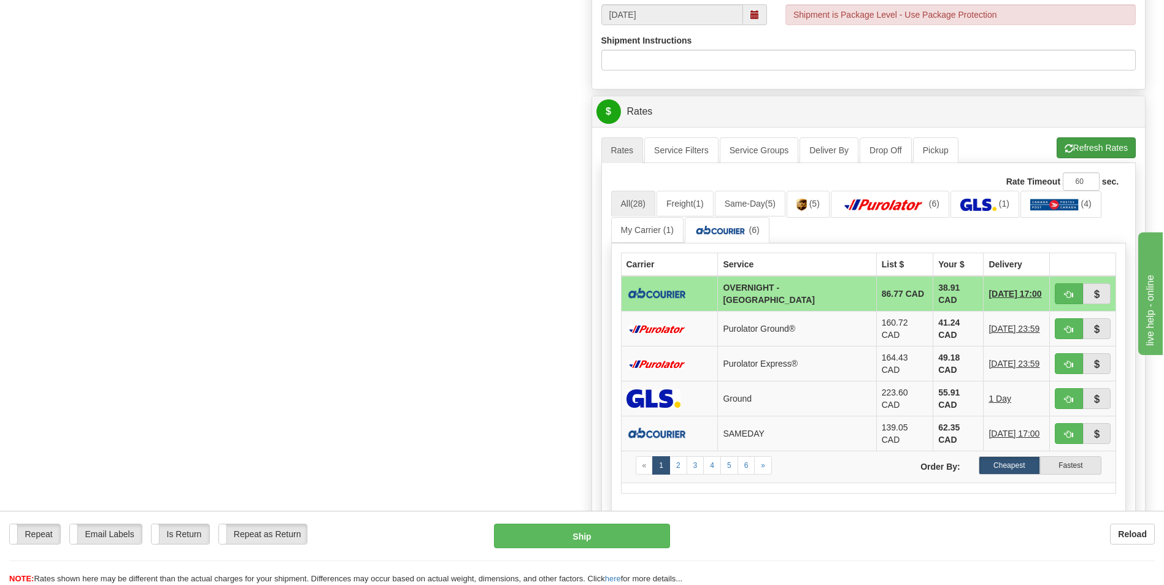
type input "0"
click at [1069, 144] on button "Refresh Rates" at bounding box center [1095, 147] width 79 height 21
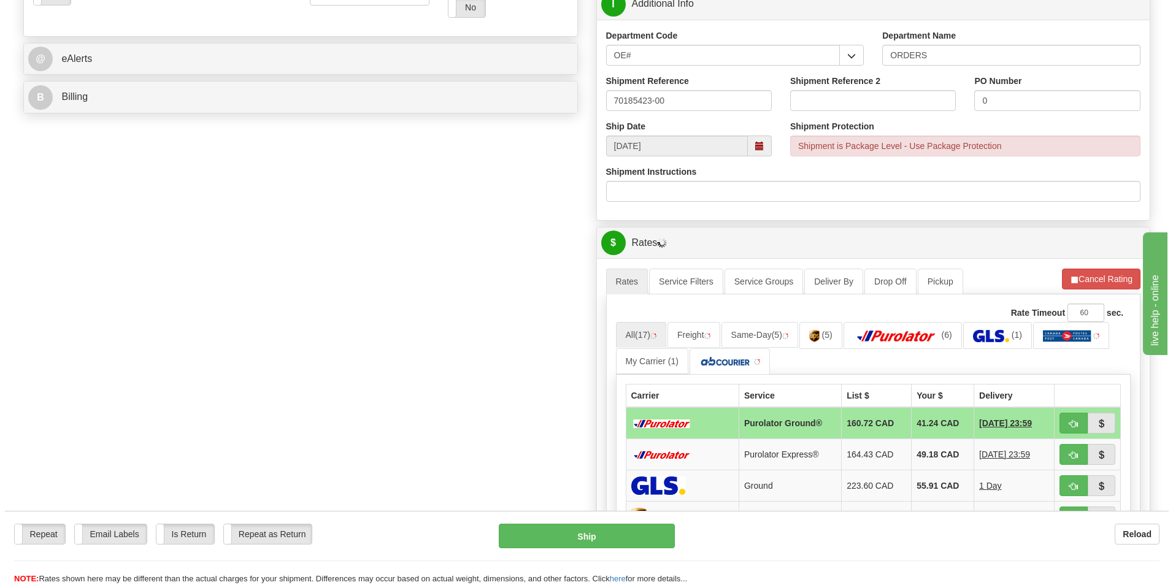
scroll to position [491, 0]
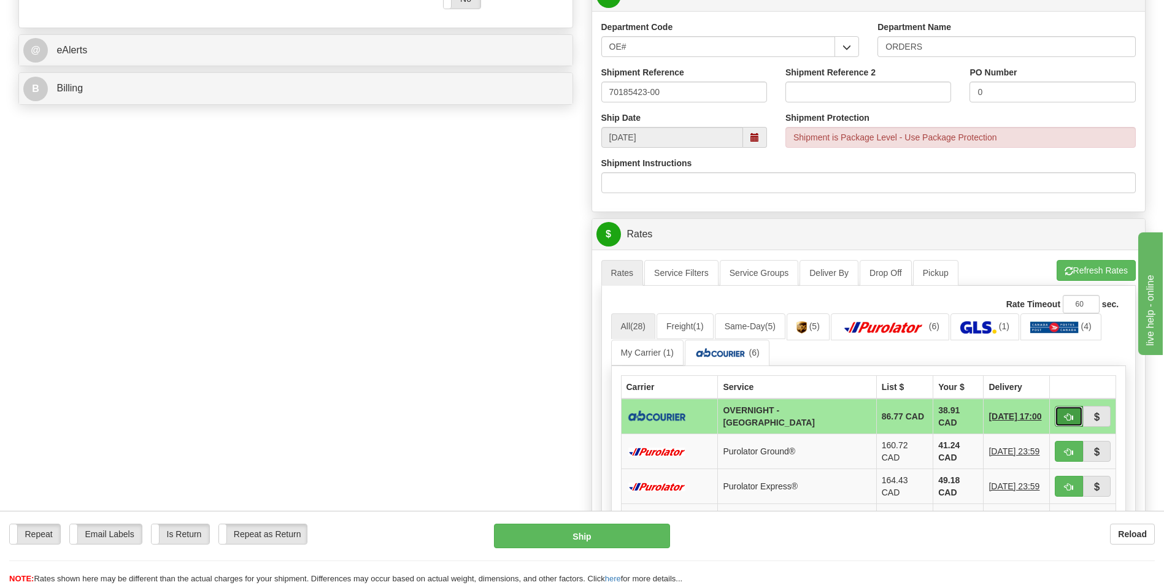
click at [1064, 410] on button "button" at bounding box center [1068, 416] width 28 height 21
type input "4"
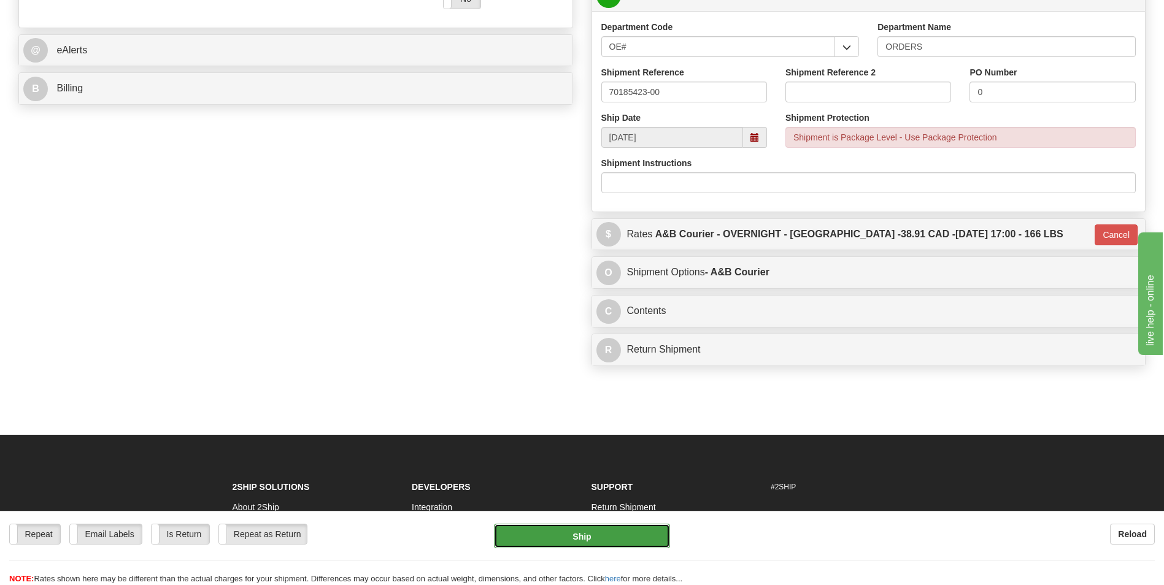
click at [614, 541] on button "Ship" at bounding box center [581, 536] width 175 height 25
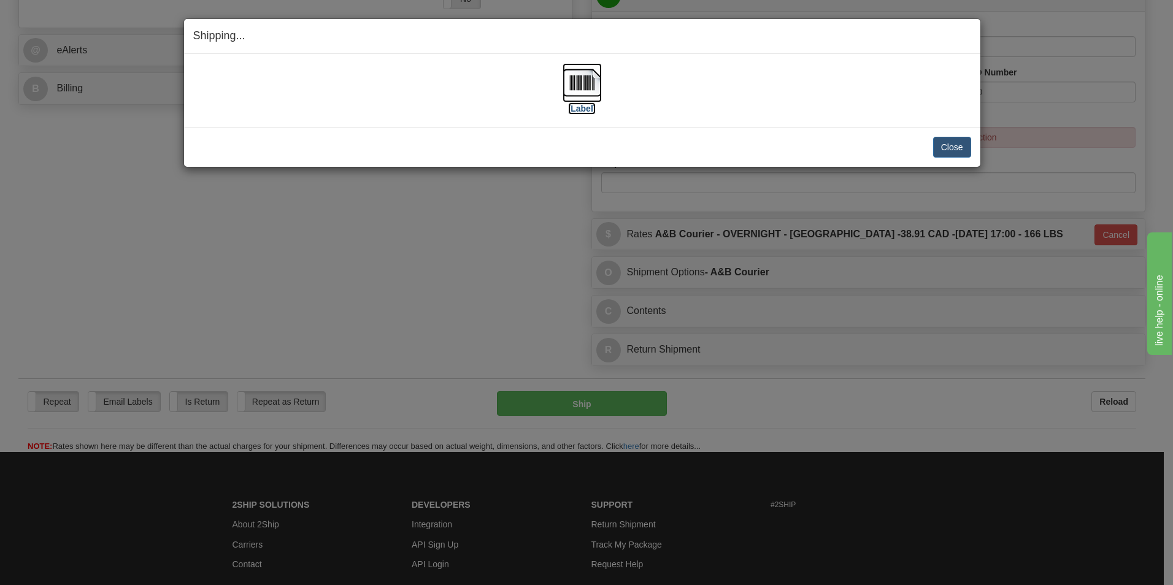
click at [588, 70] on img at bounding box center [581, 82] width 39 height 39
click at [948, 142] on button "Close" at bounding box center [952, 147] width 38 height 21
